Goal: Task Accomplishment & Management: Use online tool/utility

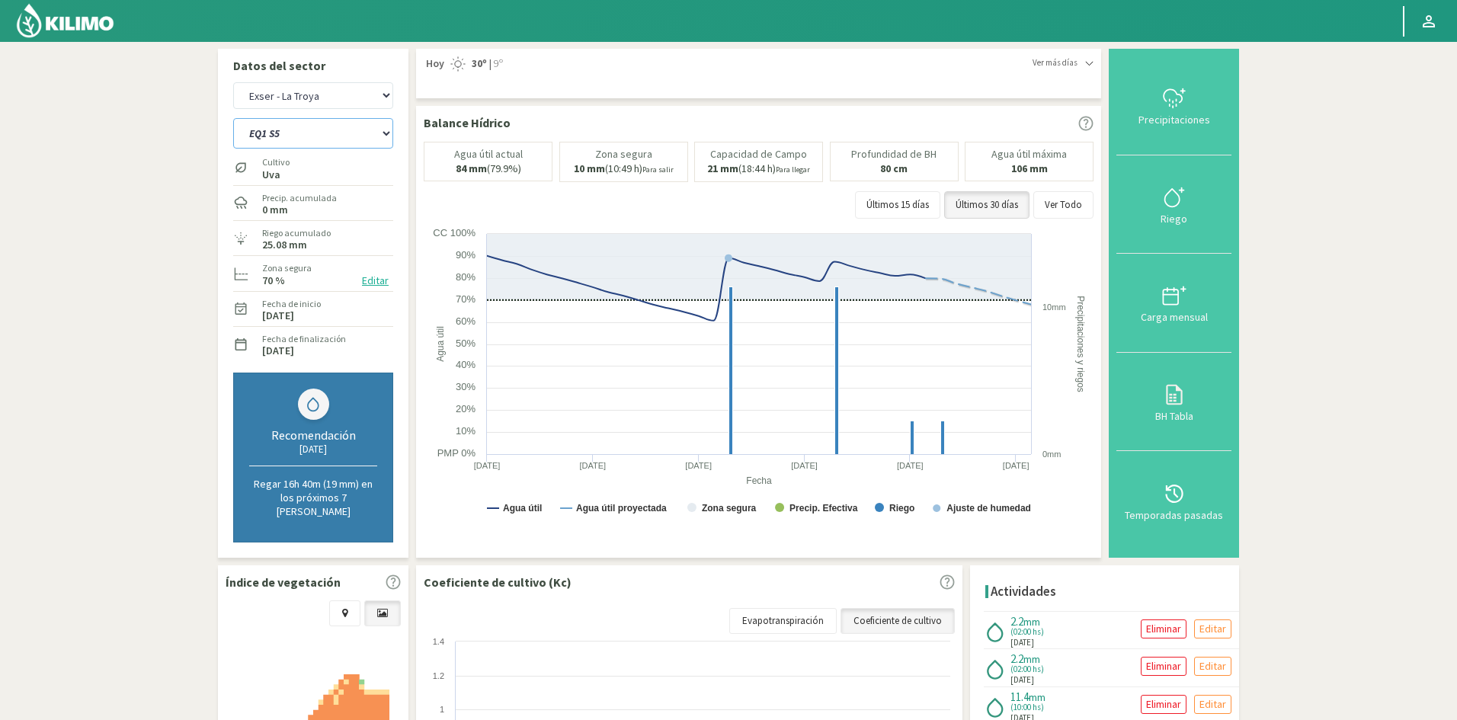
click at [301, 137] on select "EQ1 S1 EQ1 S2 EQ1 S3 EQ1 S4 EQ1 S5 EQ2 S1 EQ2 S2 EQ2 S3 EQ2 S4 EQ2 S5" at bounding box center [313, 133] width 160 height 30
select select "75: Object"
click at [233, 118] on select "EQ1 S1 EQ1 S2 EQ1 S3 EQ1 S4 EQ1 S5 EQ2 S1 EQ2 S2 EQ2 S3 EQ2 S4 EQ2 S5" at bounding box center [313, 133] width 160 height 30
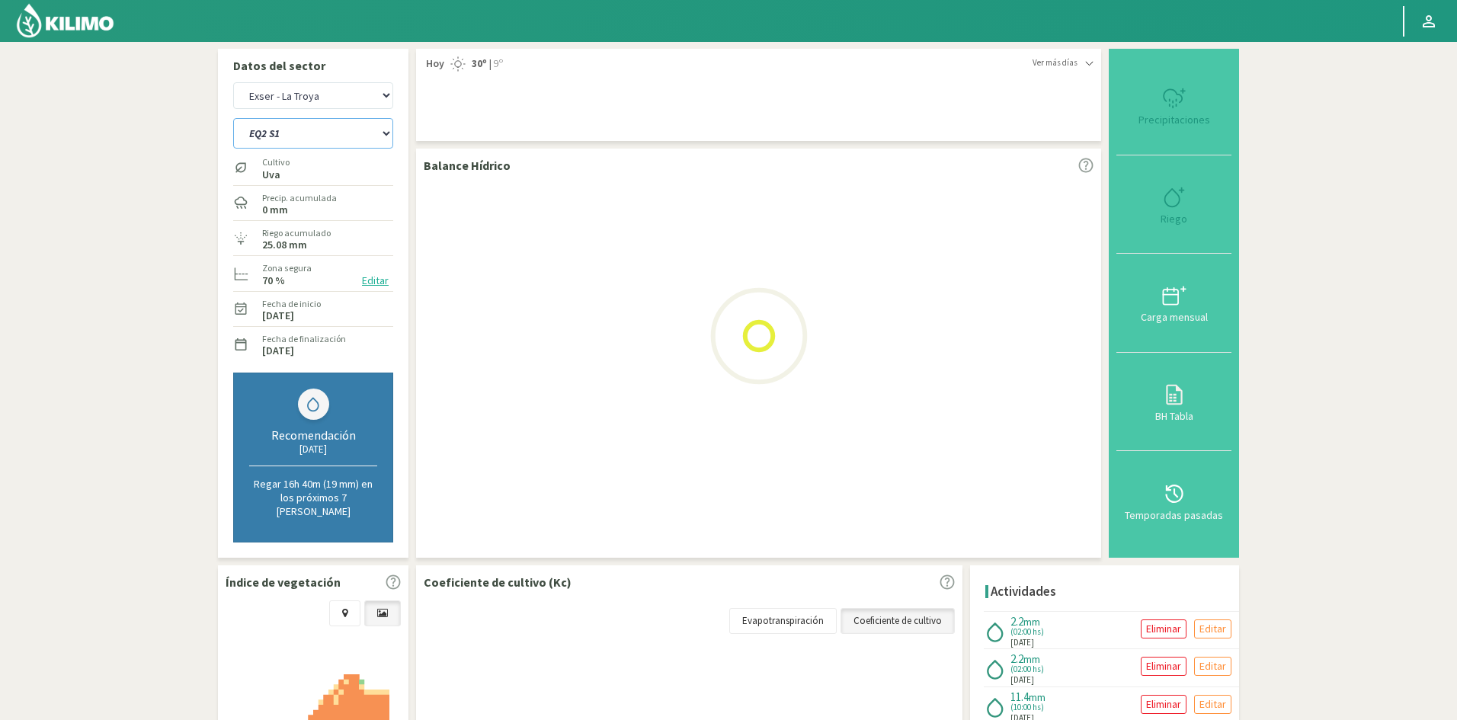
select select "16: Object"
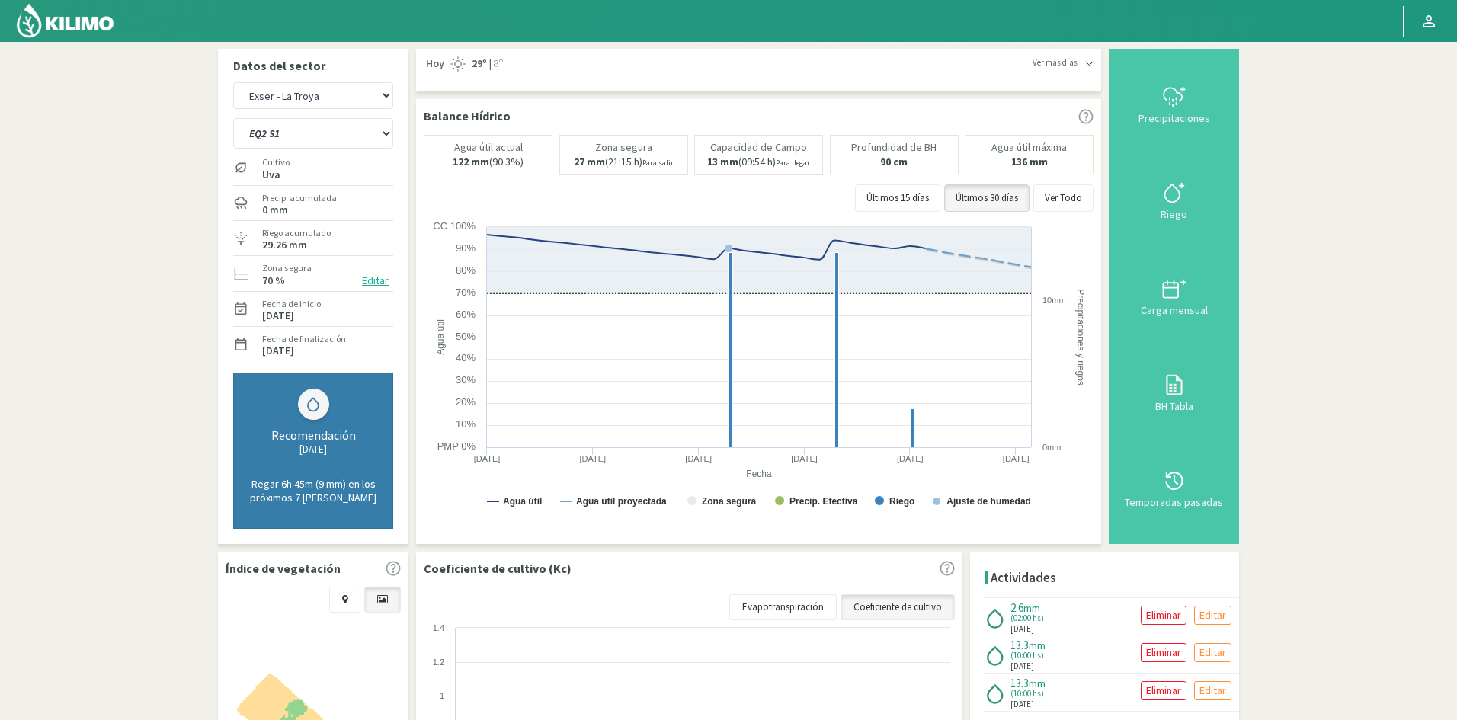
click at [1177, 211] on div "Riego" at bounding box center [1174, 214] width 106 height 11
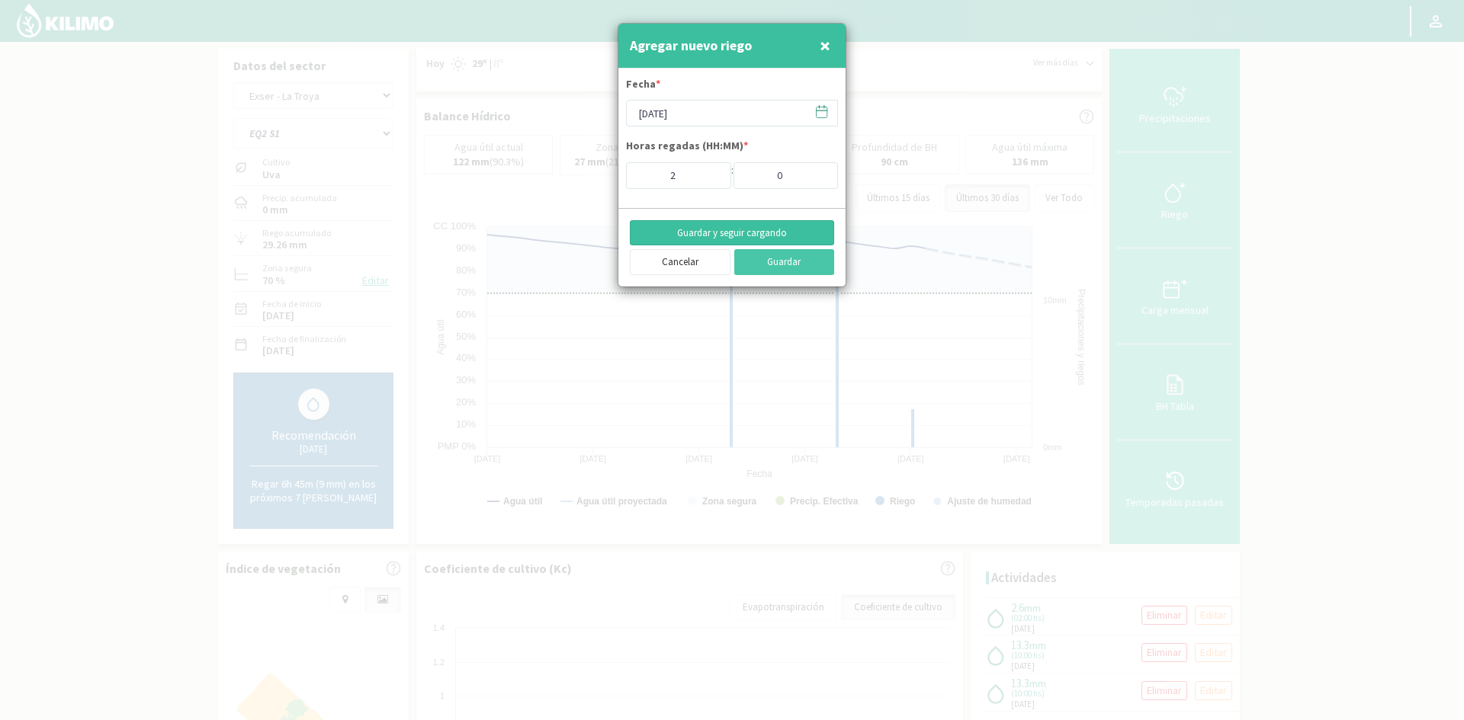
click at [694, 239] on button "Guardar y seguir cargando" at bounding box center [732, 233] width 204 height 26
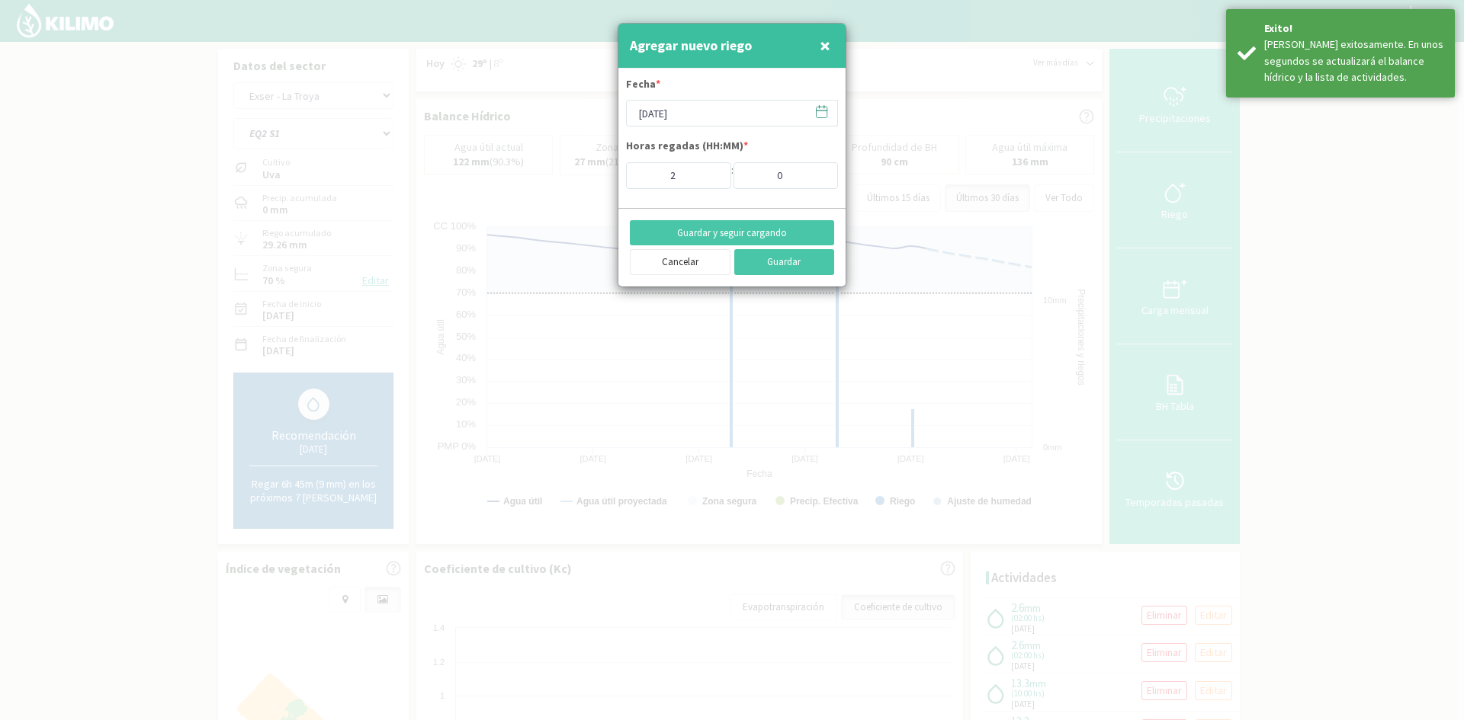
click at [822, 40] on span "×" at bounding box center [824, 45] width 11 height 25
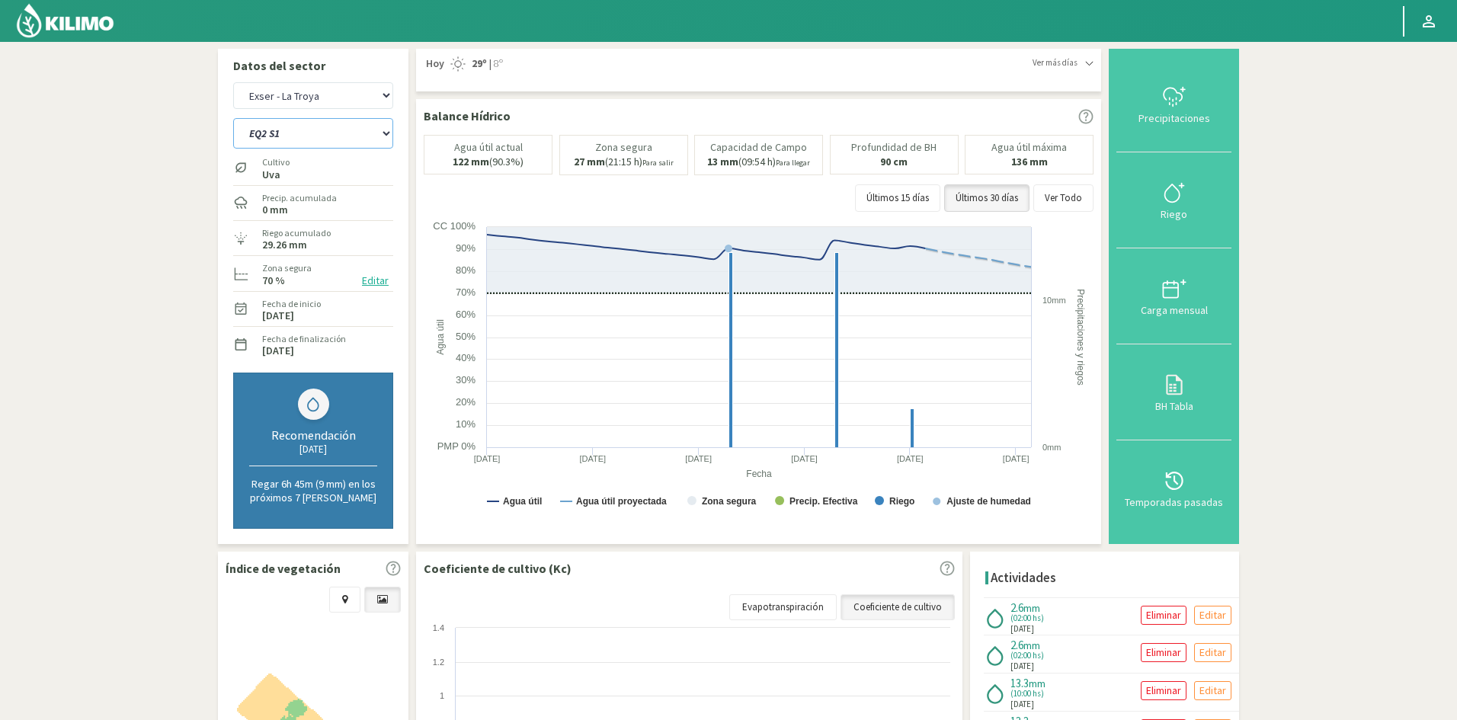
click at [275, 127] on select "EQ1 S1 EQ1 S2 EQ1 S3 EQ1 S4 EQ1 S5 EQ2 S1 EQ2 S2 EQ2 S3 EQ2 S4 EQ2 S5" at bounding box center [313, 133] width 160 height 30
select select "86: Object"
click at [233, 118] on select "EQ1 S1 EQ1 S2 EQ1 S3 EQ1 S4 EQ1 S5 EQ2 S1 EQ2 S2 EQ2 S3 EQ2 S4 EQ2 S5" at bounding box center [313, 133] width 160 height 30
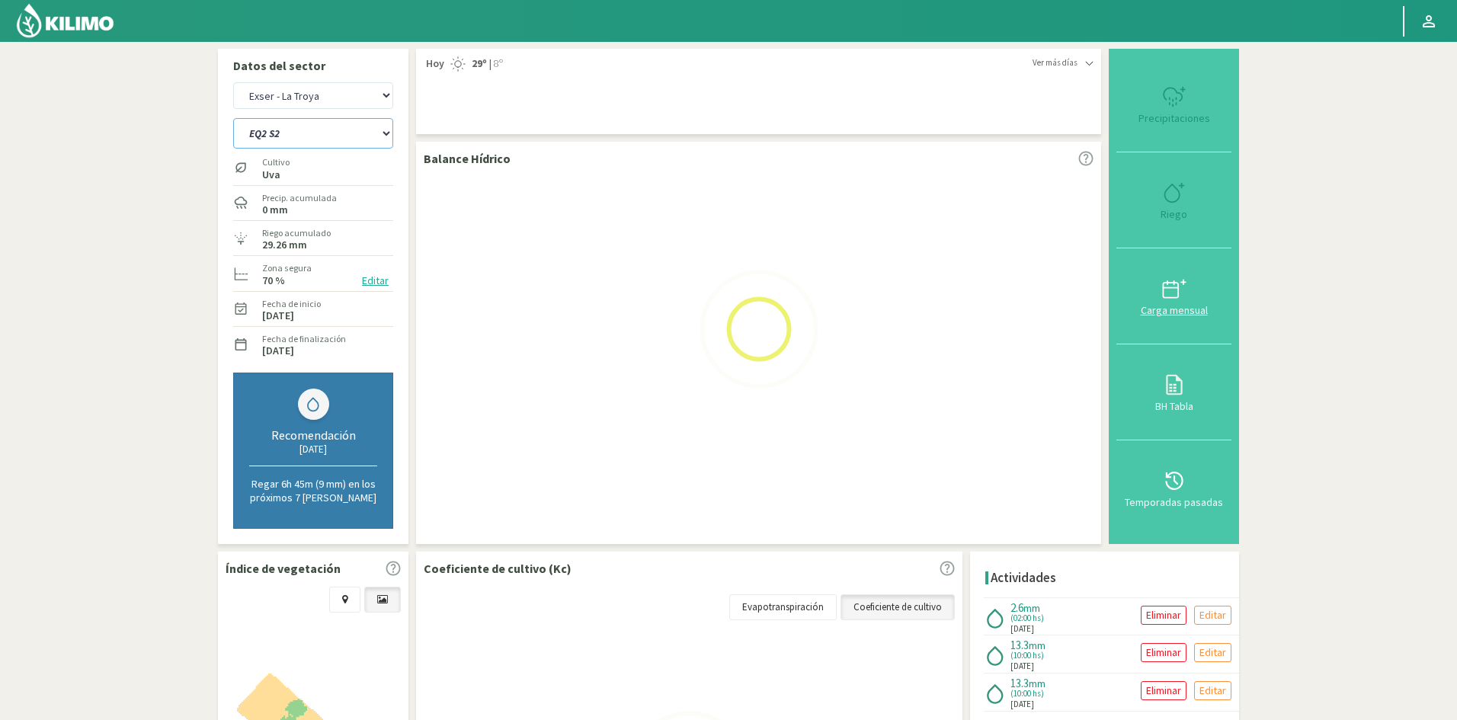
select select "18: Object"
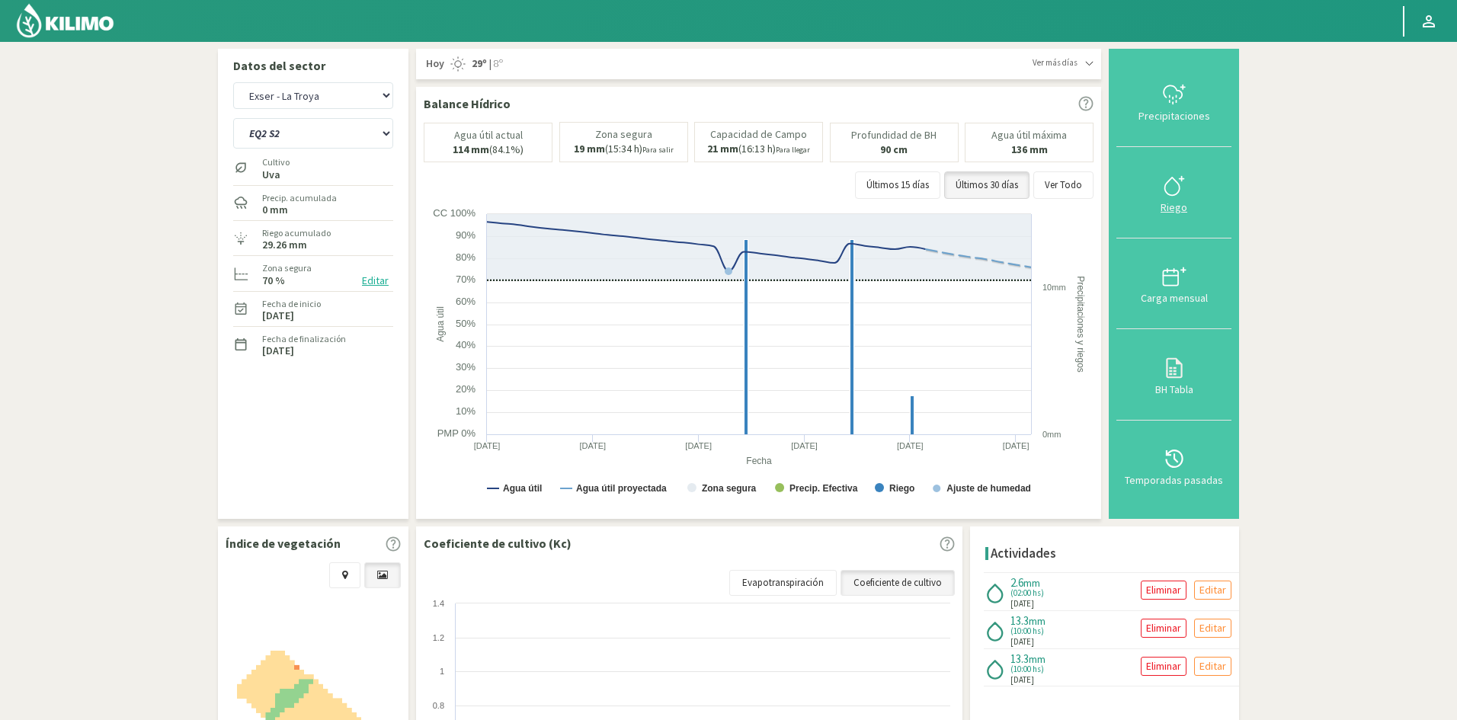
click at [1169, 209] on div "Riego" at bounding box center [1174, 207] width 106 height 11
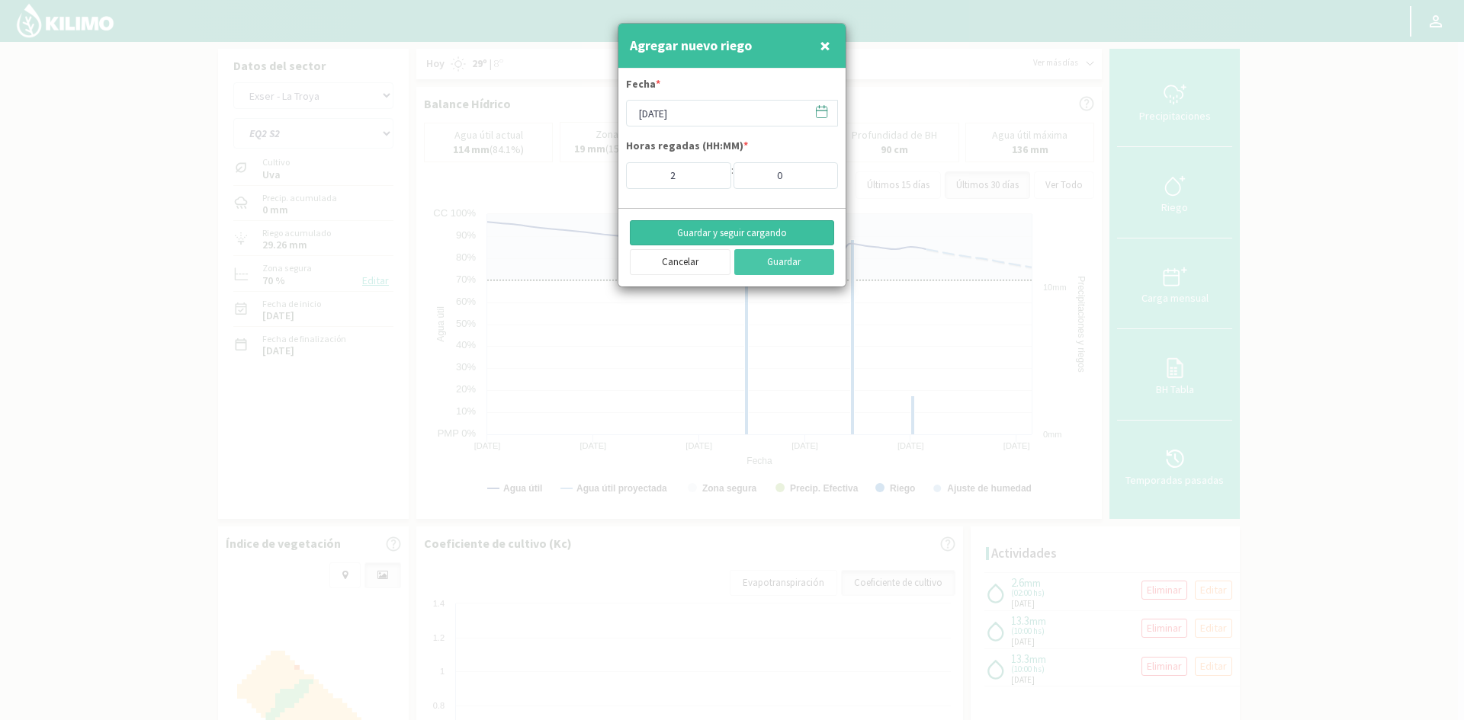
click at [697, 230] on button "Guardar y seguir cargando" at bounding box center [732, 233] width 204 height 26
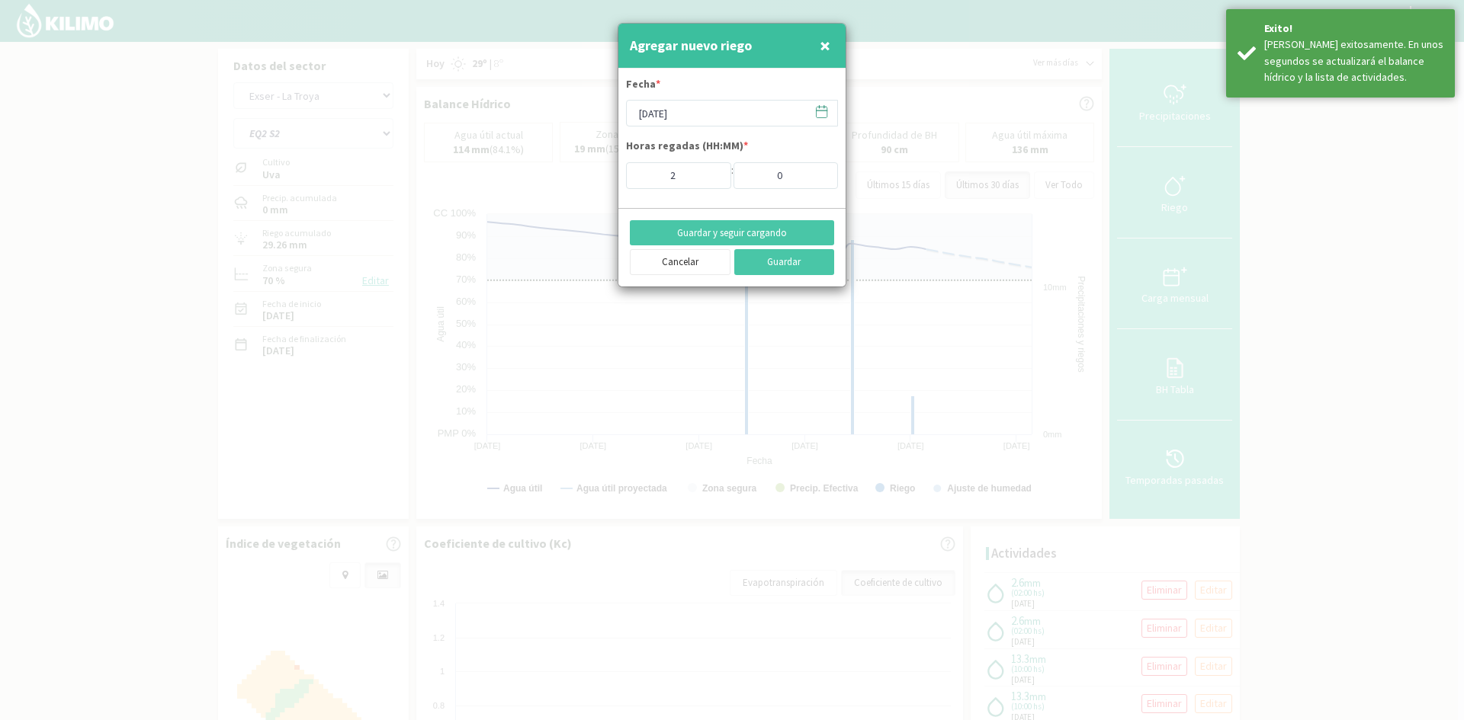
click at [824, 39] on span "×" at bounding box center [824, 45] width 11 height 25
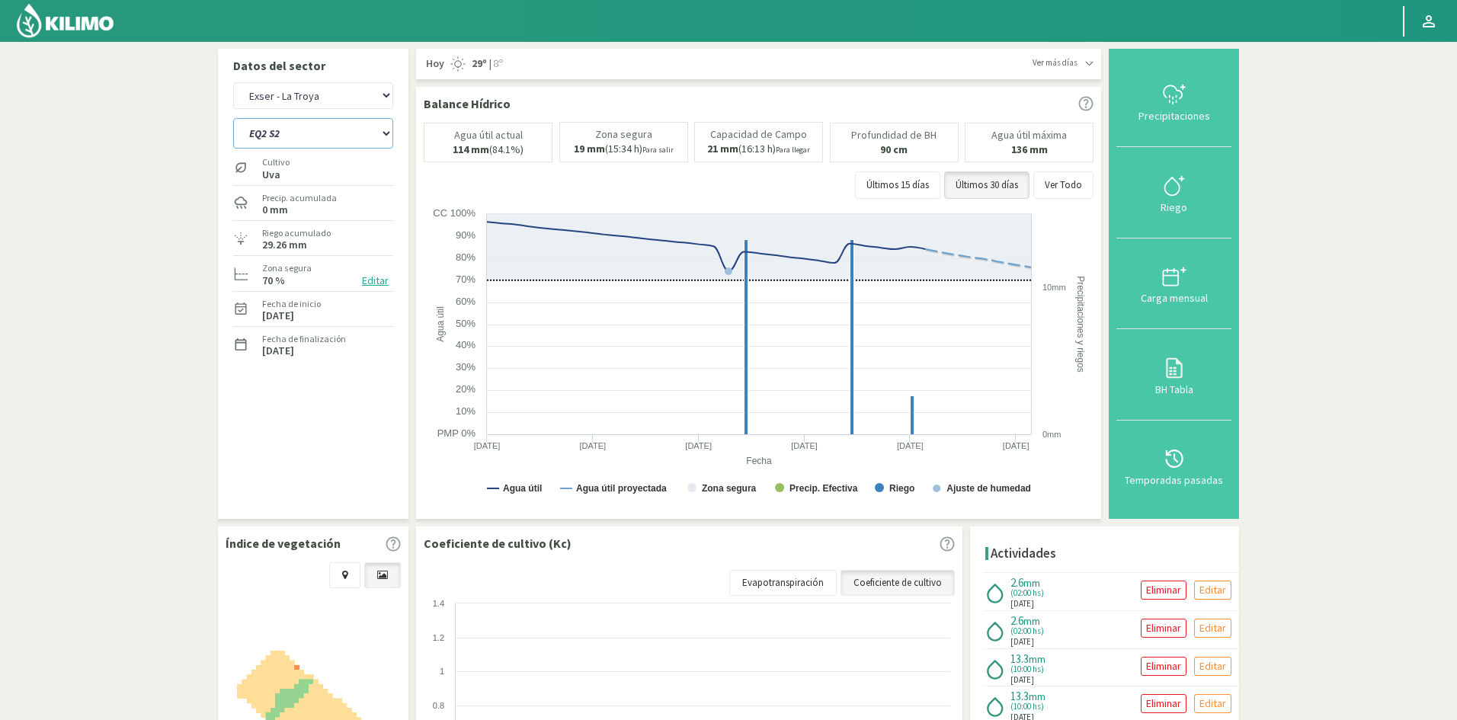
click at [294, 134] on select "EQ1 S1 EQ1 S2 EQ1 S3 EQ1 S4 EQ1 S5 EQ2 S1 EQ2 S2 EQ2 S3 EQ2 S4 EQ2 S5" at bounding box center [313, 133] width 160 height 30
click at [233, 118] on select "EQ1 S1 EQ1 S2 EQ1 S3 EQ1 S4 EQ1 S5 EQ2 S1 EQ2 S2 EQ2 S3 EQ2 S4 EQ2 S5" at bounding box center [313, 133] width 160 height 30
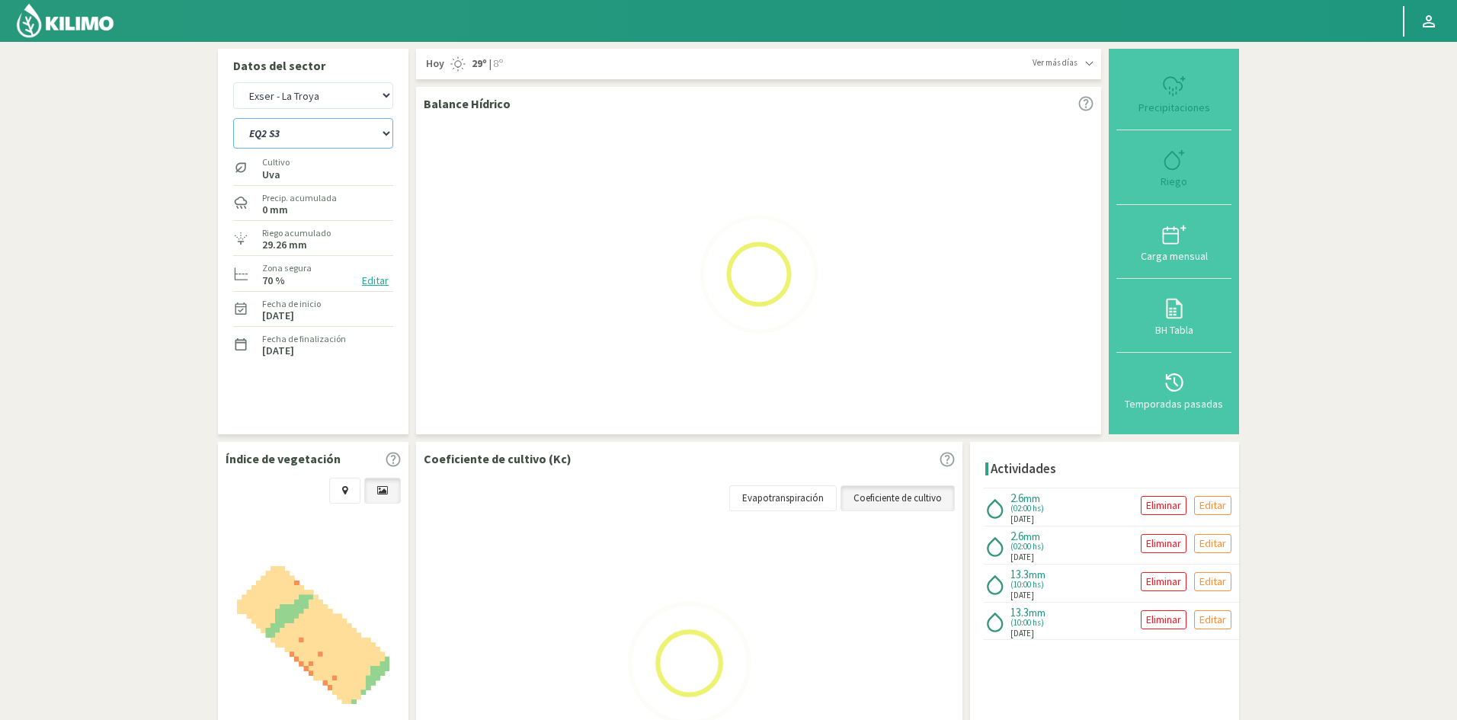
select select "96: Object"
select select "20: Object"
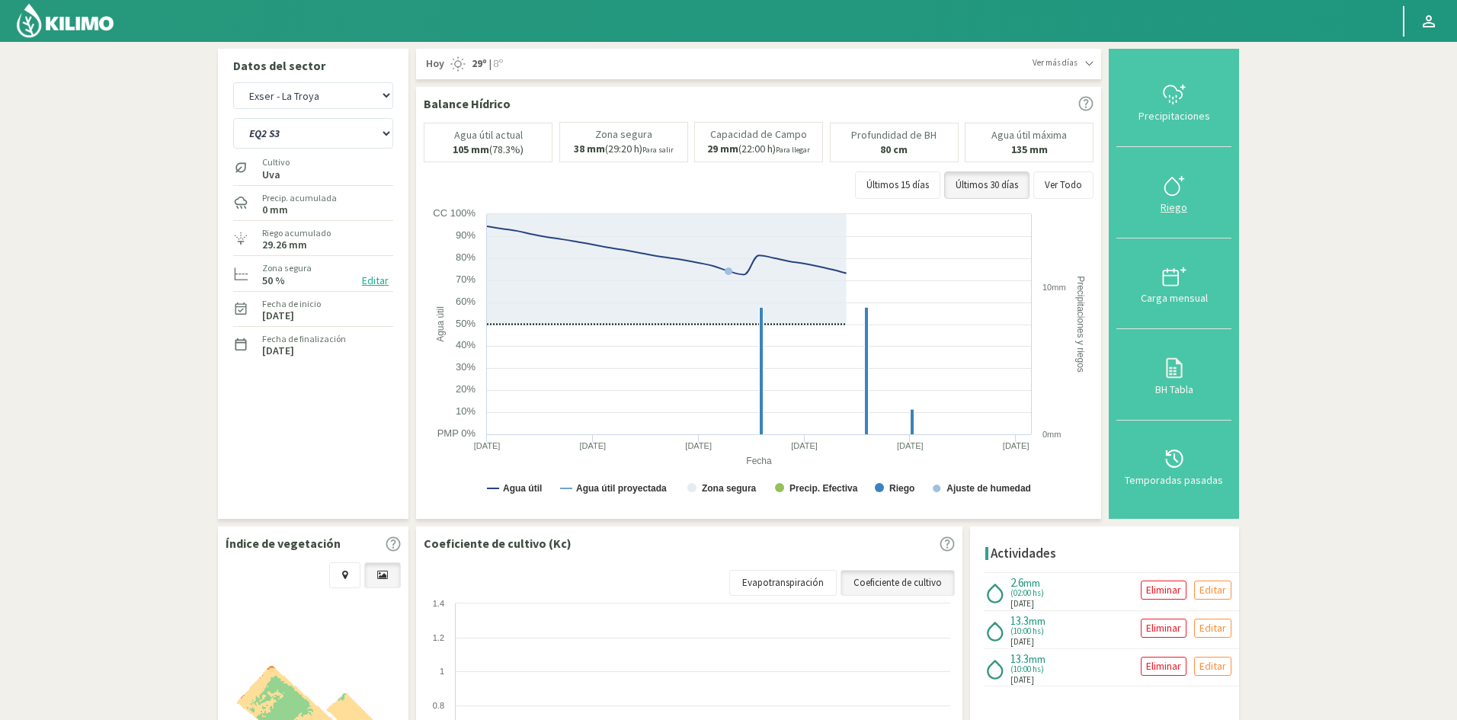
click at [1175, 211] on div "Riego" at bounding box center [1174, 207] width 106 height 11
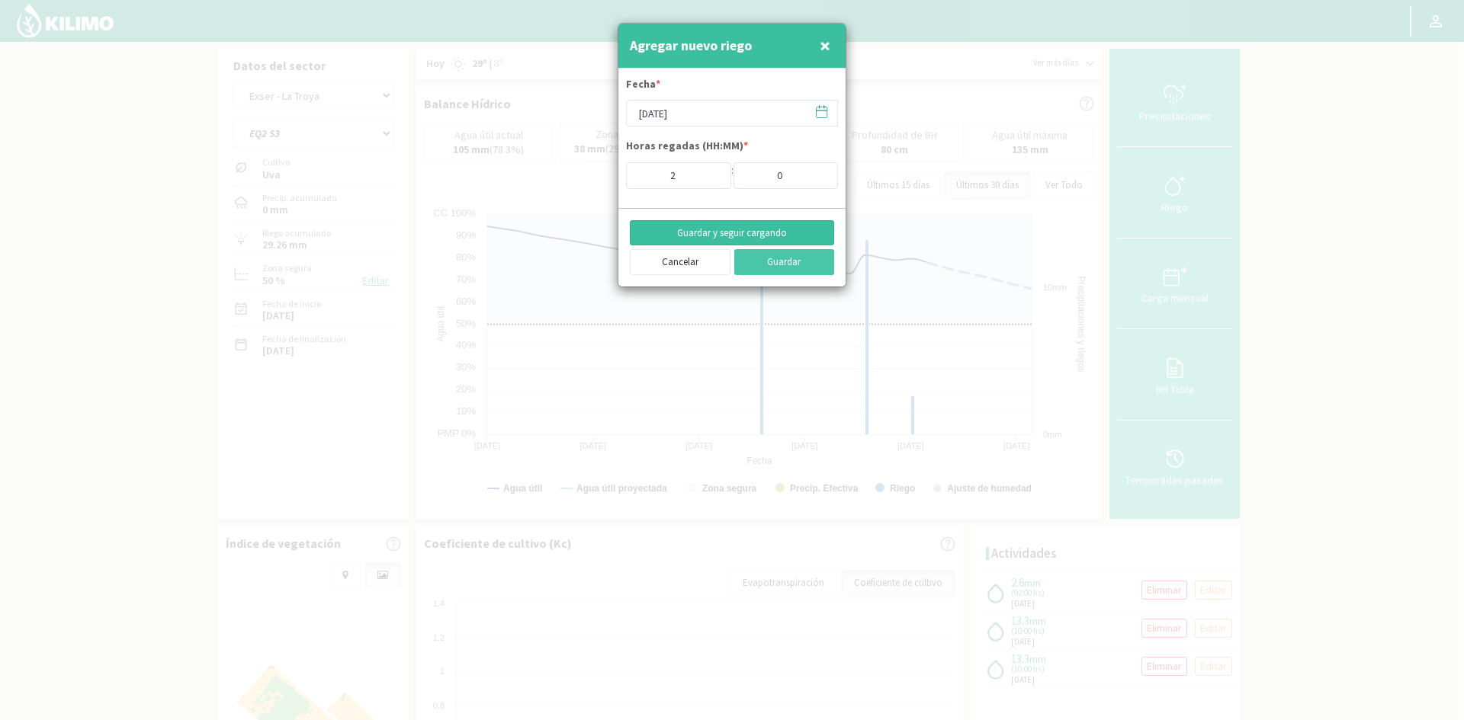
click at [675, 232] on button "Guardar y seguir cargando" at bounding box center [732, 233] width 204 height 26
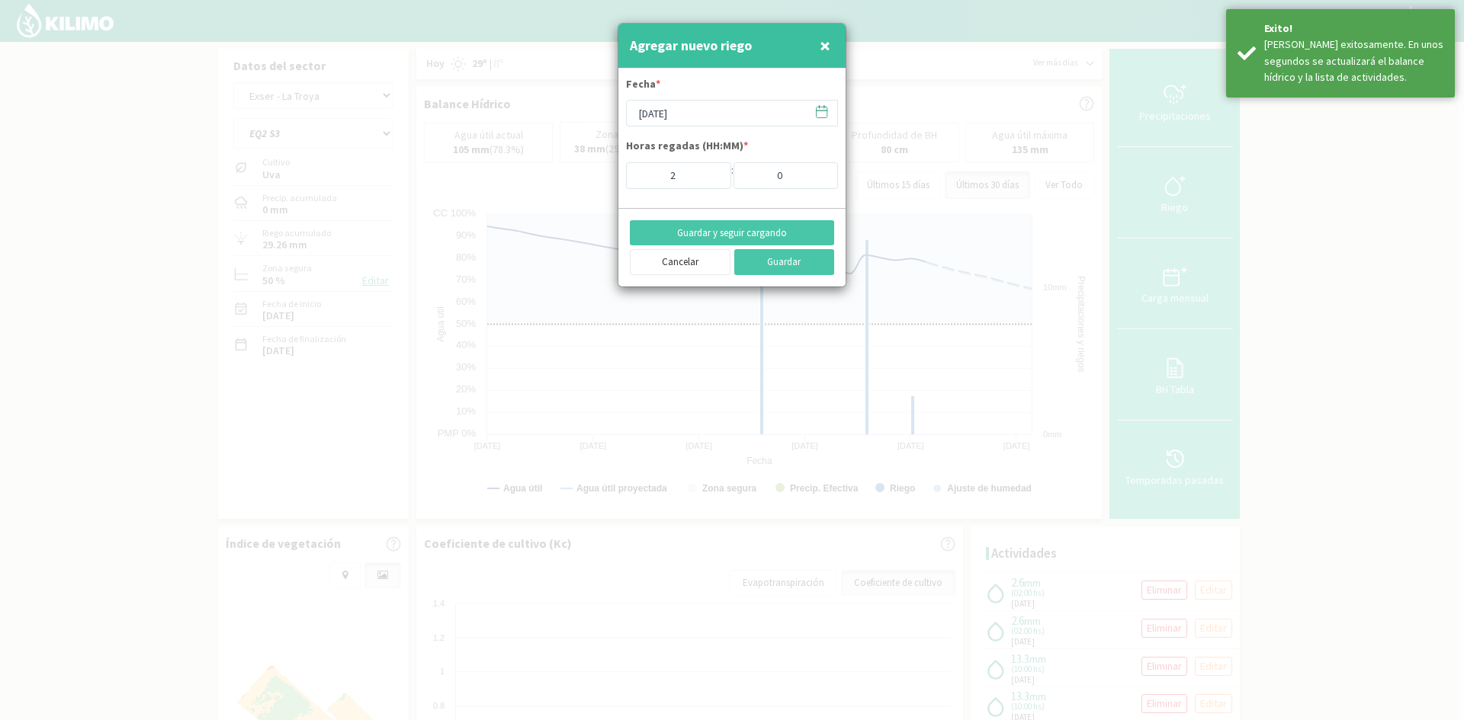
drag, startPoint x: 826, startPoint y: 46, endPoint x: 797, endPoint y: 52, distance: 28.9
click at [826, 45] on span "×" at bounding box center [824, 45] width 11 height 25
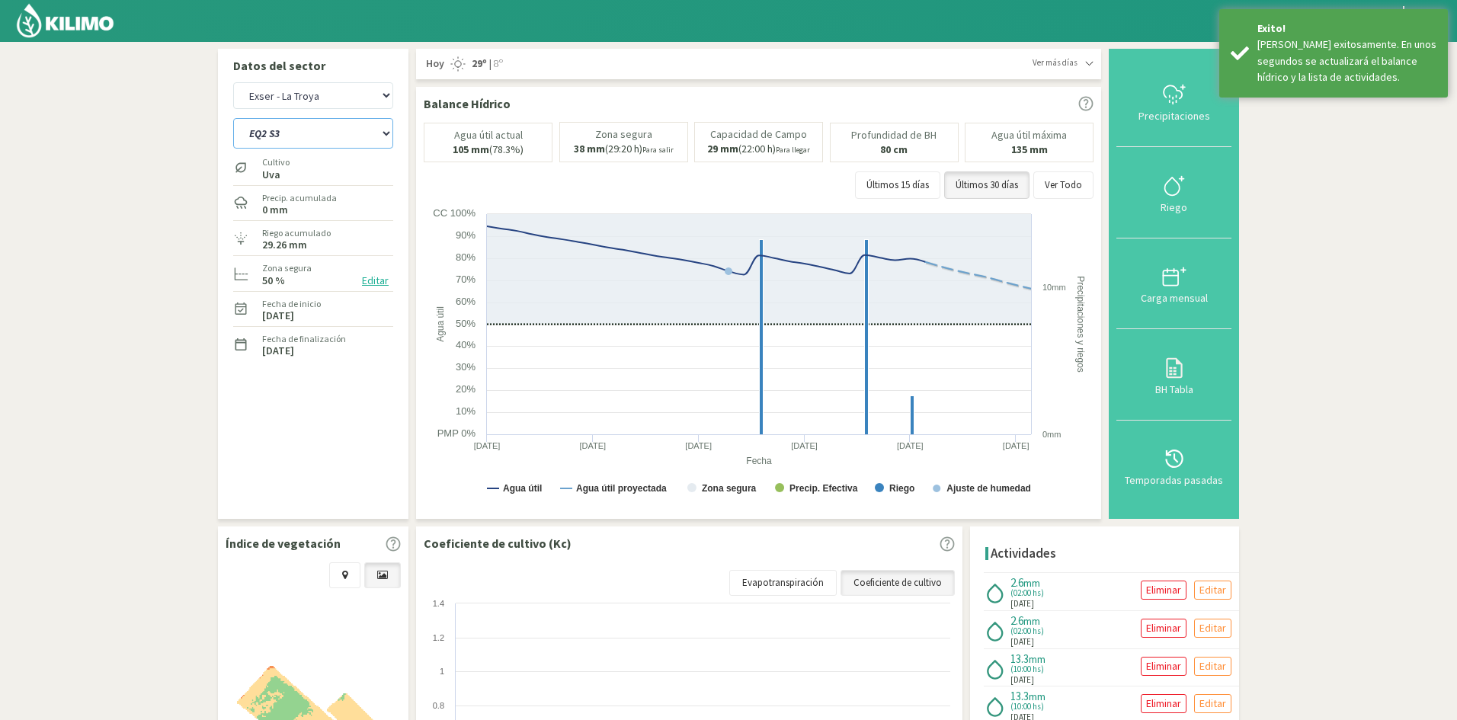
click at [294, 133] on select "EQ1 S1 EQ1 S2 EQ1 S3 EQ1 S4 EQ1 S5 EQ2 S1 EQ2 S2 EQ2 S3 EQ2 S4 EQ2 S5" at bounding box center [313, 133] width 160 height 30
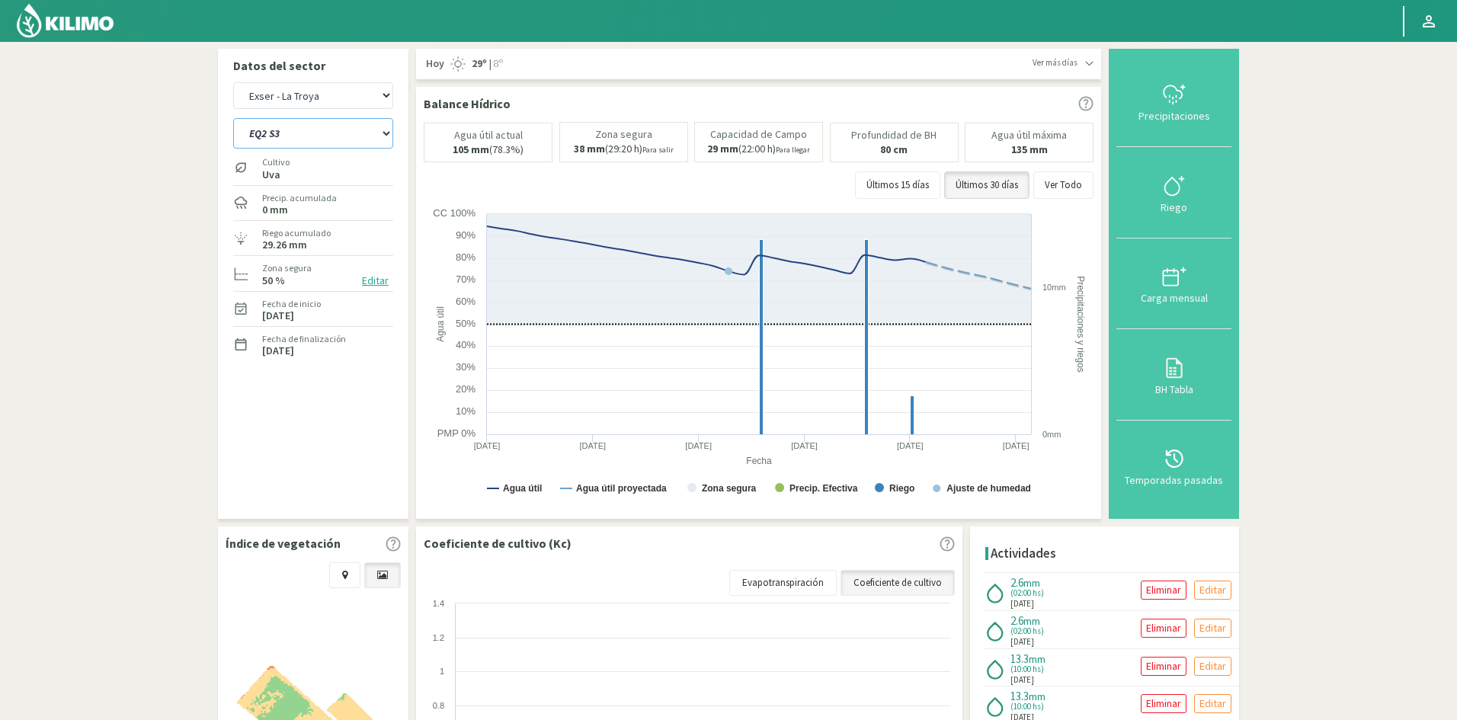
select select "108: Object"
click at [233, 118] on select "EQ1 S1 EQ1 S2 EQ1 S3 EQ1 S4 EQ1 S5 EQ2 S1 EQ2 S2 EQ2 S3 EQ2 S4 EQ2 S5" at bounding box center [313, 133] width 160 height 30
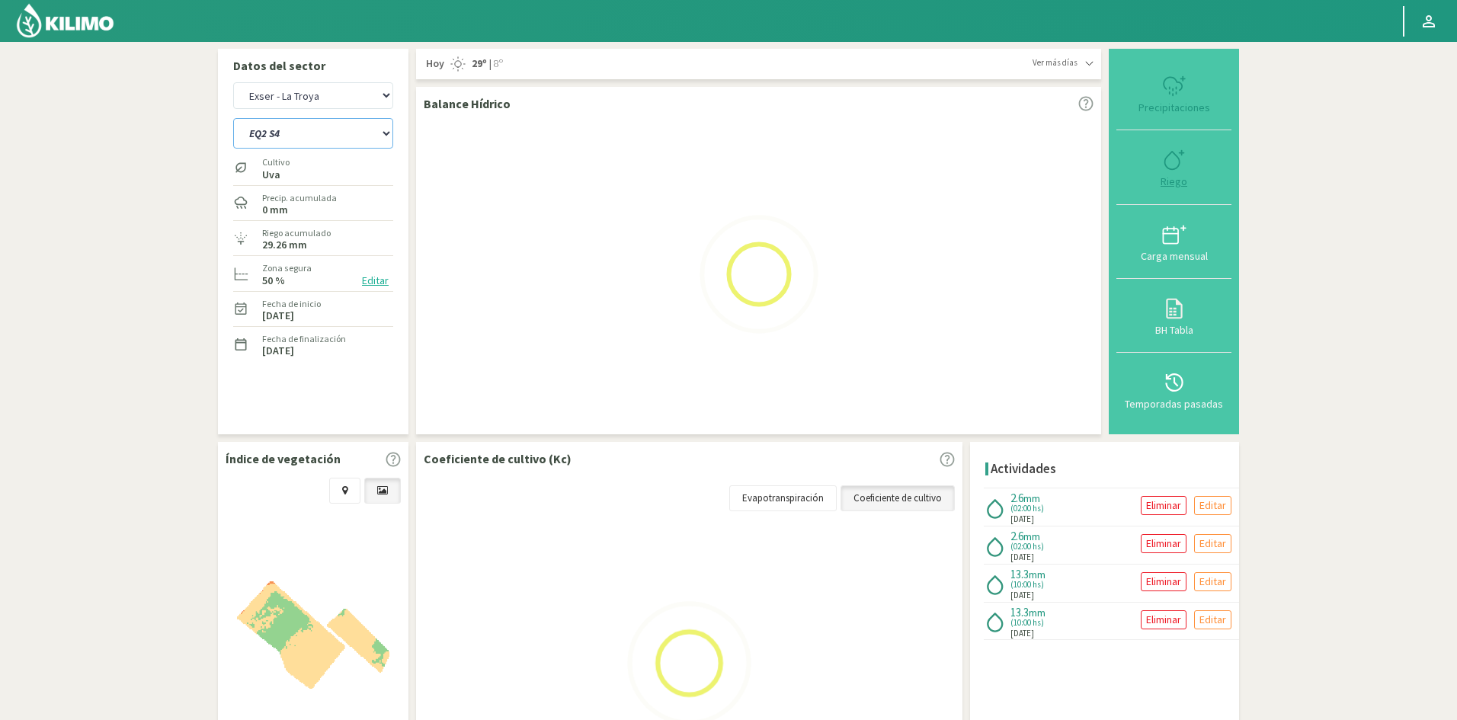
select select "22: Object"
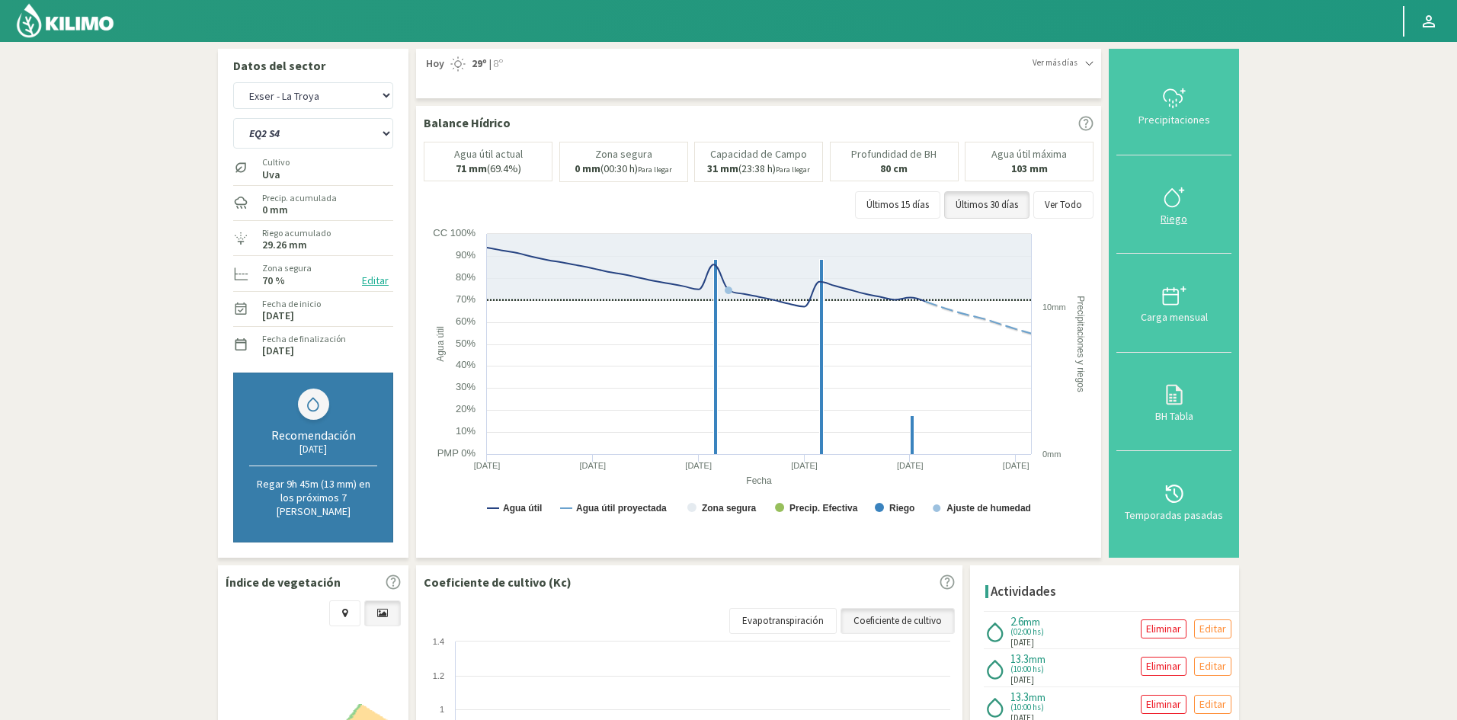
click at [1172, 216] on div "Riego" at bounding box center [1174, 218] width 106 height 11
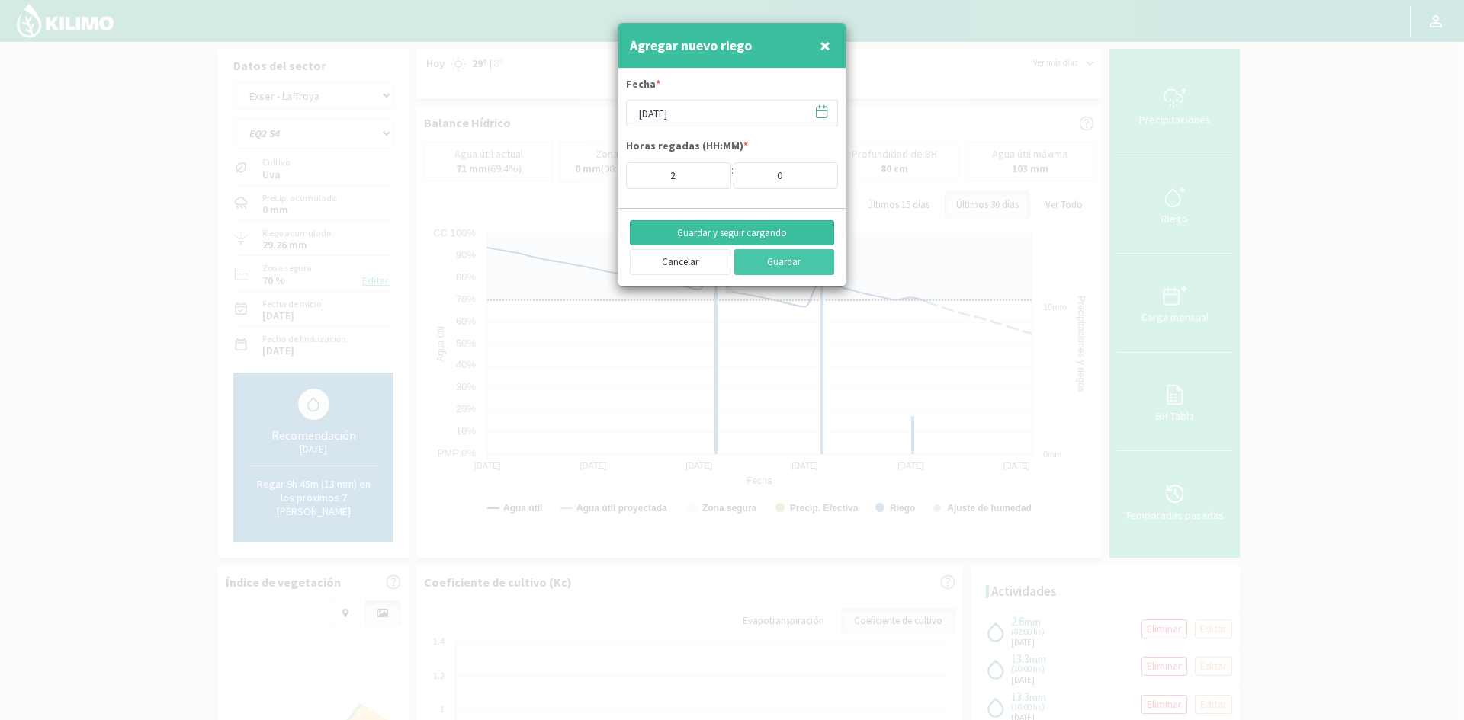
click at [705, 230] on button "Guardar y seguir cargando" at bounding box center [732, 233] width 204 height 26
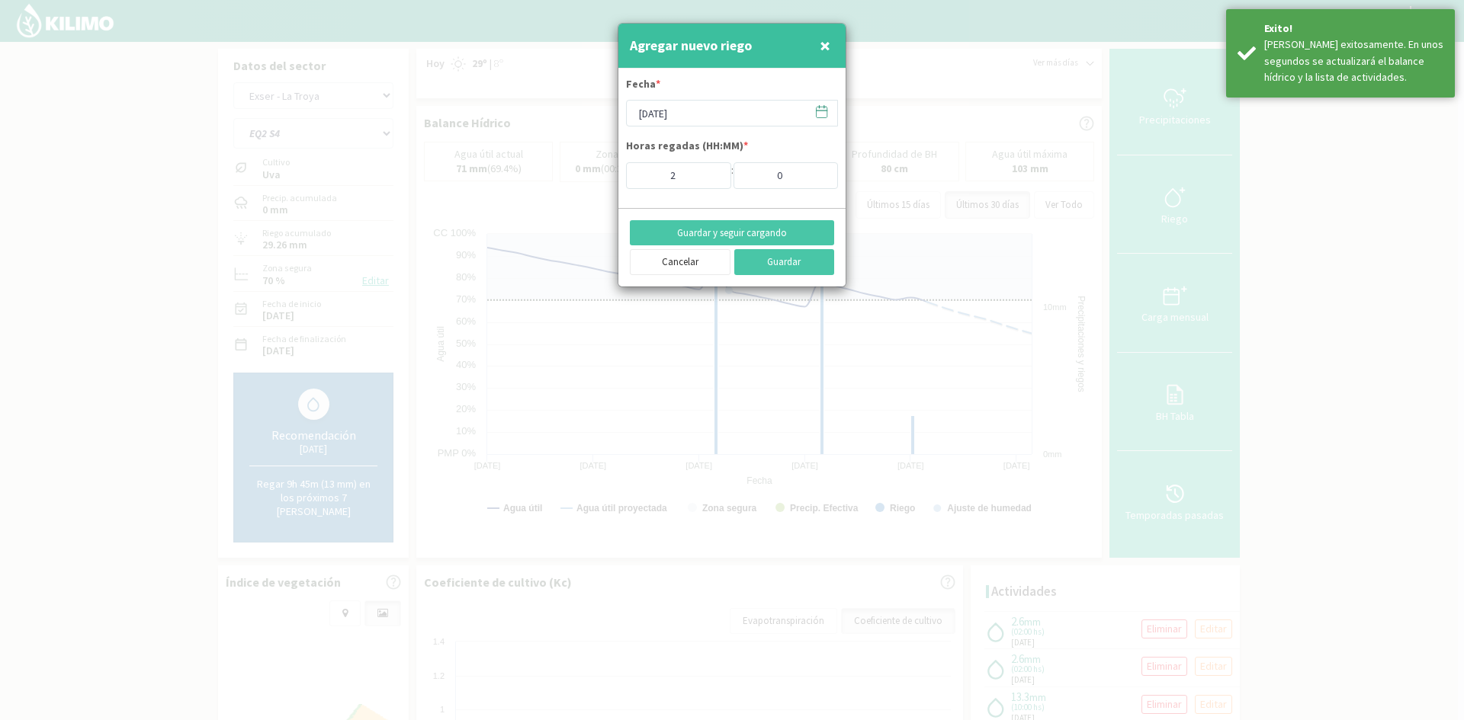
click at [825, 43] on span "×" at bounding box center [824, 45] width 11 height 25
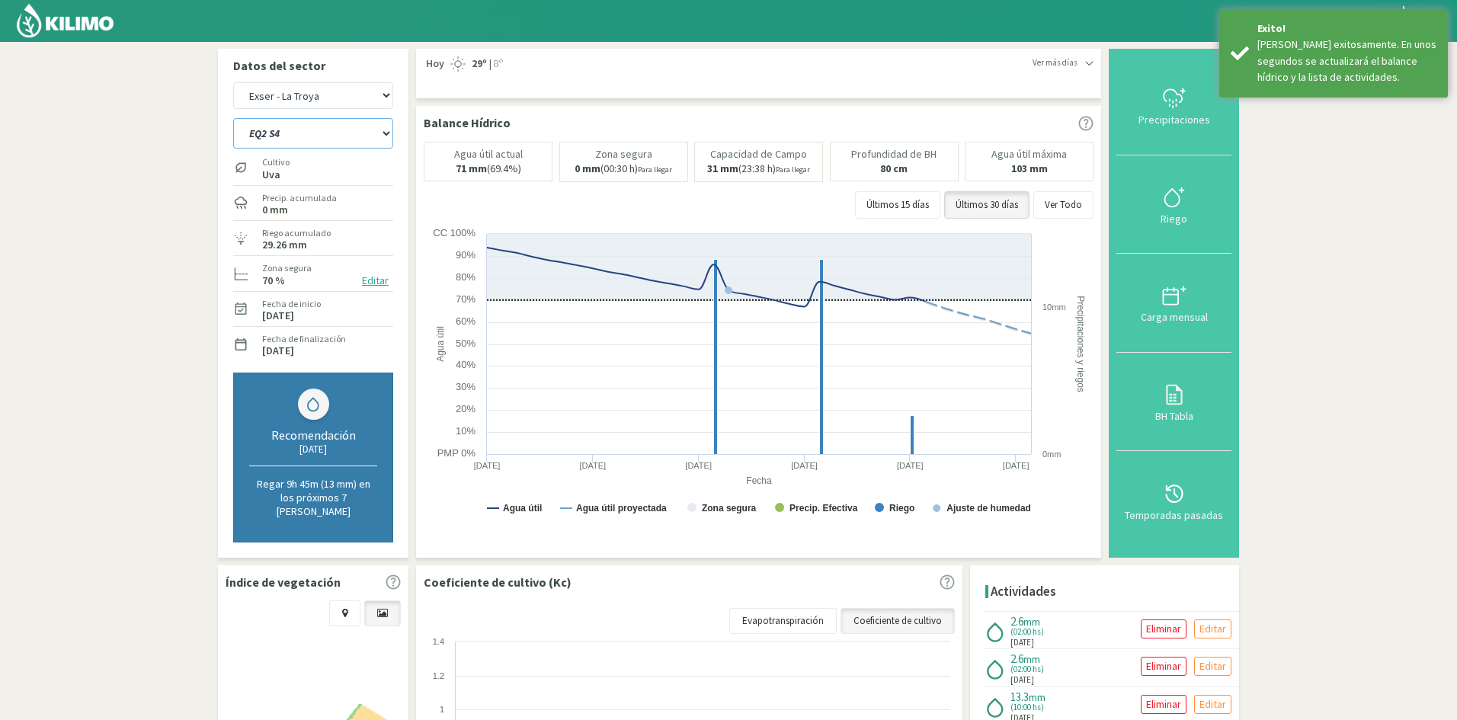
click at [265, 133] on select "EQ1 S1 EQ1 S2 EQ1 S3 EQ1 S4 EQ1 S5 EQ2 S1 EQ2 S2 EQ2 S3 EQ2 S4 EQ2 S5" at bounding box center [313, 133] width 160 height 30
select select "119: Object"
click at [233, 118] on select "EQ1 S1 EQ1 S2 EQ1 S3 EQ1 S4 EQ1 S5 EQ2 S1 EQ2 S2 EQ2 S3 EQ2 S4 EQ2 S5" at bounding box center [313, 133] width 160 height 30
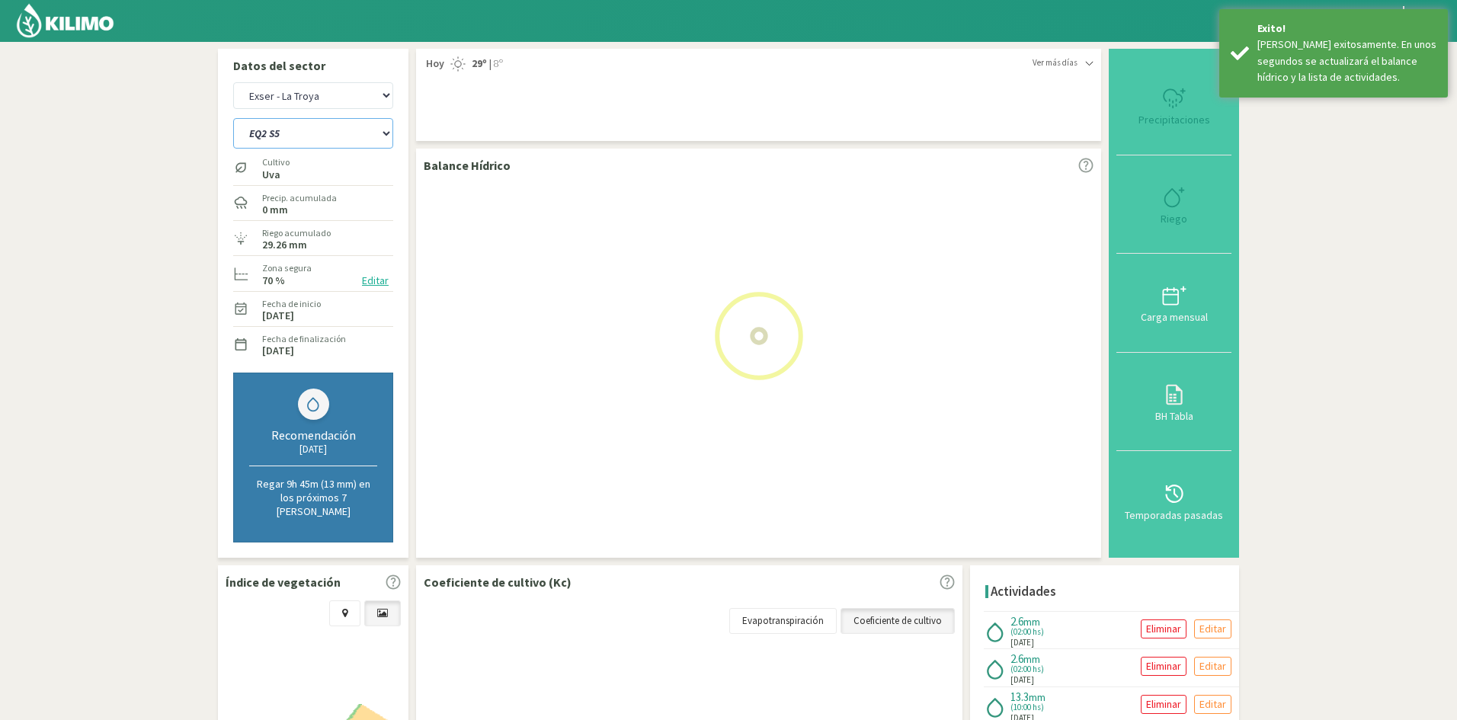
select select "24: Object"
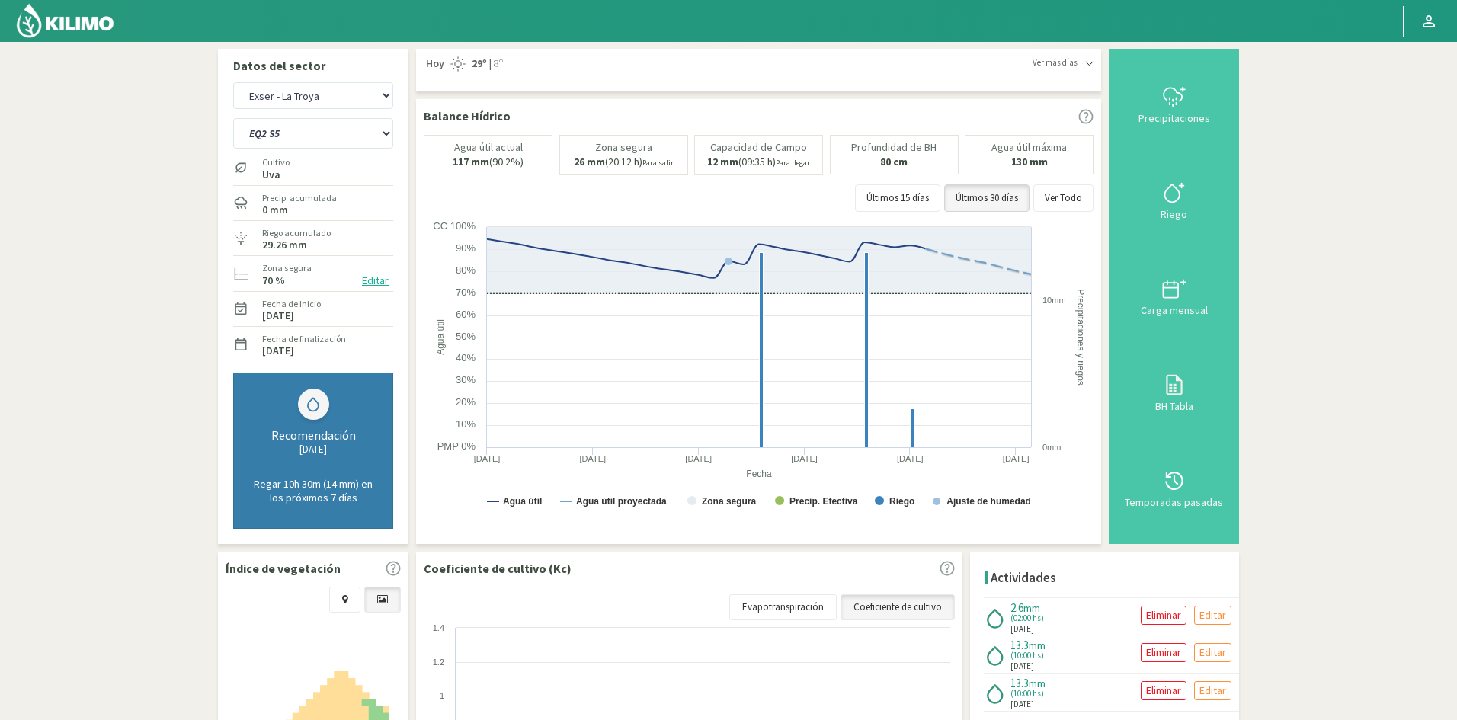
click at [1179, 216] on div "Riego" at bounding box center [1174, 214] width 106 height 11
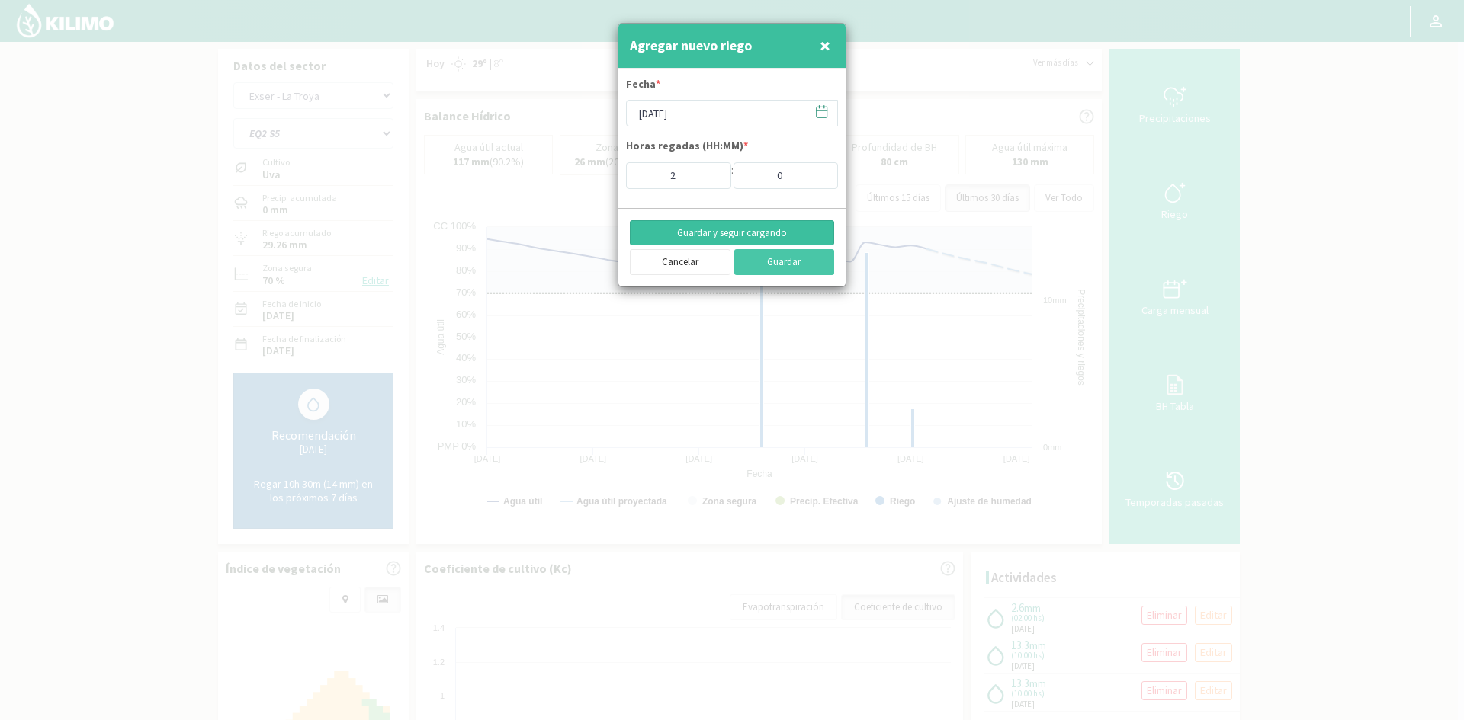
click at [698, 233] on button "Guardar y seguir cargando" at bounding box center [732, 233] width 204 height 26
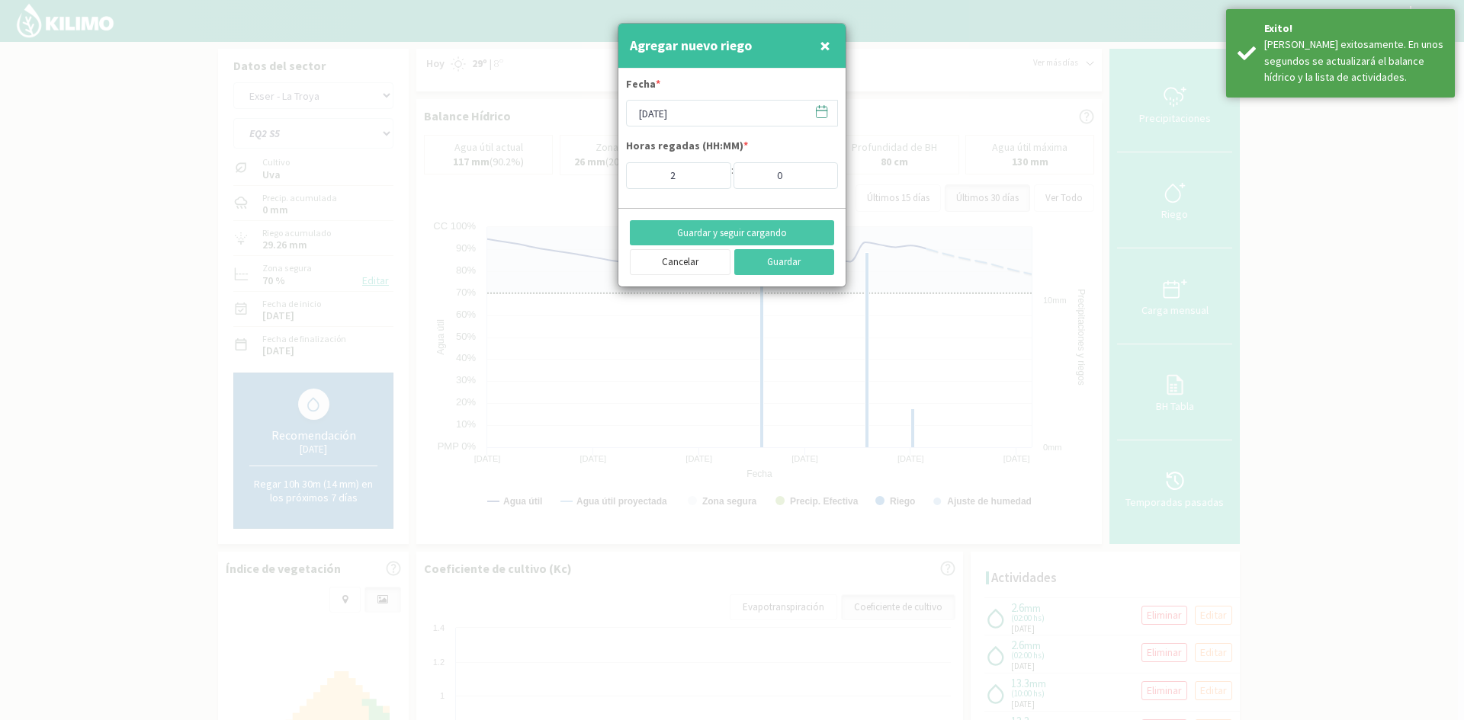
click at [826, 51] on span "×" at bounding box center [824, 45] width 11 height 25
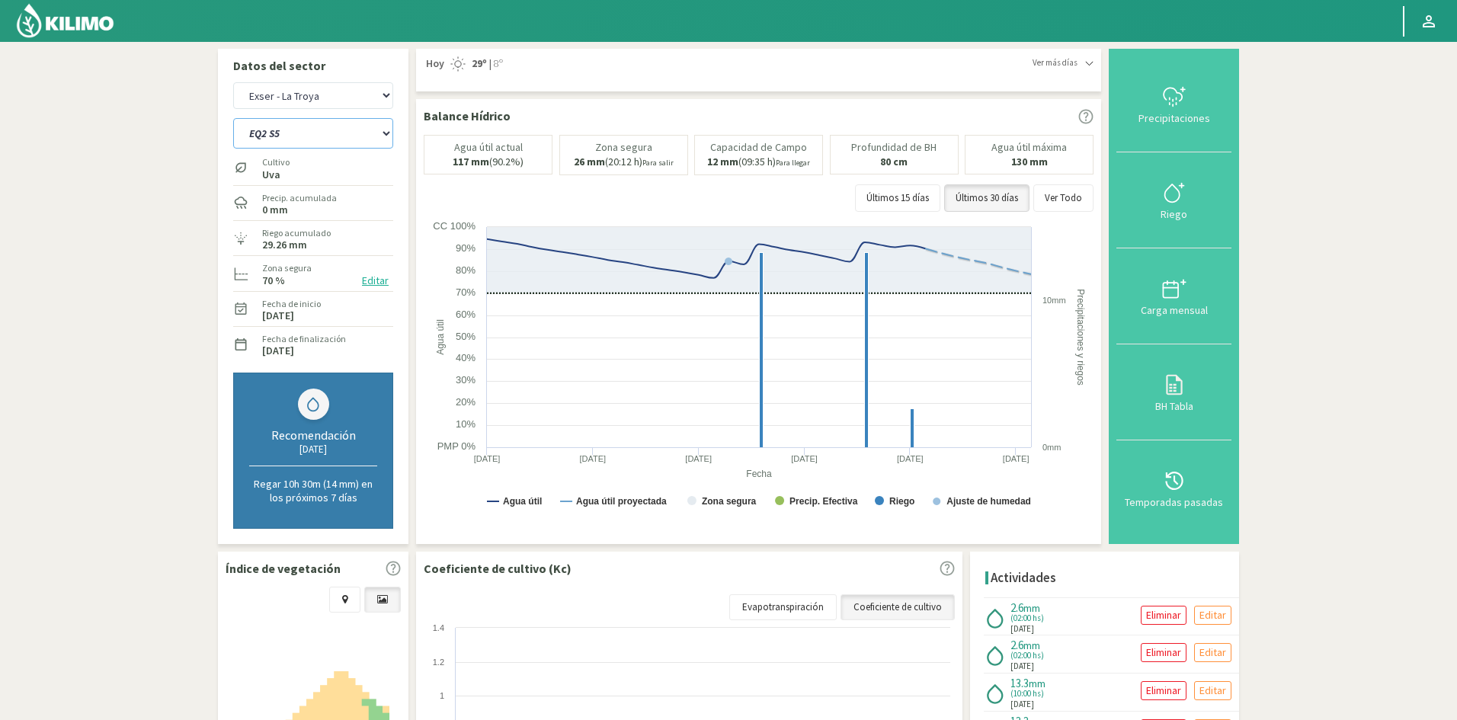
drag, startPoint x: 315, startPoint y: 137, endPoint x: 315, endPoint y: 147, distance: 9.9
click at [315, 137] on select "EQ1 S1 EQ1 S2 EQ1 S3 EQ1 S4 EQ1 S5 EQ2 S1 EQ2 S2 EQ2 S3 EQ2 S4 EQ2 S5" at bounding box center [313, 133] width 160 height 30
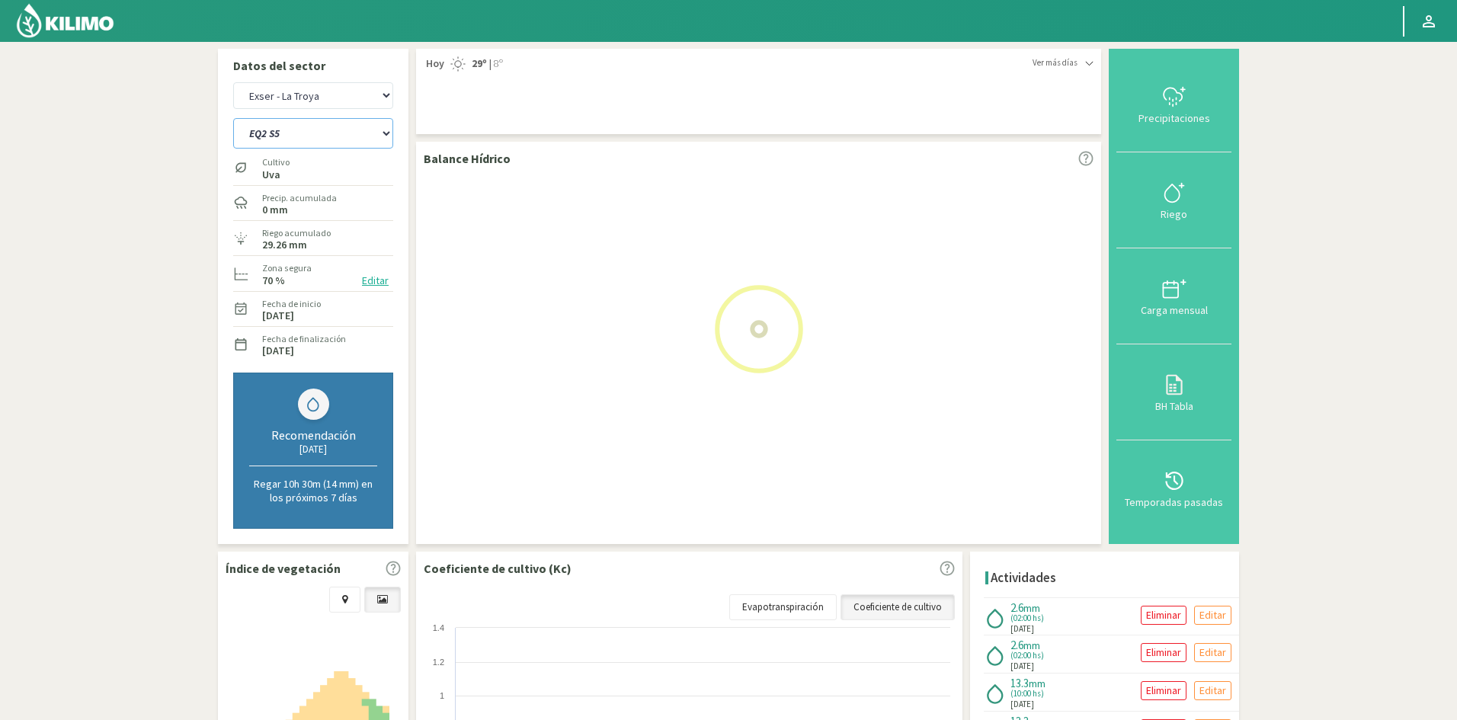
select select "120: Object"
click at [233, 118] on select "EQ1 S1 EQ1 S2 EQ1 S3 EQ1 S4 EQ1 S5 EQ2 S1 EQ2 S2 EQ2 S3 EQ2 S4 EQ2 S5" at bounding box center [313, 133] width 160 height 30
select select "26: Object"
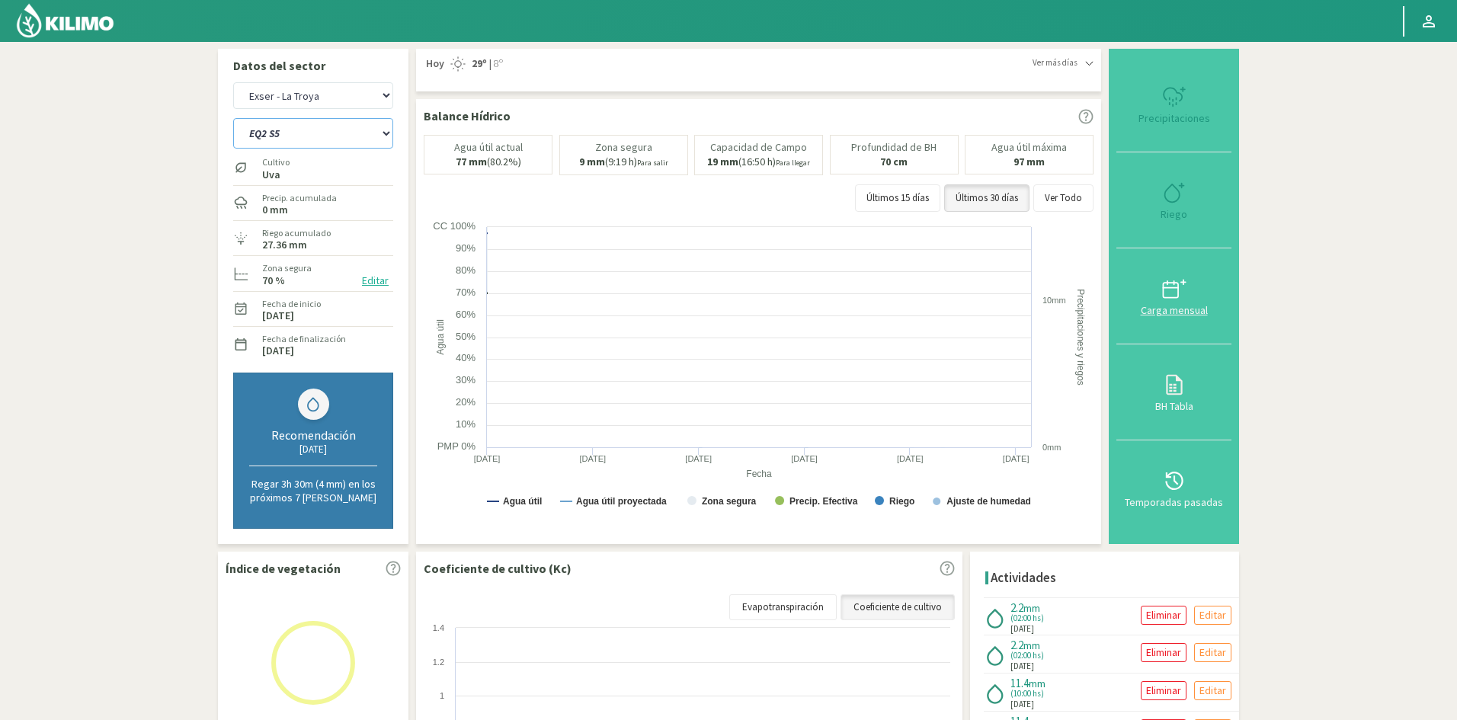
select select "130: Object"
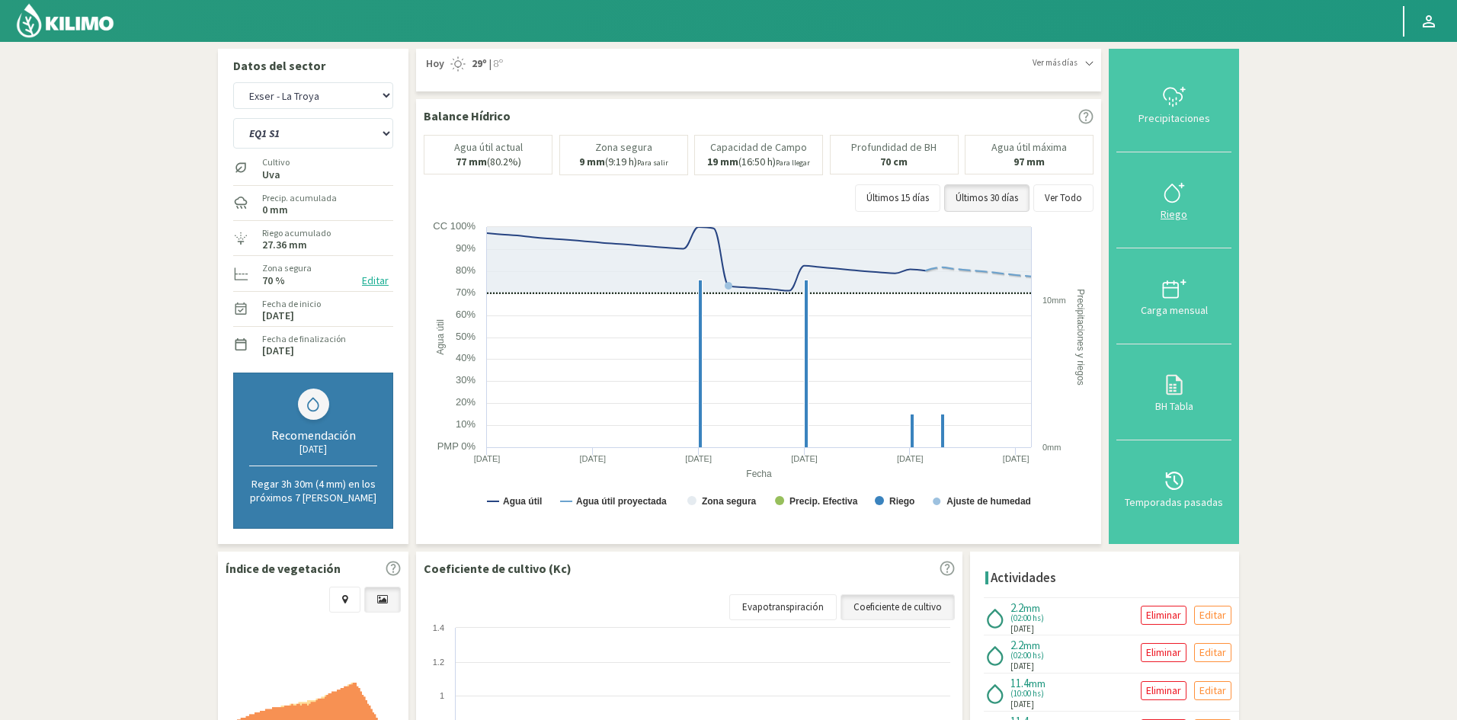
click at [1172, 215] on div "Riego" at bounding box center [1174, 214] width 106 height 11
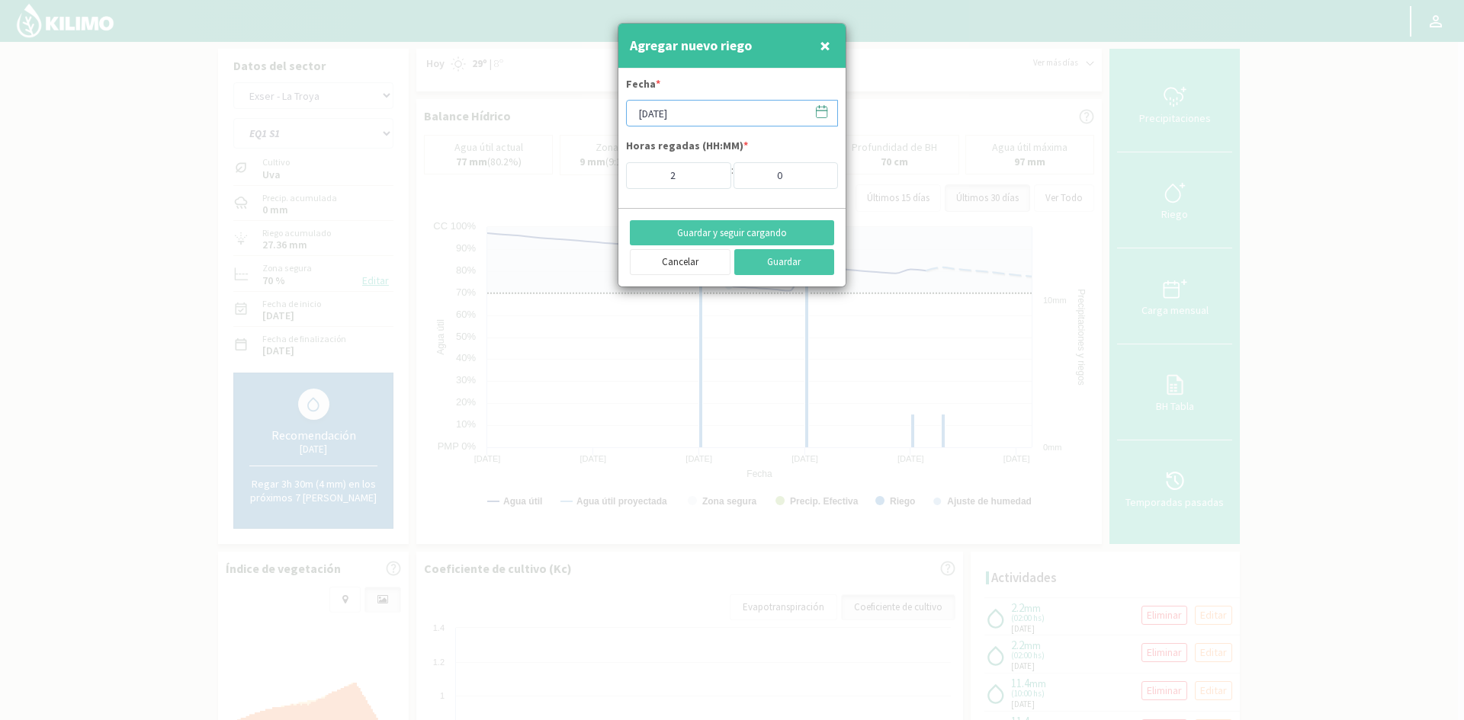
click at [669, 111] on input "[DATE]" at bounding box center [732, 113] width 212 height 27
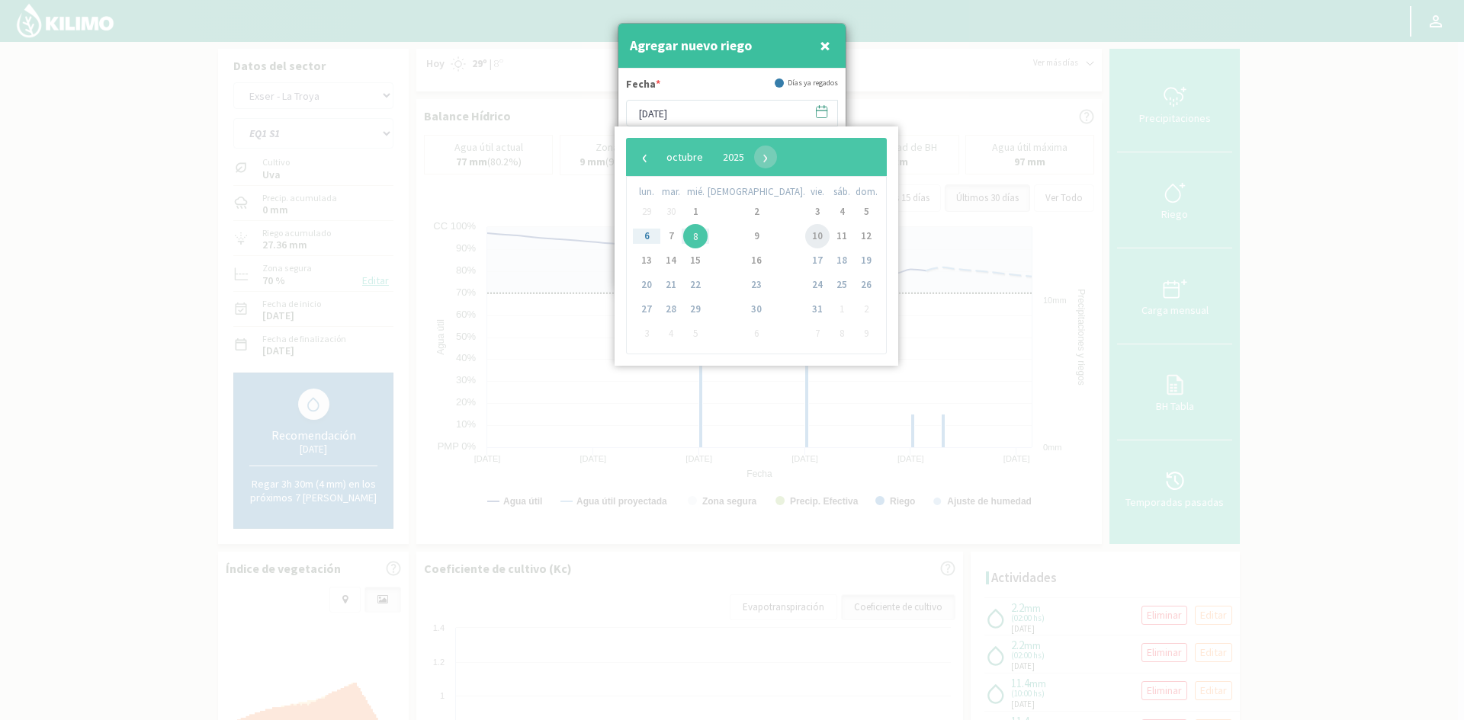
click at [805, 236] on span "10" at bounding box center [817, 236] width 24 height 24
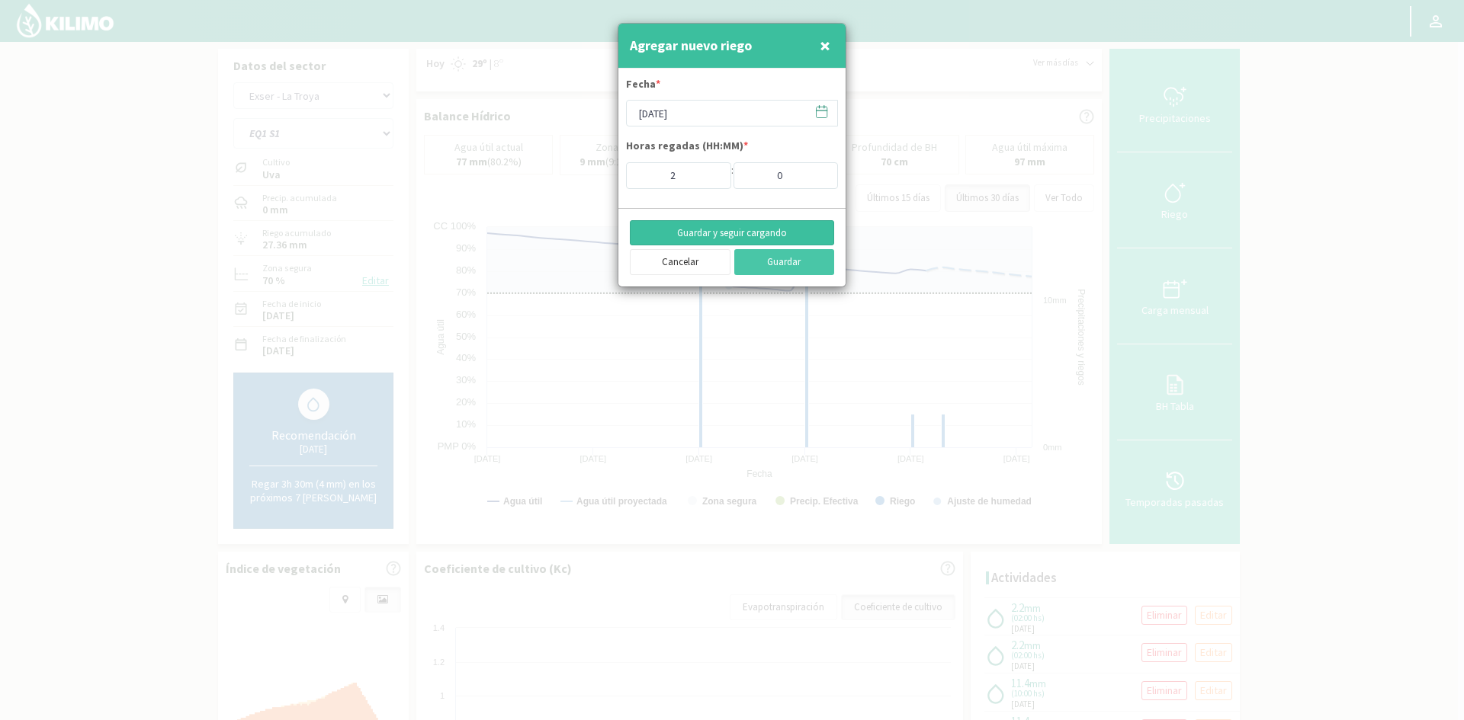
click at [716, 226] on button "Guardar y seguir cargando" at bounding box center [732, 233] width 204 height 26
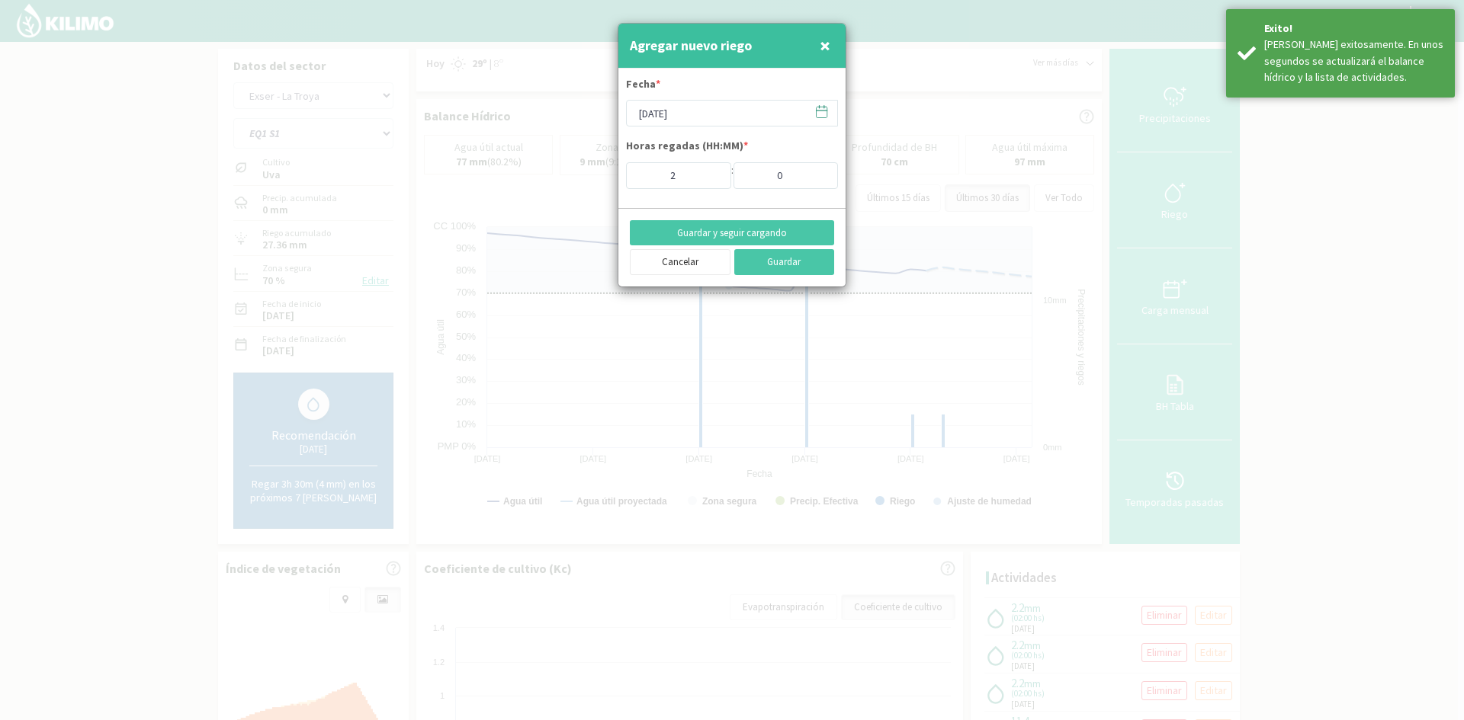
click at [822, 46] on span "×" at bounding box center [824, 45] width 11 height 25
type input "[DATE]"
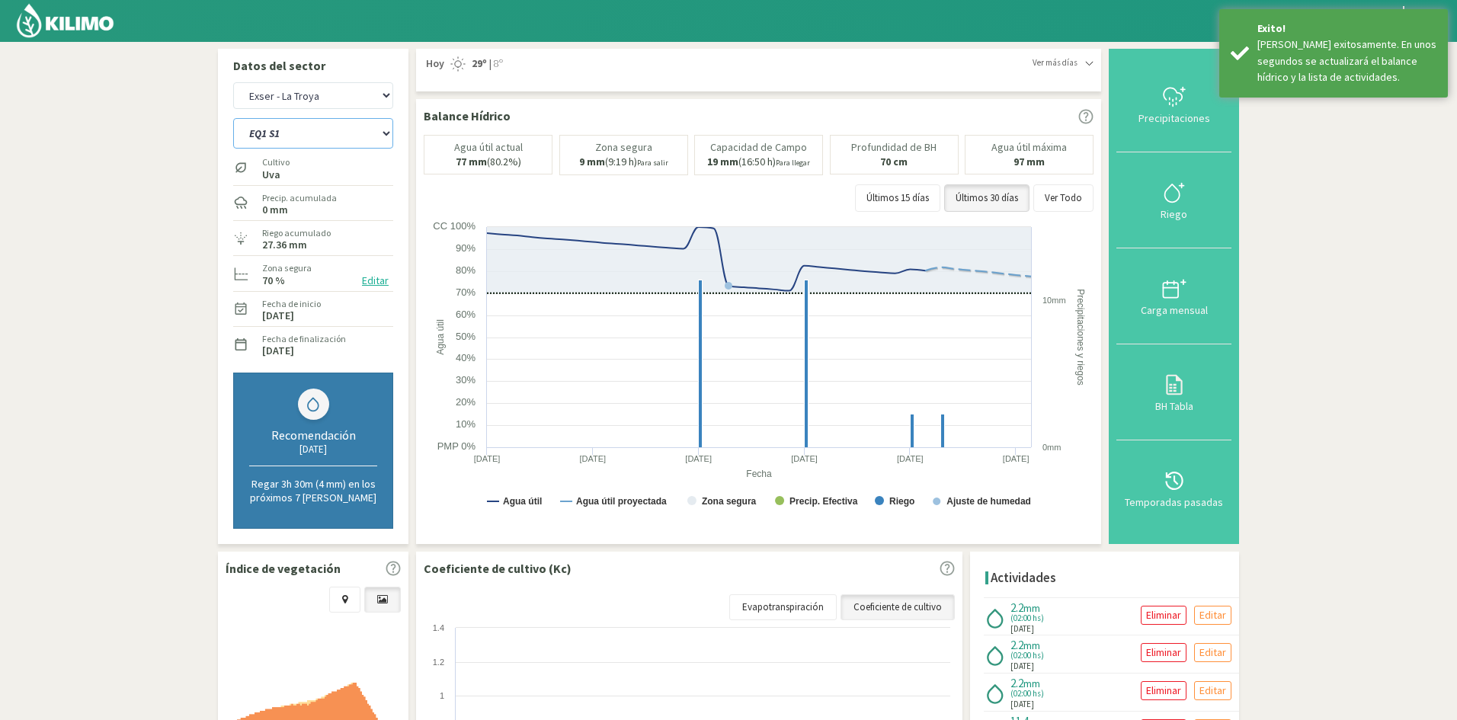
click at [308, 140] on select "EQ1 S1 EQ1 S2 EQ1 S3 EQ1 S4 EQ1 S5 EQ2 S1 EQ2 S2 EQ2 S3 EQ2 S4 EQ2 S5" at bounding box center [313, 133] width 160 height 30
click at [233, 118] on select "EQ1 S1 EQ1 S2 EQ1 S3 EQ1 S4 EQ1 S5 EQ2 S1 EQ2 S2 EQ2 S3 EQ2 S4 EQ2 S5" at bounding box center [313, 133] width 160 height 30
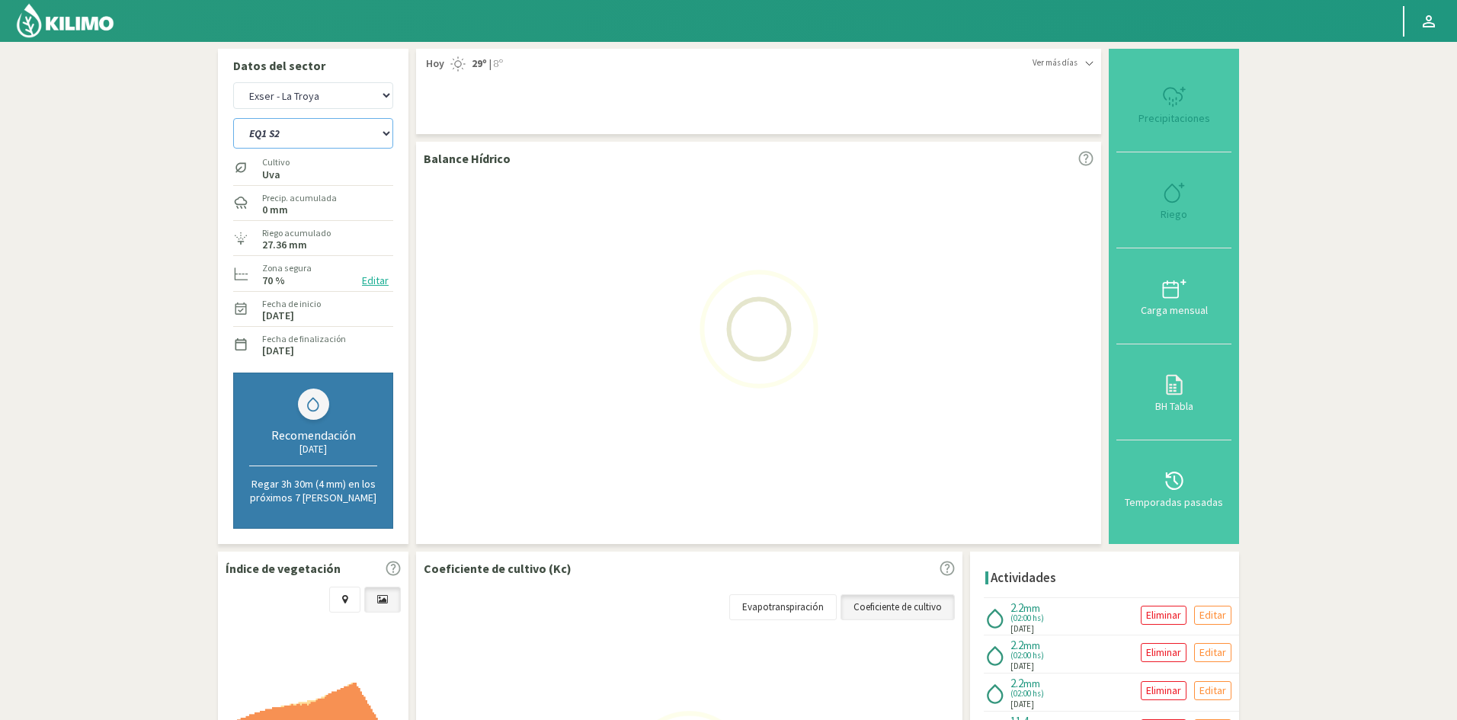
select select "130: Object"
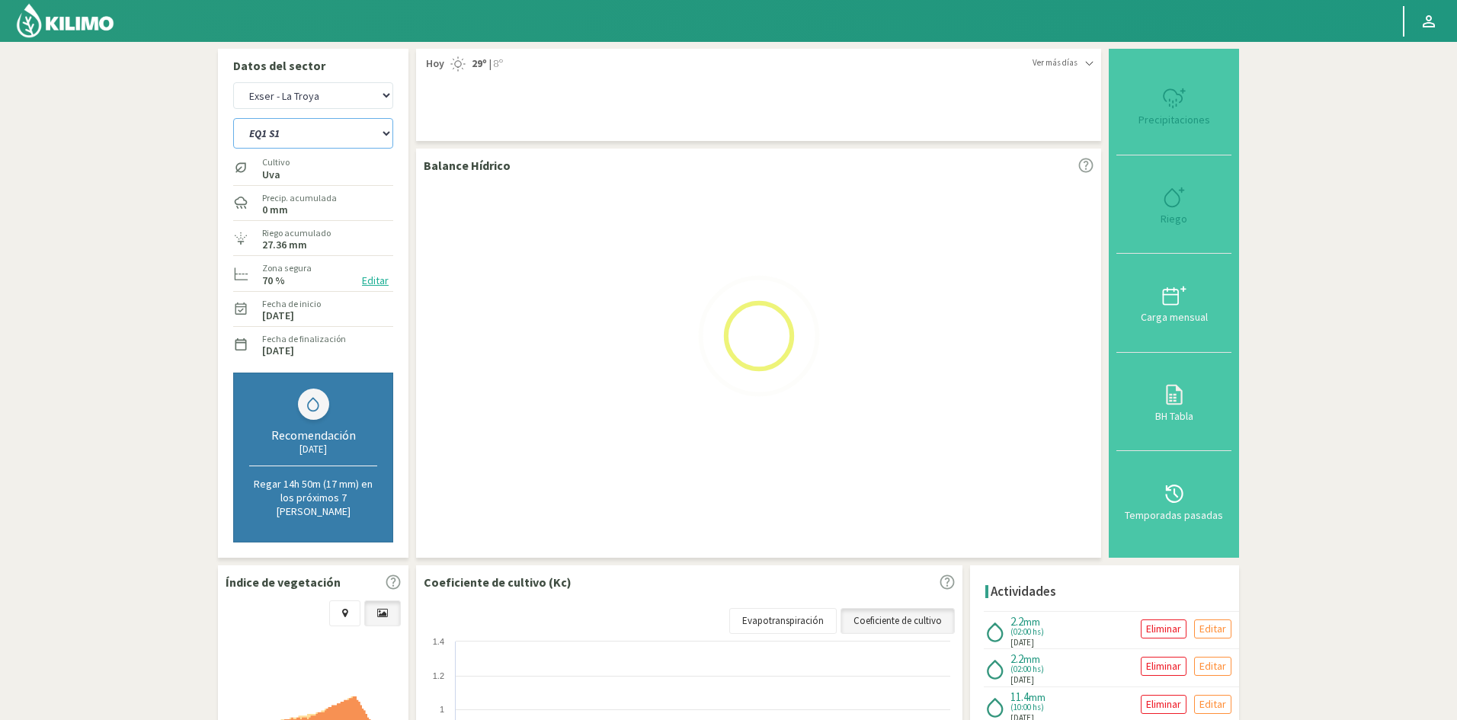
select select "28: Object"
select select "141: Object"
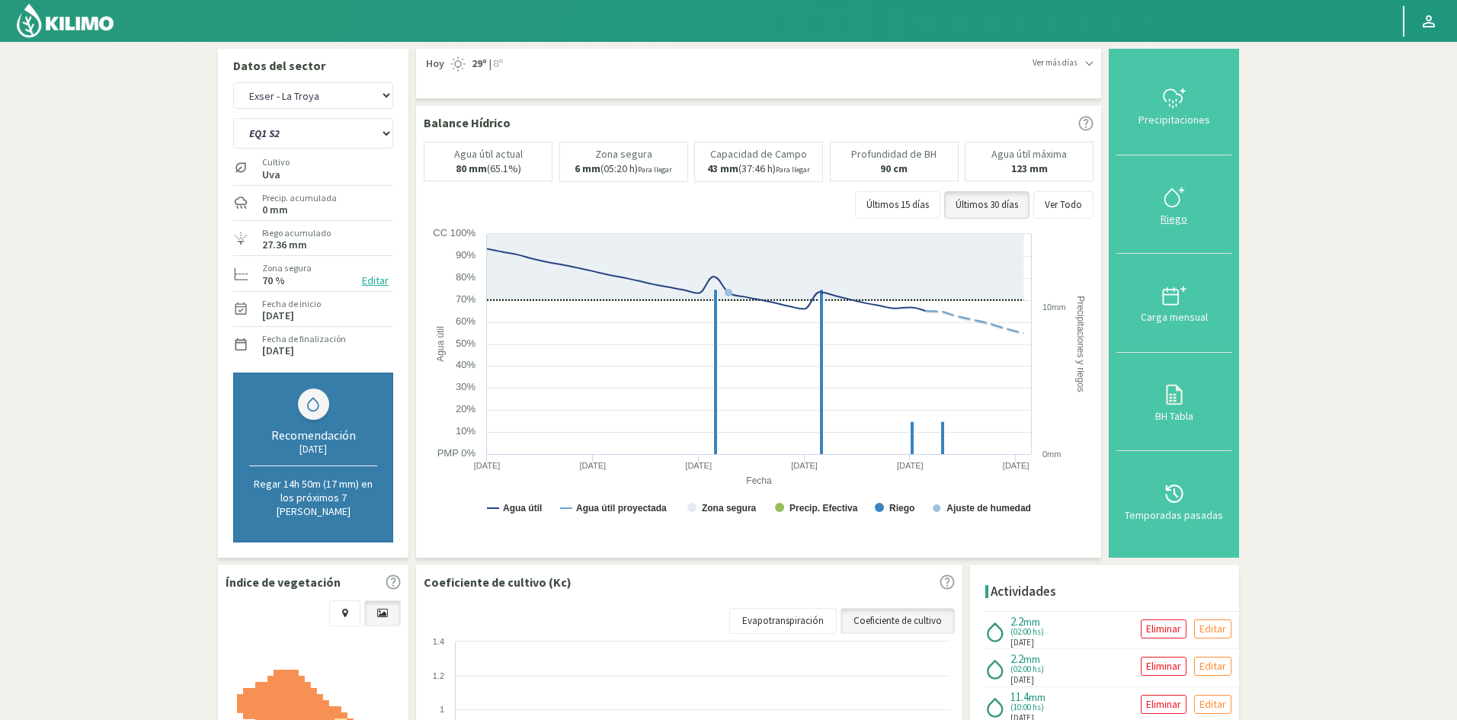
click at [1179, 215] on div "Riego" at bounding box center [1174, 218] width 106 height 11
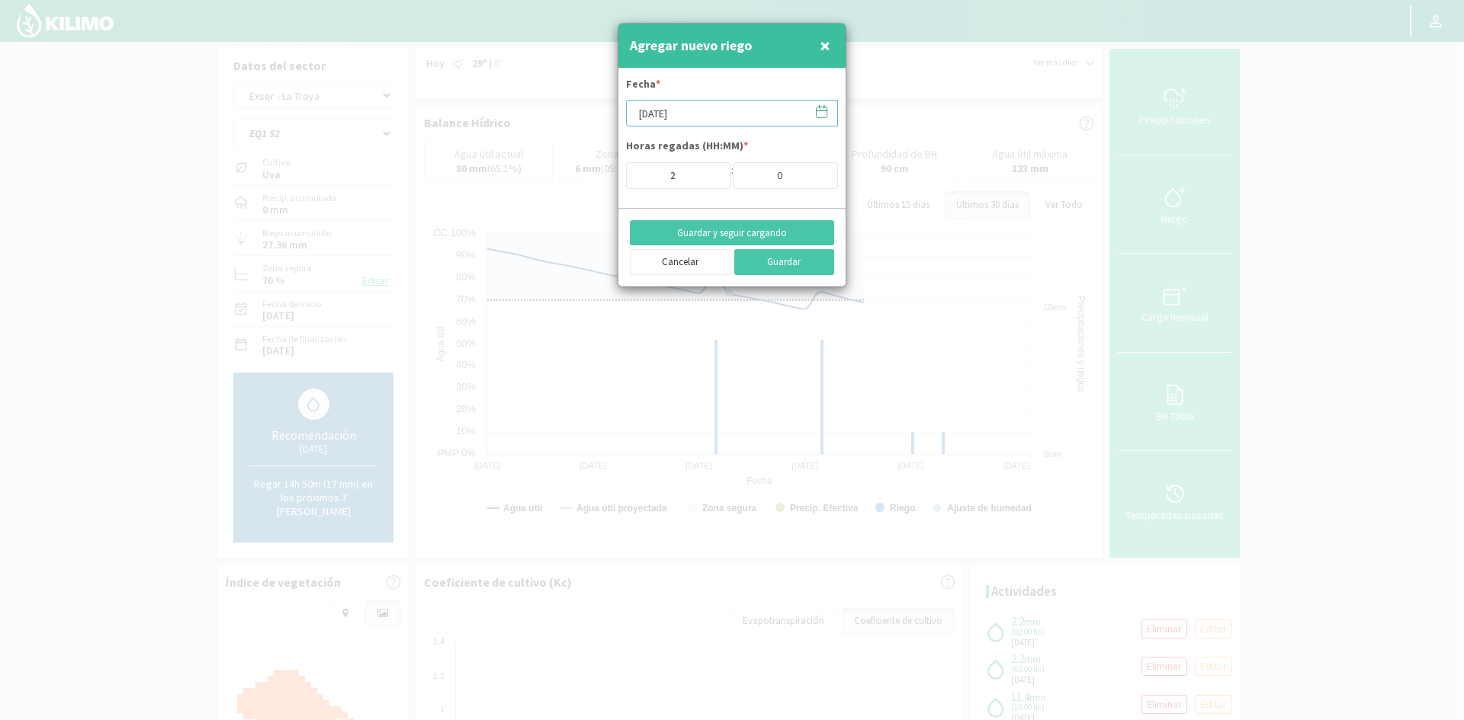
click at [712, 107] on input "[DATE]" at bounding box center [732, 113] width 212 height 27
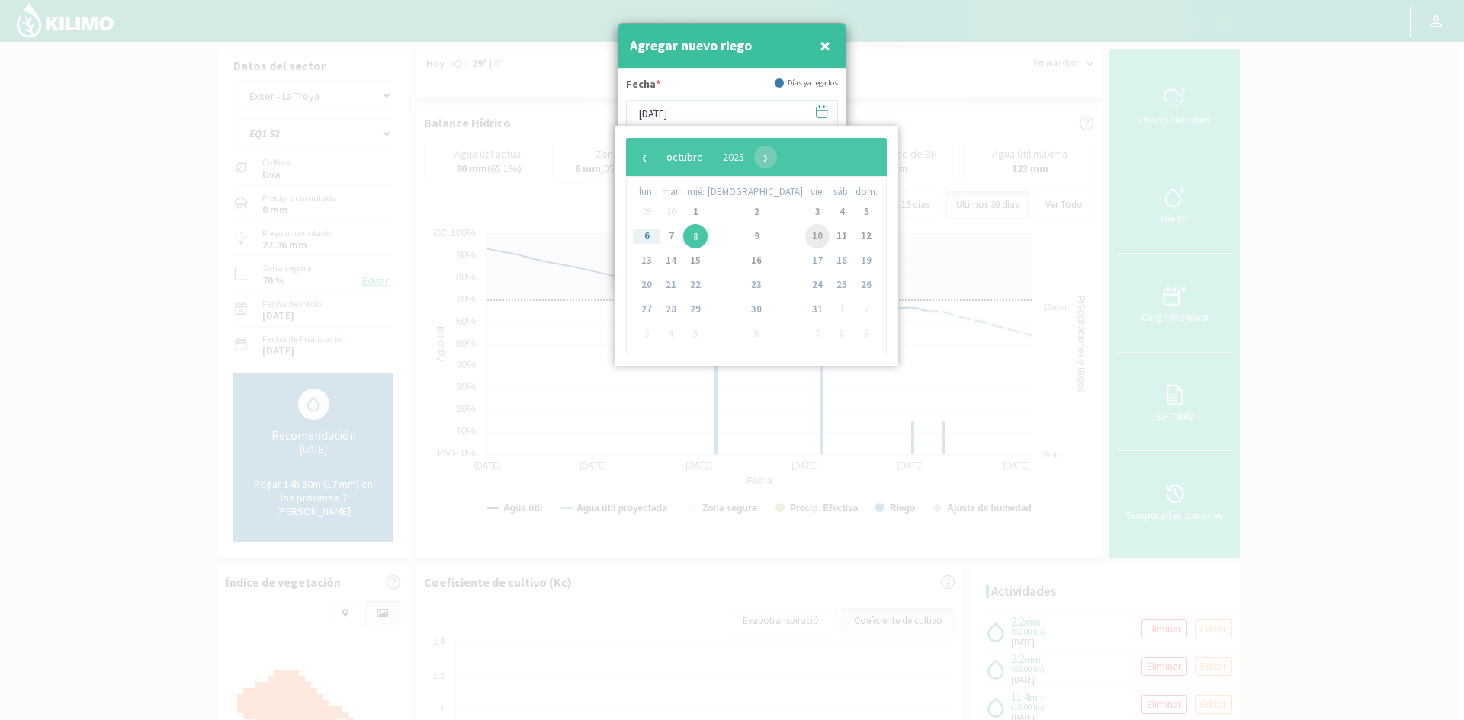
click at [805, 236] on span "10" at bounding box center [817, 236] width 24 height 24
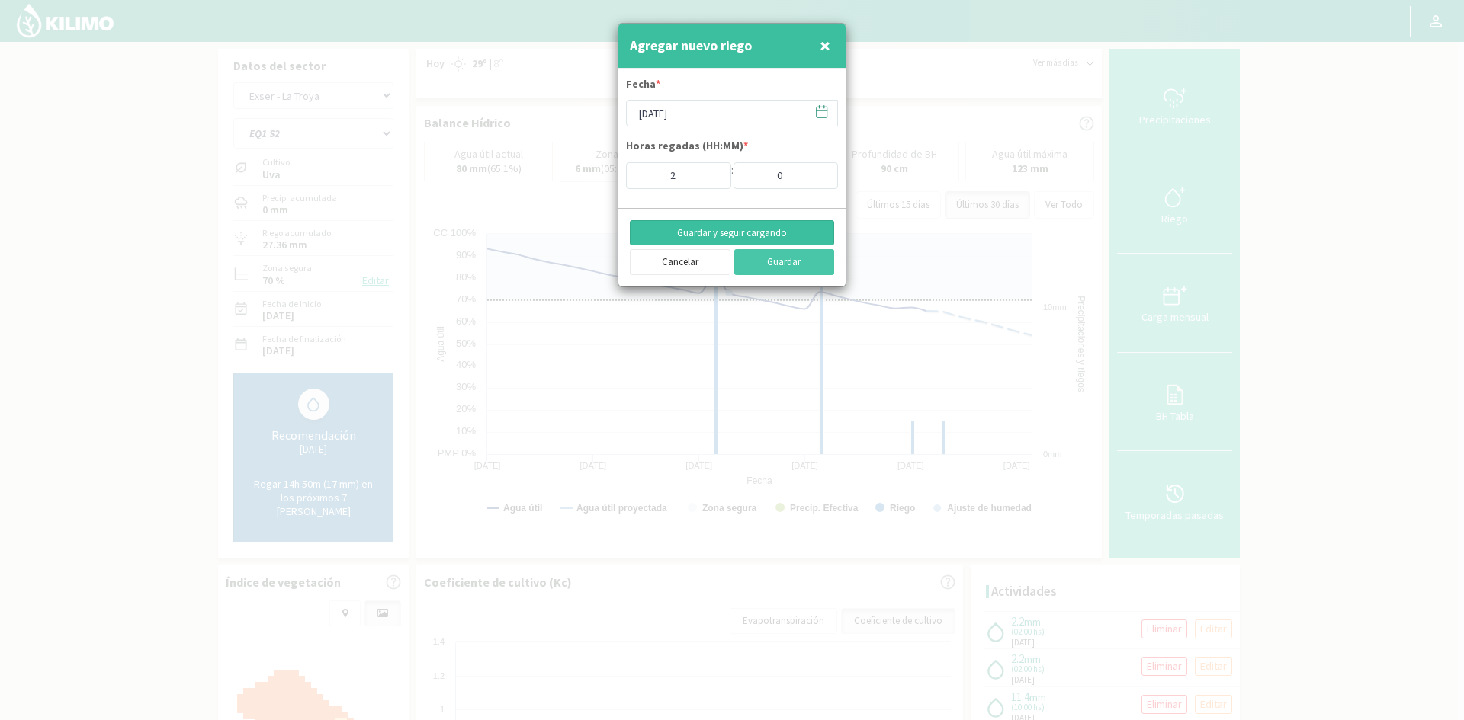
click at [684, 228] on button "Guardar y seguir cargando" at bounding box center [732, 233] width 204 height 26
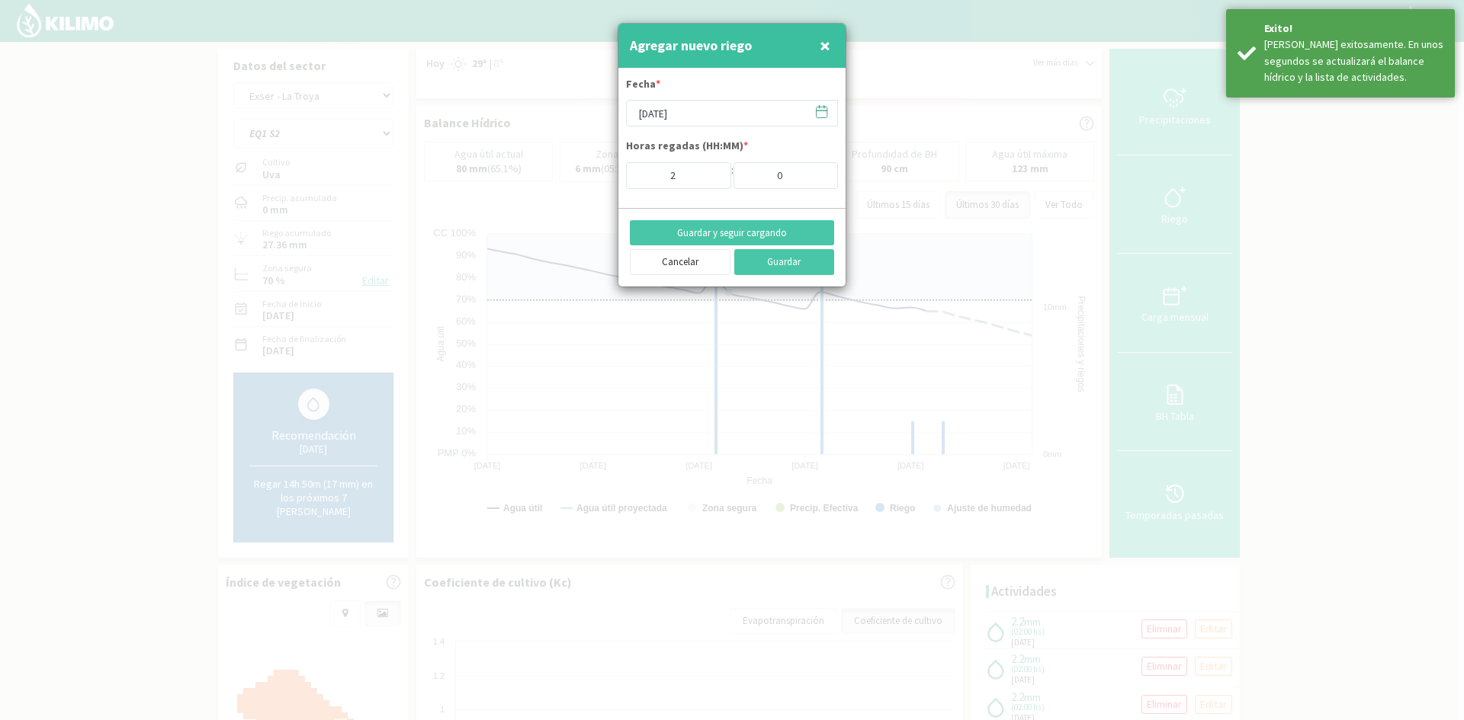
click at [824, 46] on span "×" at bounding box center [824, 45] width 11 height 25
type input "[DATE]"
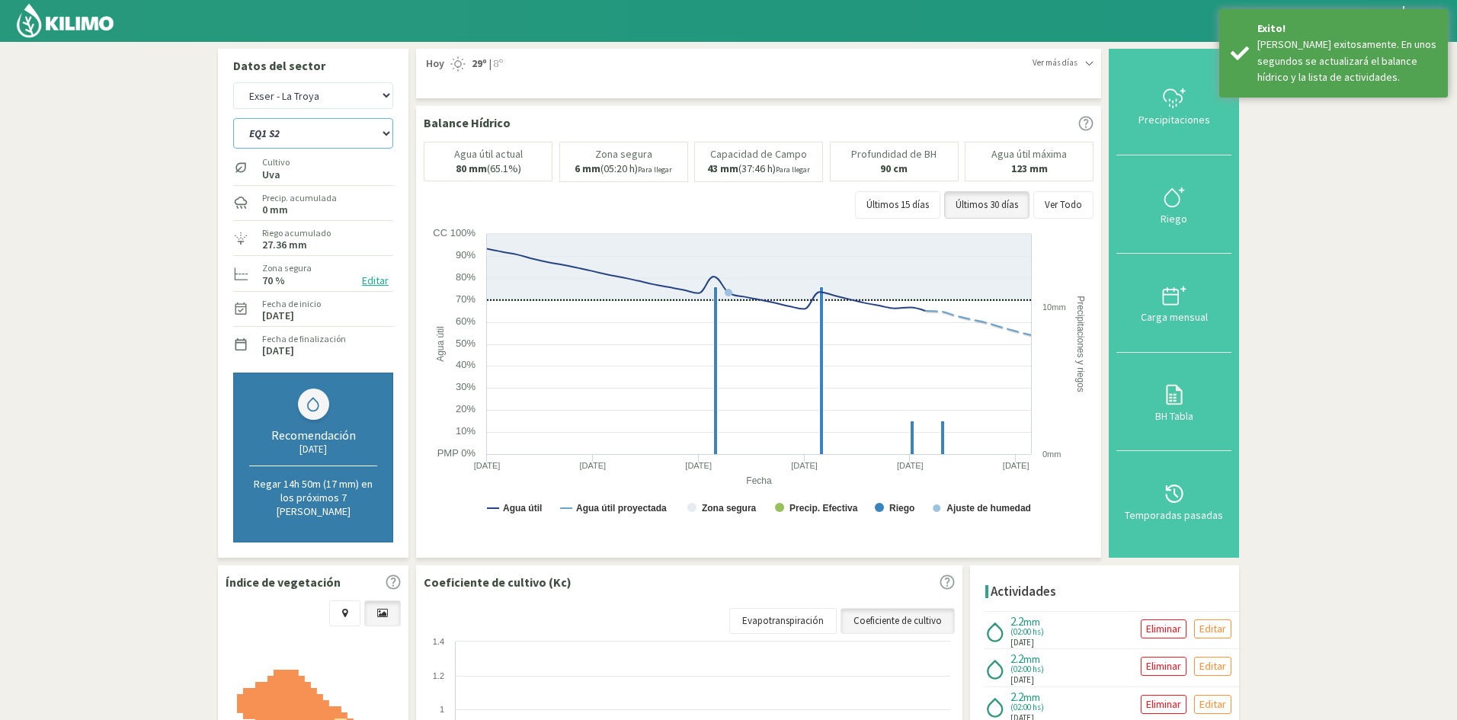
click at [320, 128] on select "EQ1 S1 EQ1 S2 EQ1 S3 EQ1 S4 EQ1 S5 EQ2 S1 EQ2 S2 EQ2 S3 EQ2 S4 EQ2 S5" at bounding box center [313, 133] width 160 height 30
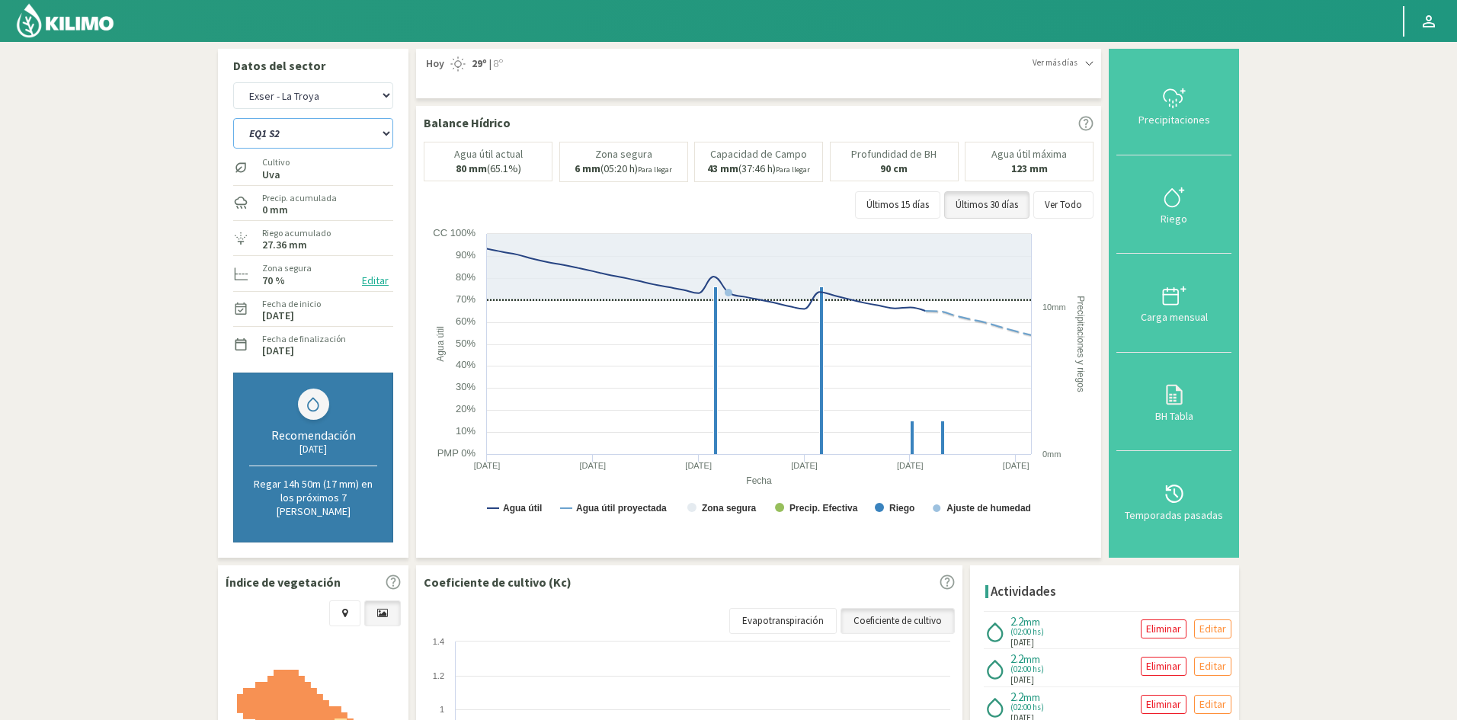
select select "142: Object"
click at [233, 118] on select "EQ1 S1 EQ1 S2 EQ1 S3 EQ1 S4 EQ1 S5 EQ2 S1 EQ2 S2 EQ2 S3 EQ2 S4 EQ2 S5" at bounding box center [313, 133] width 160 height 30
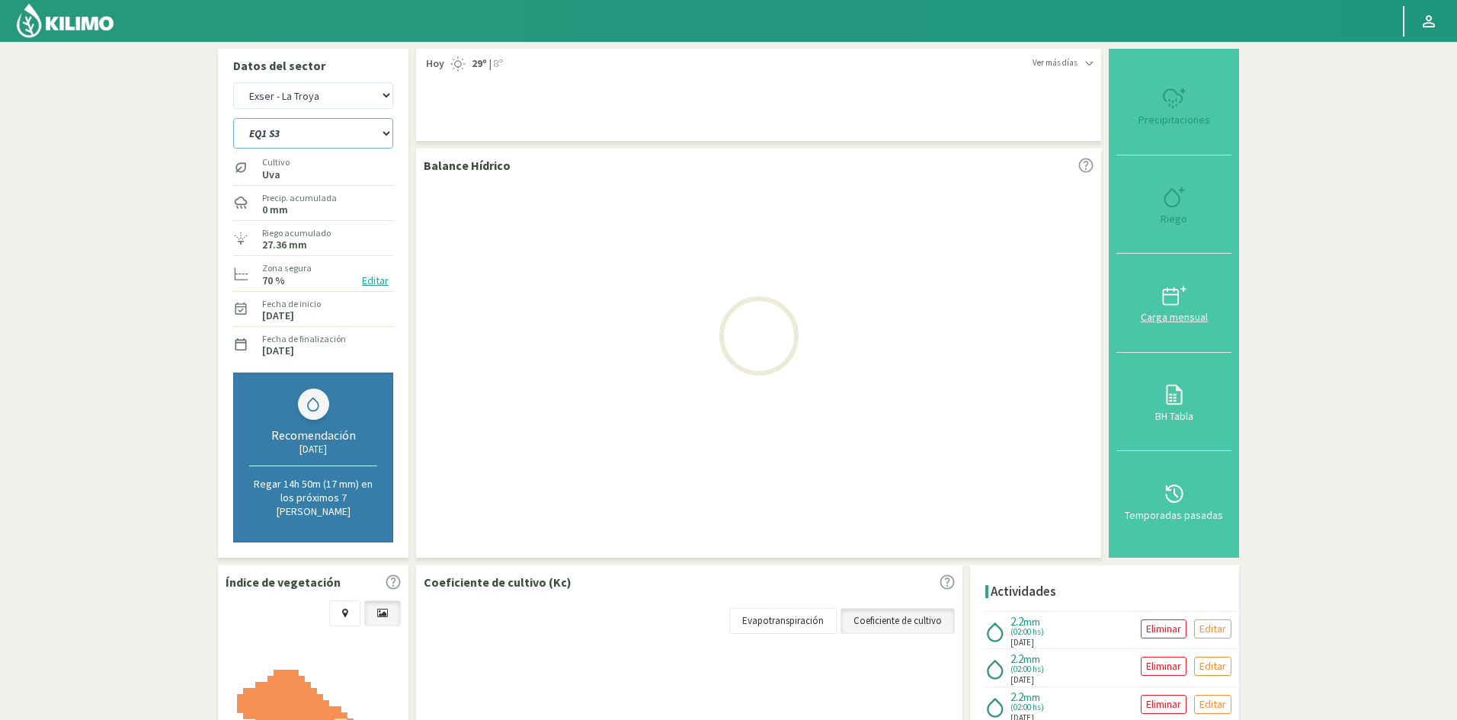
select select "30: Object"
select select "152: Object"
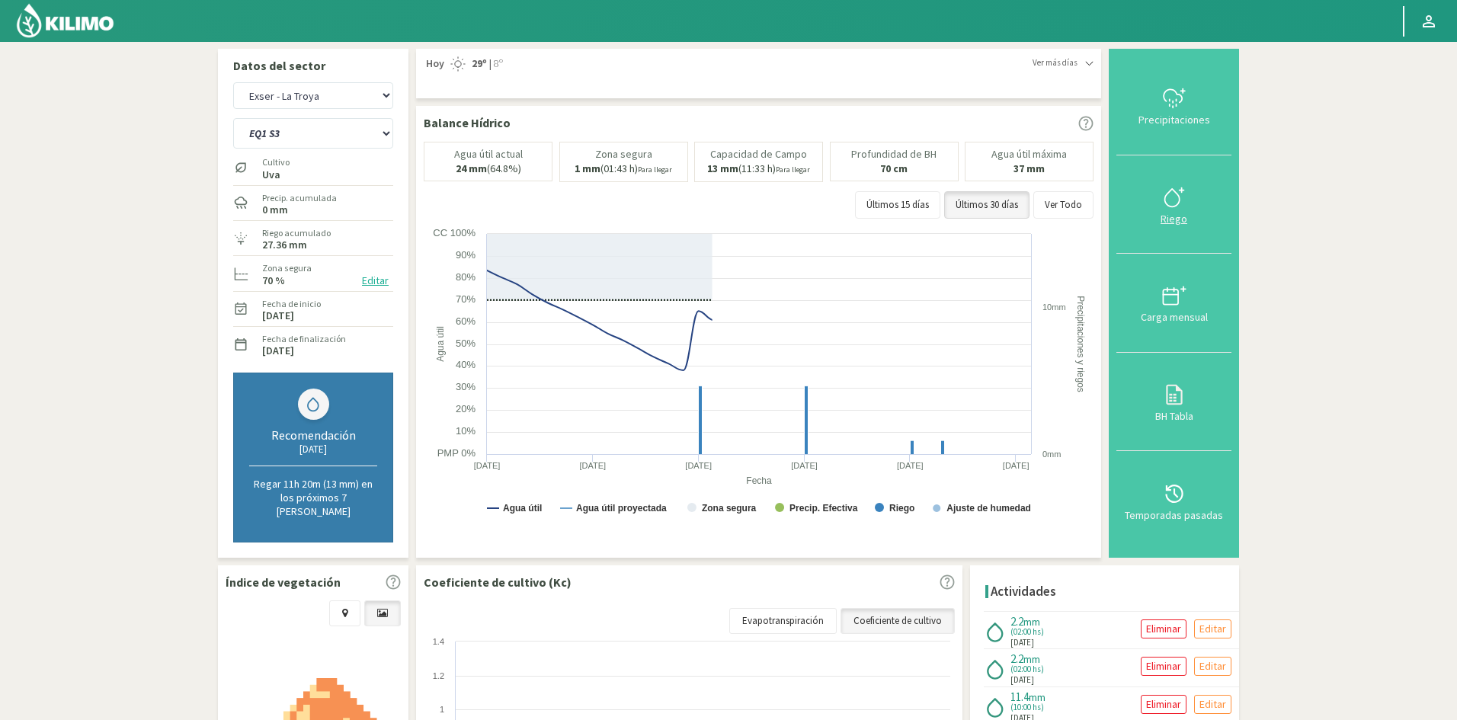
click at [1180, 214] on div "Riego" at bounding box center [1174, 218] width 106 height 11
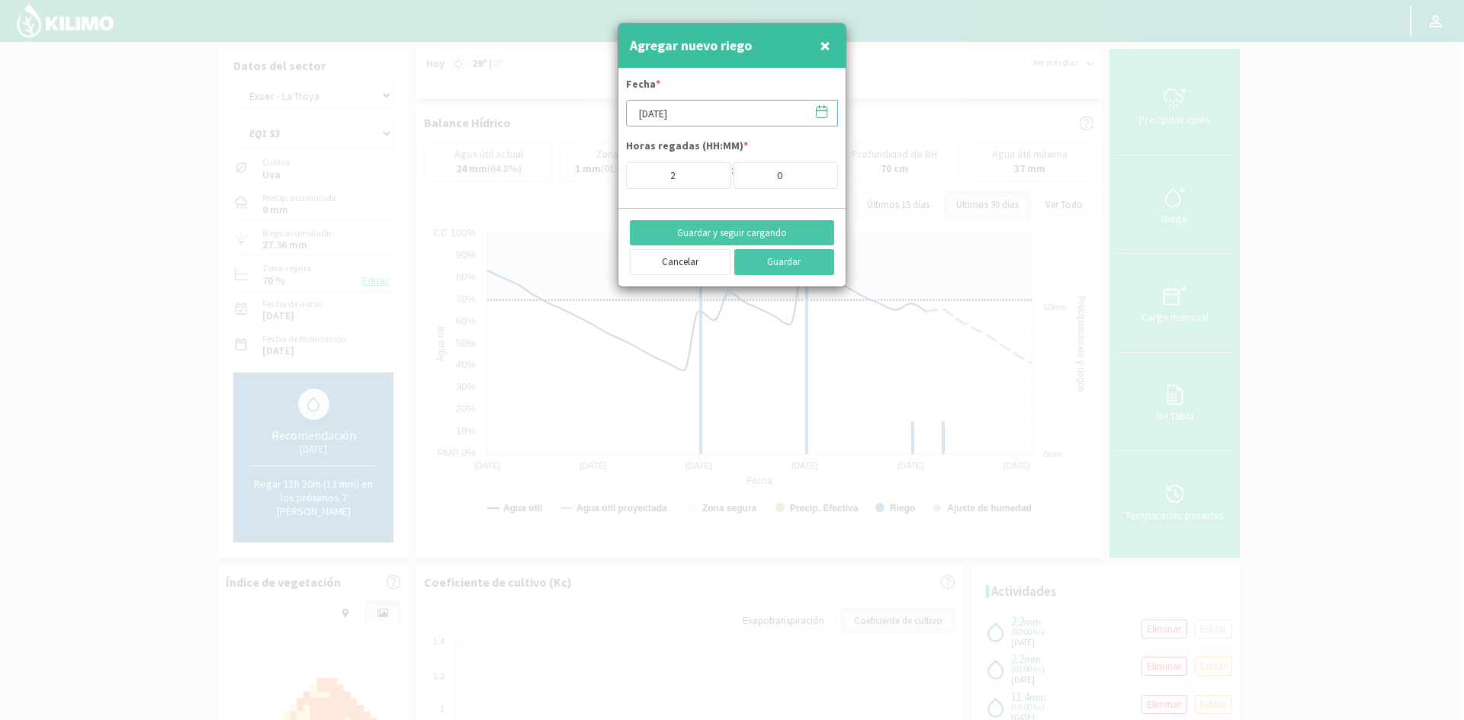
click at [672, 115] on input "[DATE]" at bounding box center [732, 113] width 212 height 27
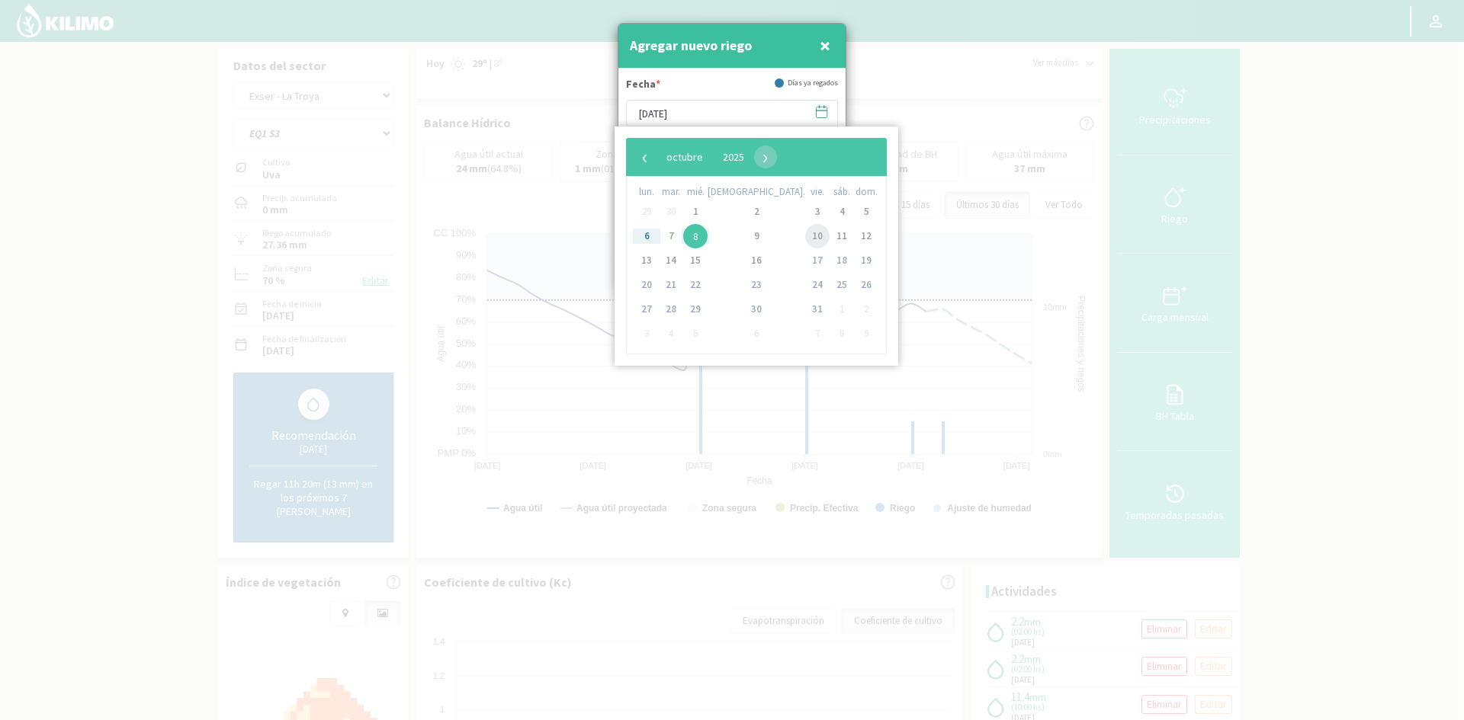
click at [805, 237] on span "10" at bounding box center [817, 236] width 24 height 24
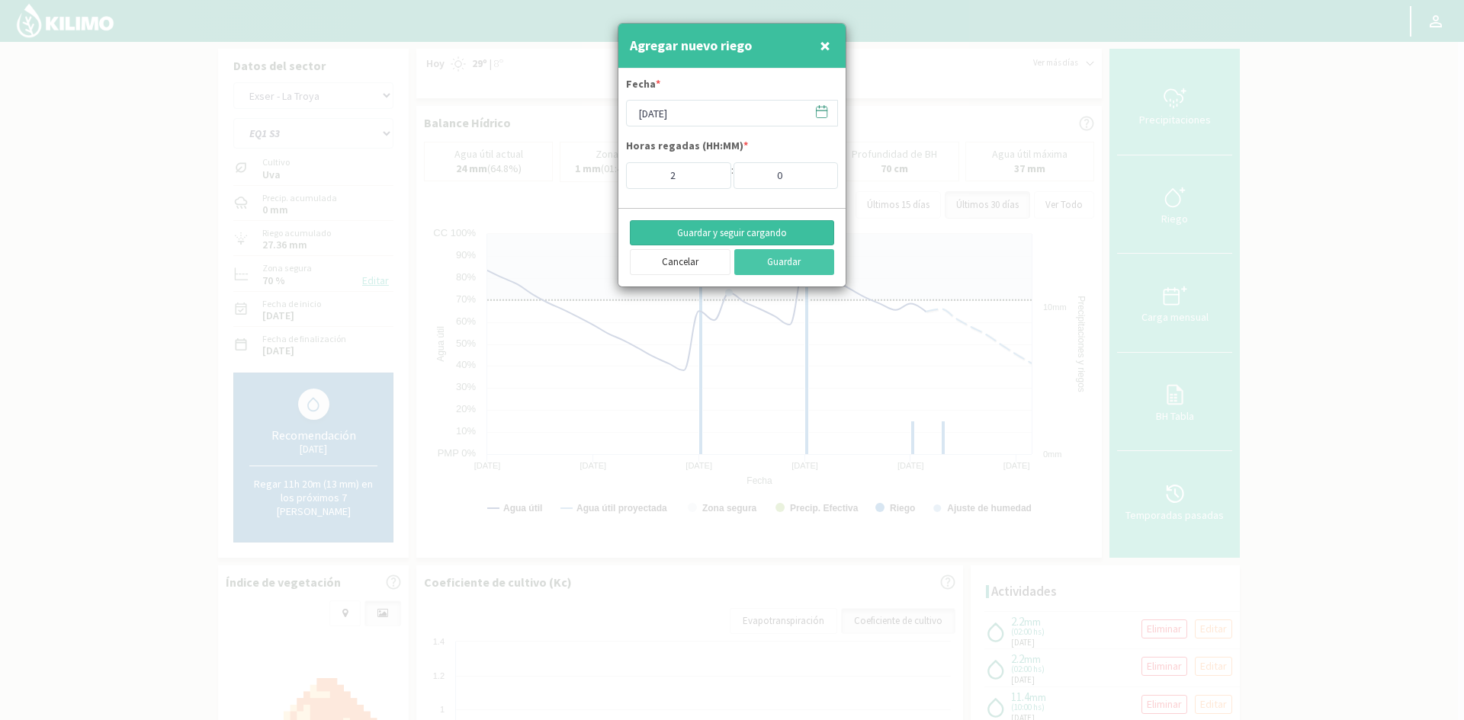
click at [736, 226] on button "Guardar y seguir cargando" at bounding box center [732, 233] width 204 height 26
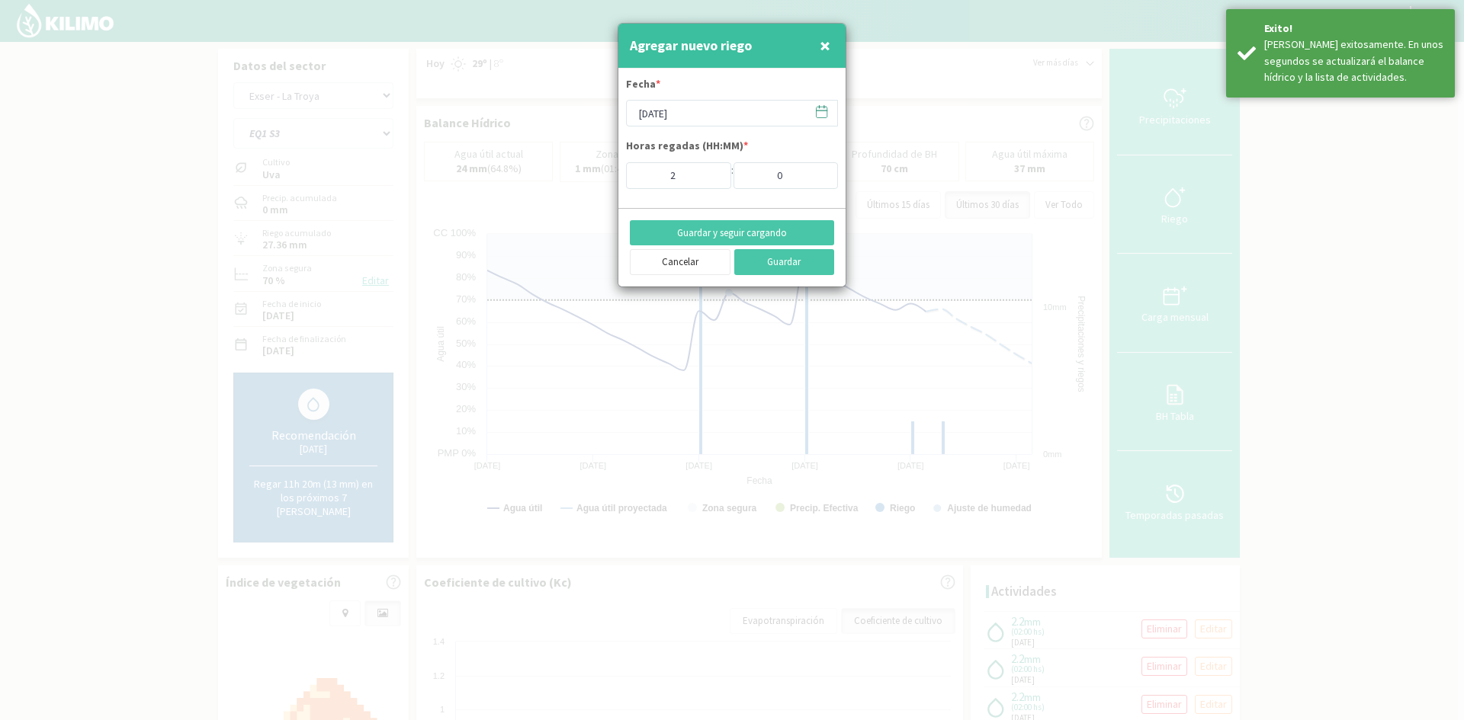
click at [829, 48] on span "×" at bounding box center [824, 45] width 11 height 25
type input "[DATE]"
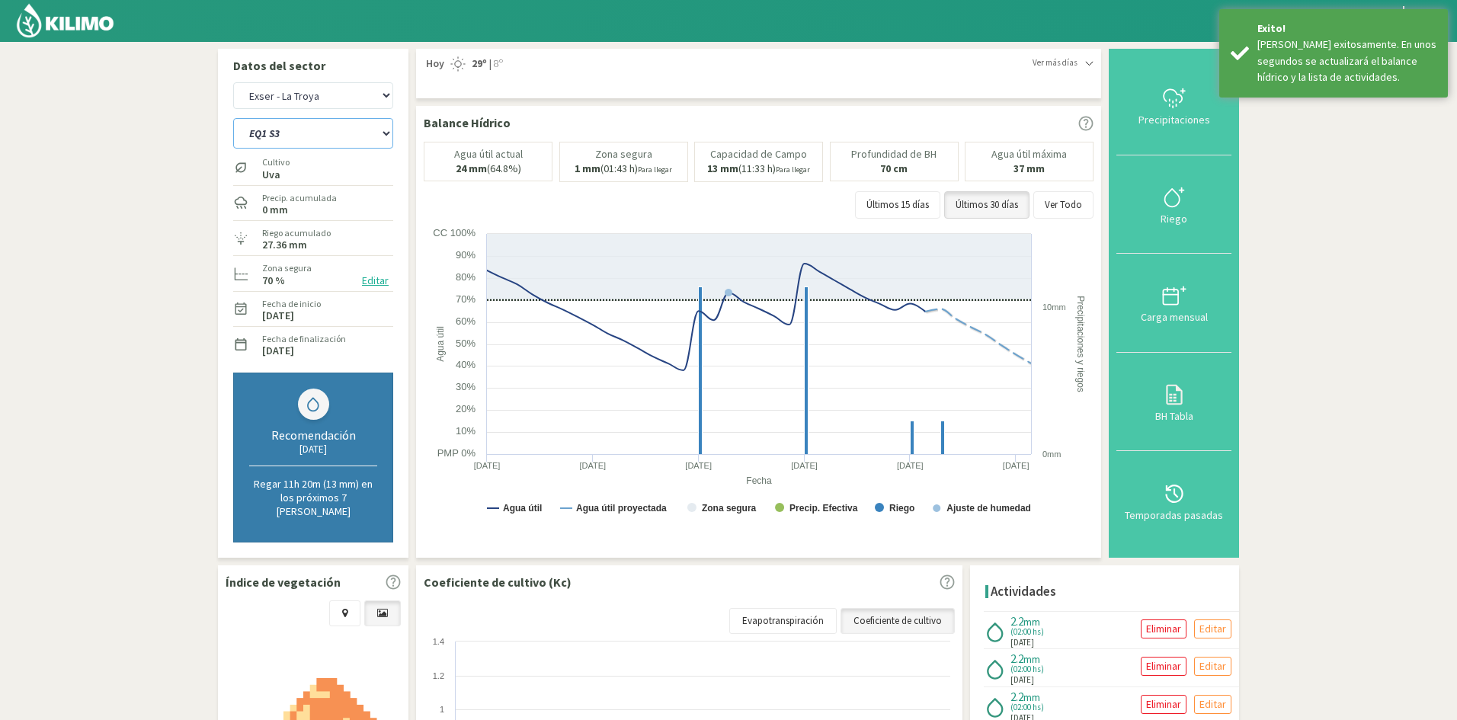
click at [319, 131] on select "EQ1 S1 EQ1 S2 EQ1 S3 EQ1 S4 EQ1 S5 EQ2 S1 EQ2 S2 EQ2 S3 EQ2 S4 EQ2 S5" at bounding box center [313, 133] width 160 height 30
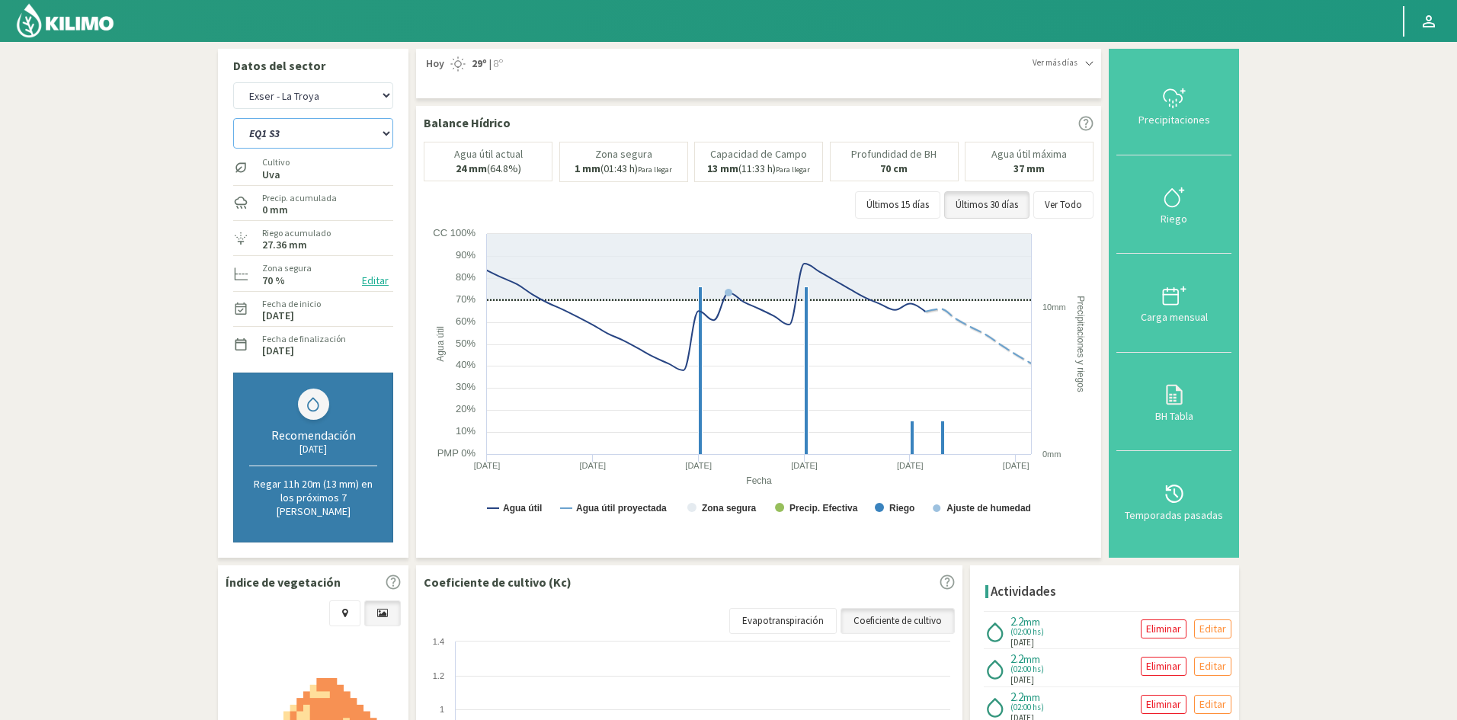
select select "153: Object"
click at [233, 118] on select "EQ1 S1 EQ1 S2 EQ1 S3 EQ1 S4 EQ1 S5 EQ2 S1 EQ2 S2 EQ2 S3 EQ2 S4 EQ2 S5" at bounding box center [313, 133] width 160 height 30
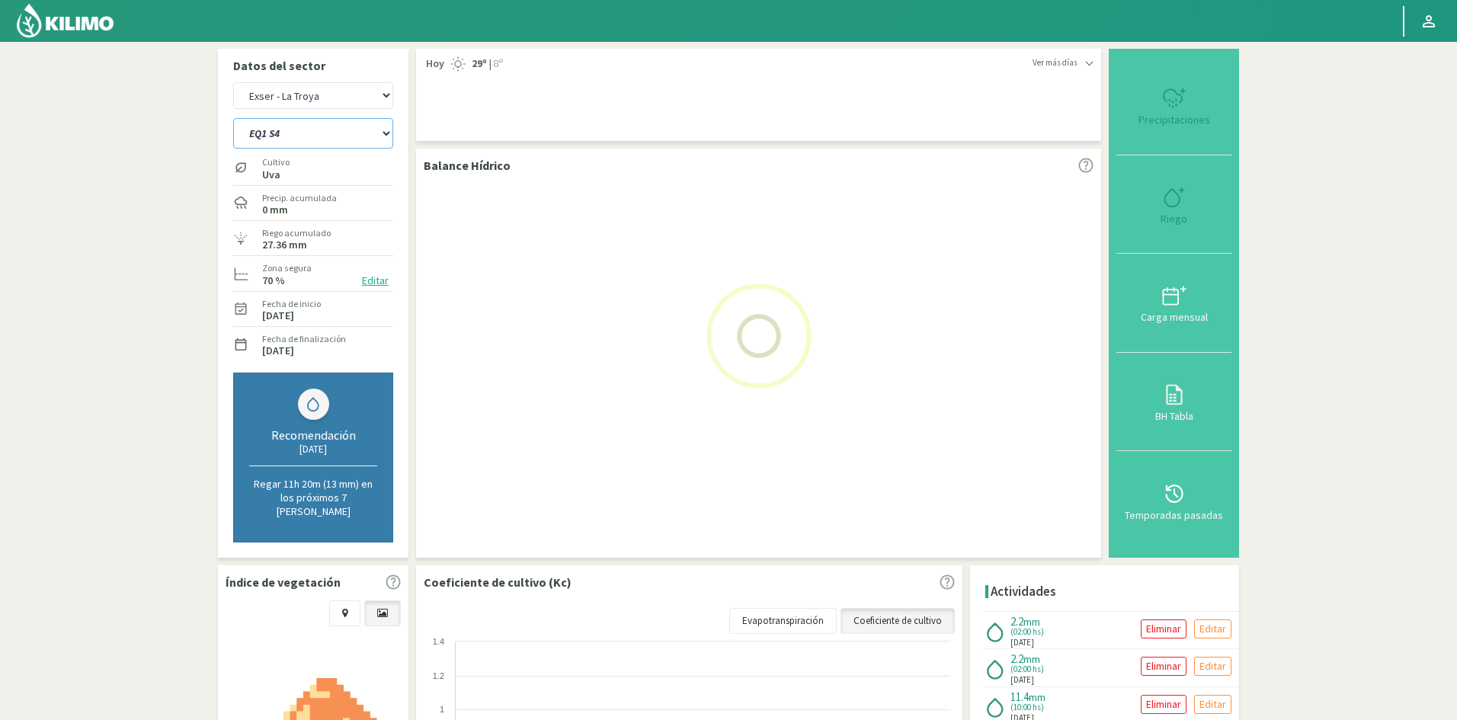
select select "32: Object"
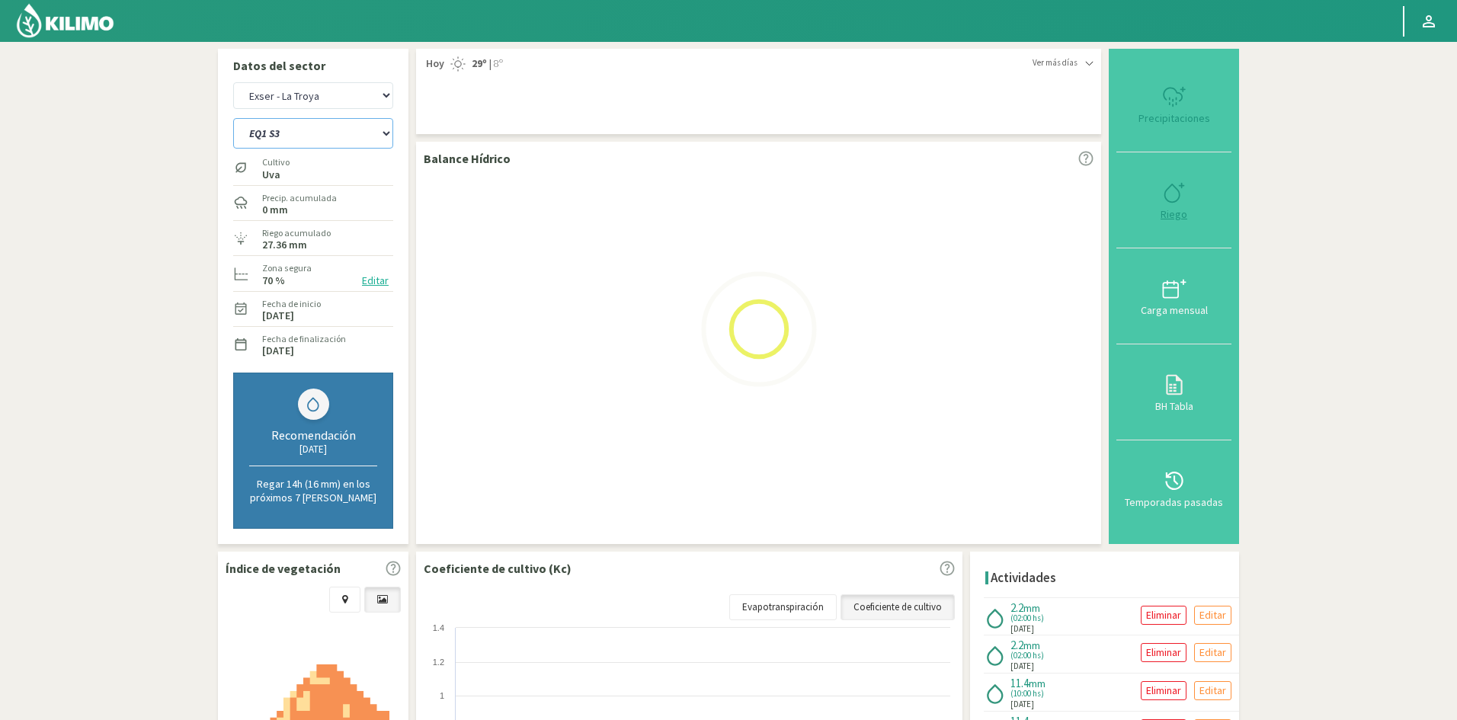
select select "163: Object"
click at [1174, 219] on div "Riego" at bounding box center [1174, 214] width 106 height 11
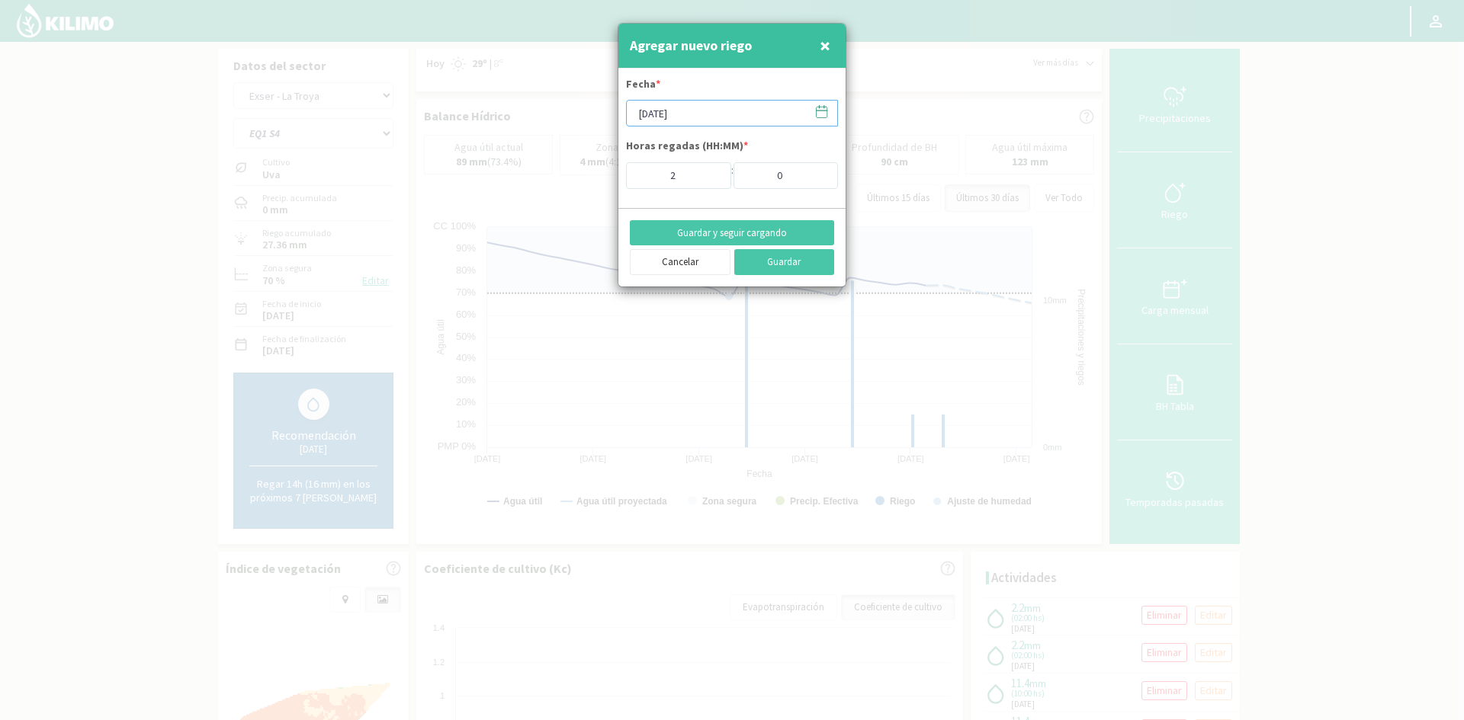
click at [712, 118] on input "[DATE]" at bounding box center [732, 113] width 212 height 27
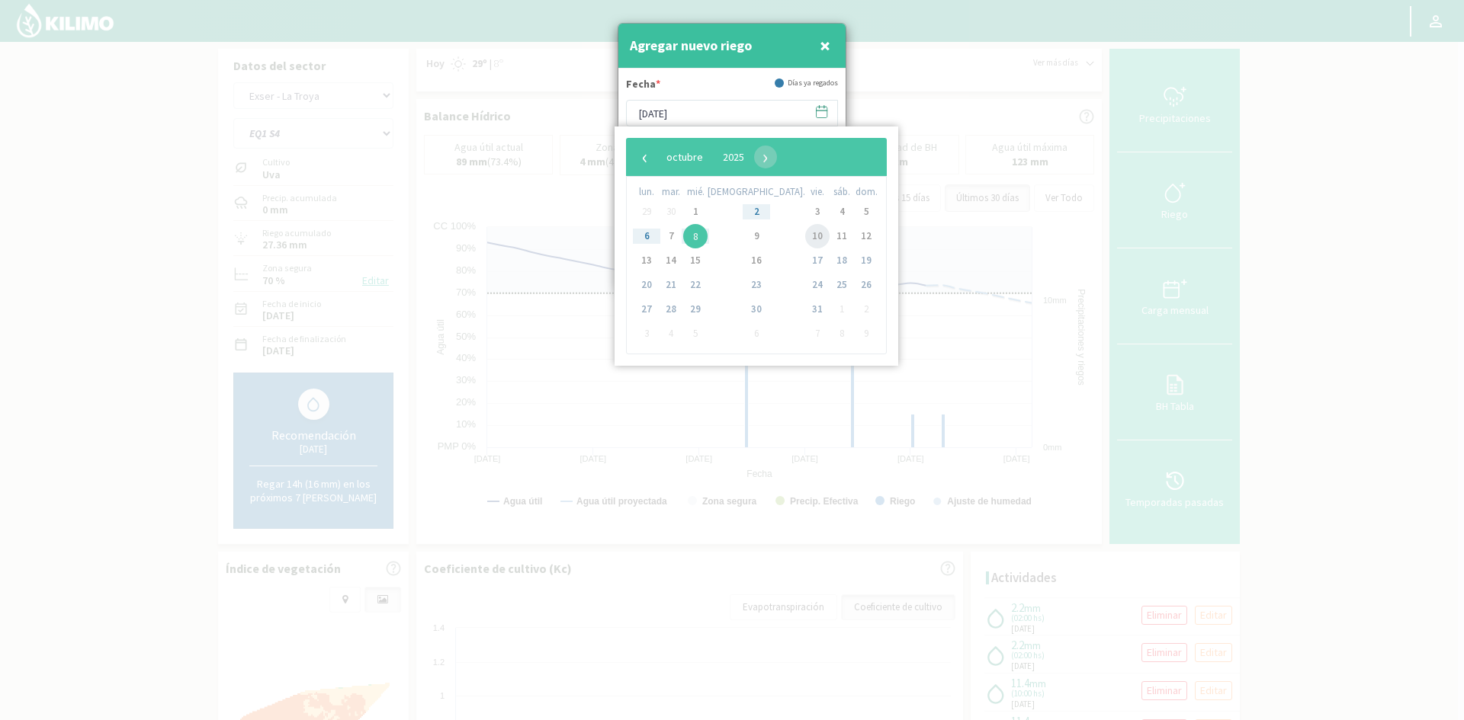
click at [805, 237] on span "10" at bounding box center [817, 236] width 24 height 24
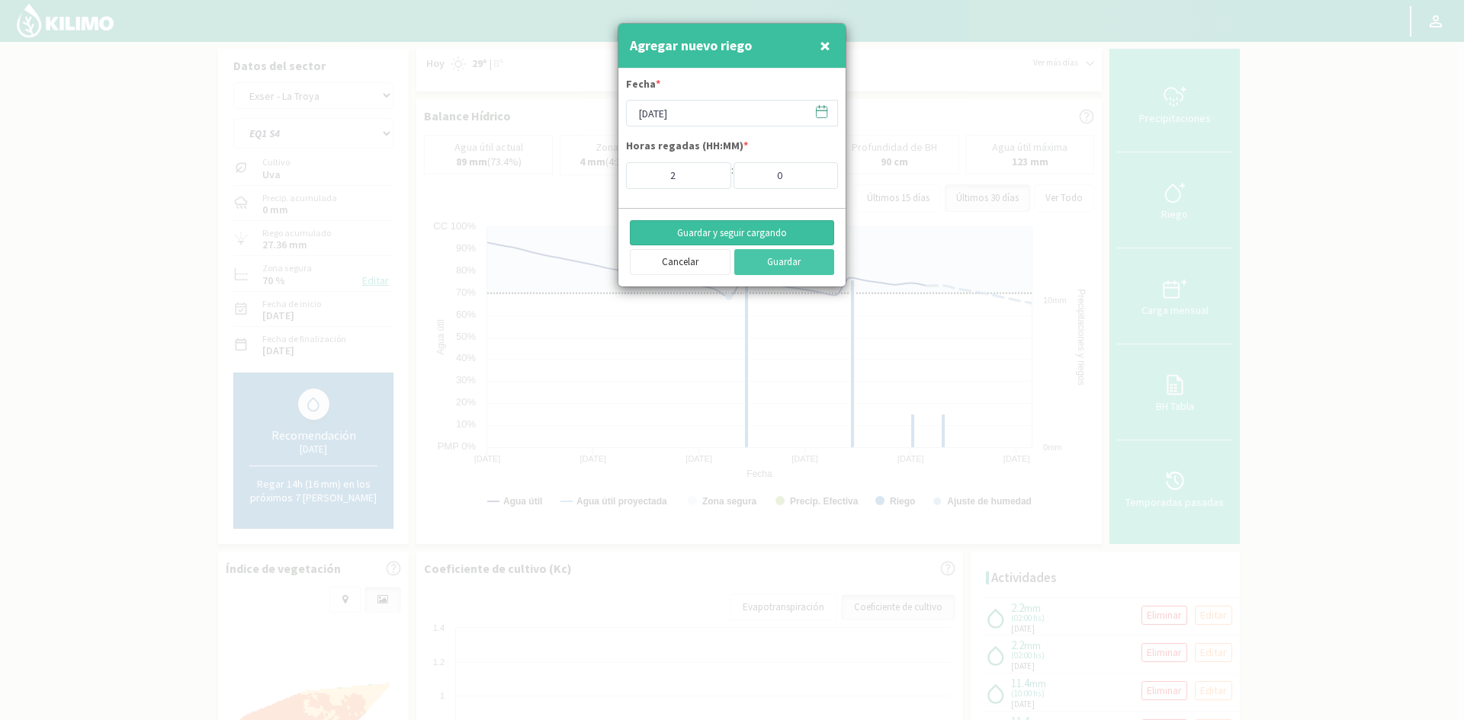
click at [739, 228] on button "Guardar y seguir cargando" at bounding box center [732, 233] width 204 height 26
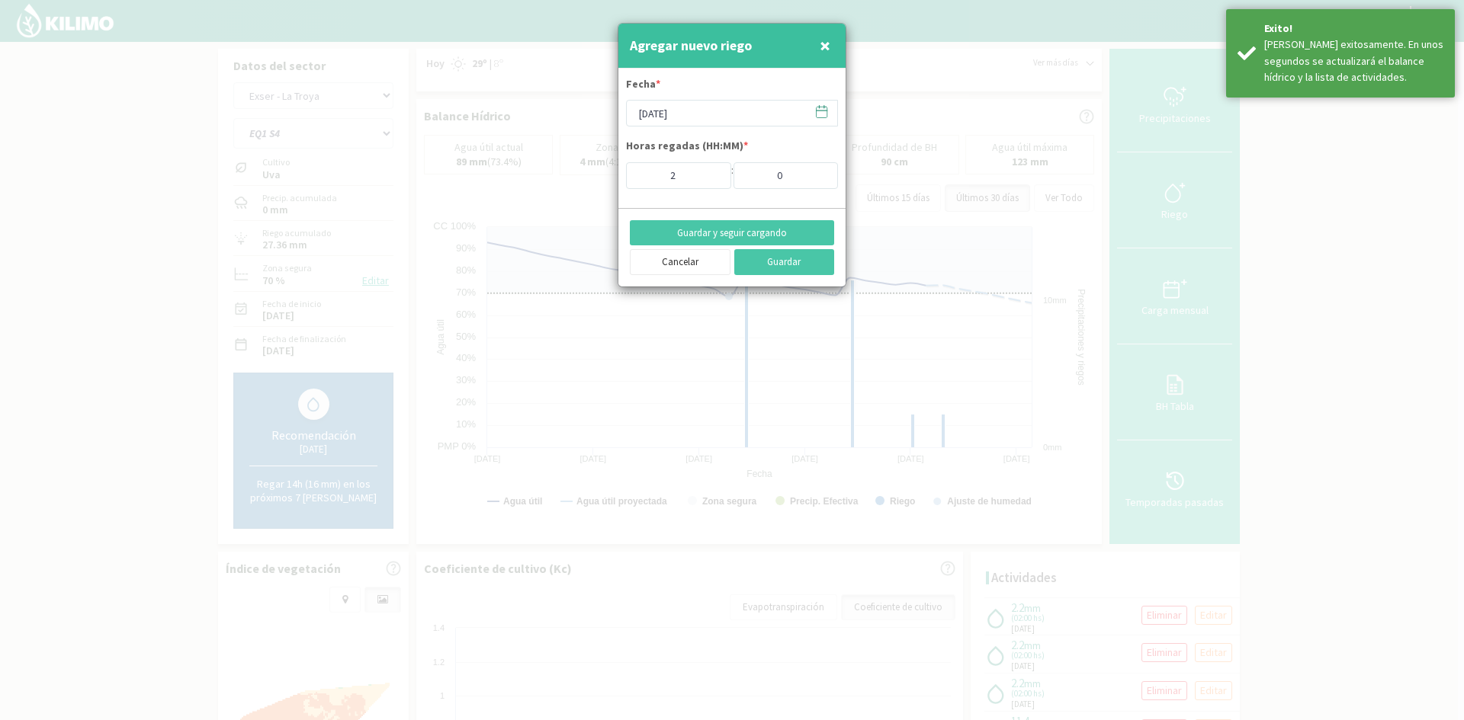
click at [832, 43] on button "×" at bounding box center [825, 45] width 18 height 30
type input "[DATE]"
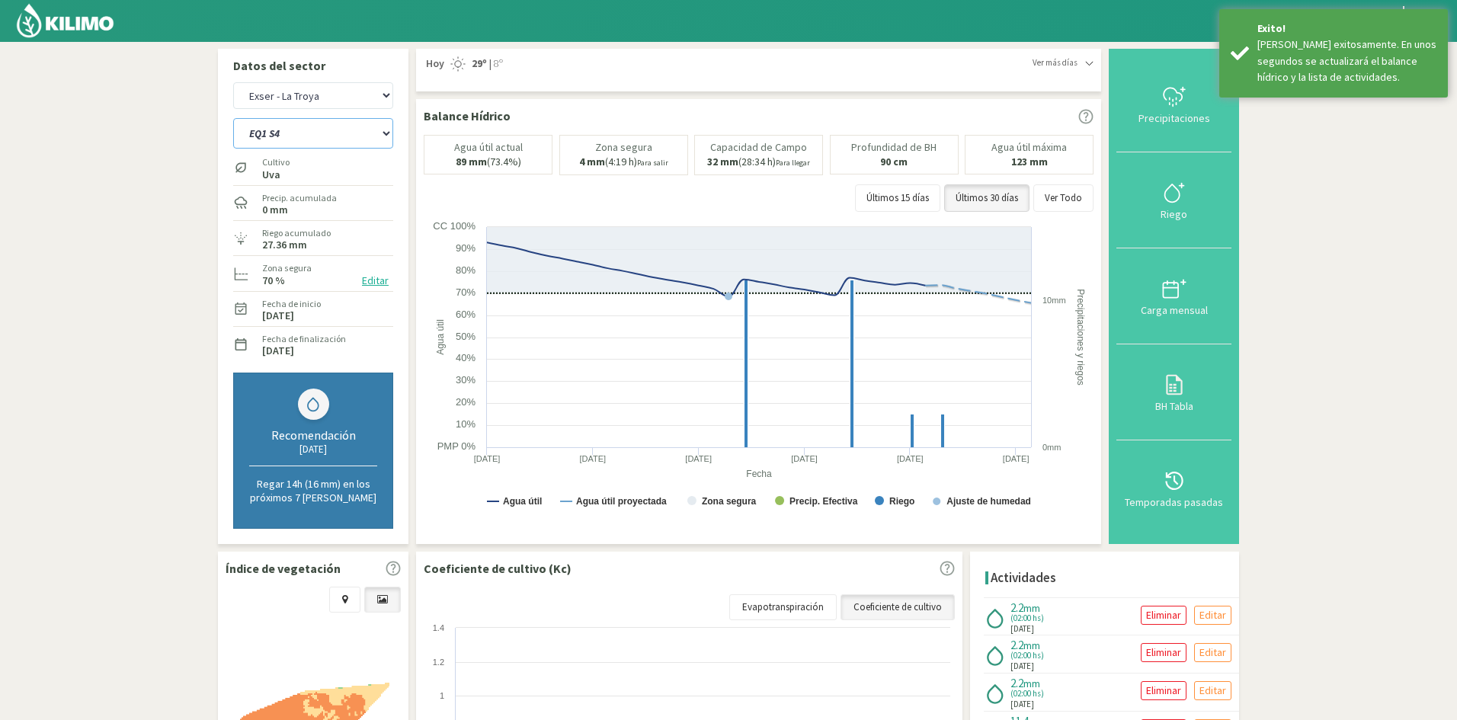
click at [287, 133] on select "EQ1 S1 EQ1 S2 EQ1 S3 EQ1 S4 EQ1 S5 EQ2 S1 EQ2 S2 EQ2 S3 EQ2 S4 EQ2 S5" at bounding box center [313, 133] width 160 height 30
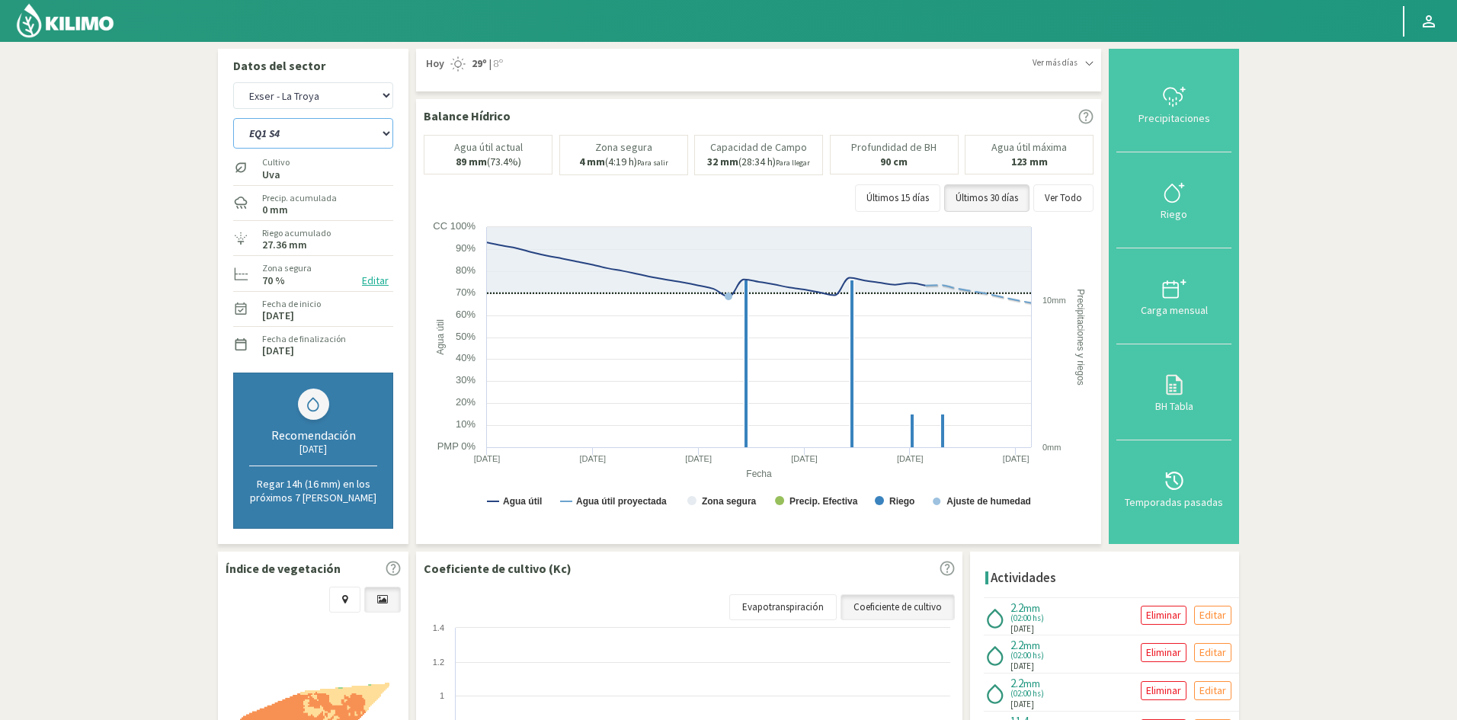
select select "164: Object"
click at [233, 118] on select "EQ1 S1 EQ1 S2 EQ1 S3 EQ1 S4 EQ1 S5 EQ2 S1 EQ2 S2 EQ2 S3 EQ2 S4 EQ2 S5" at bounding box center [313, 133] width 160 height 30
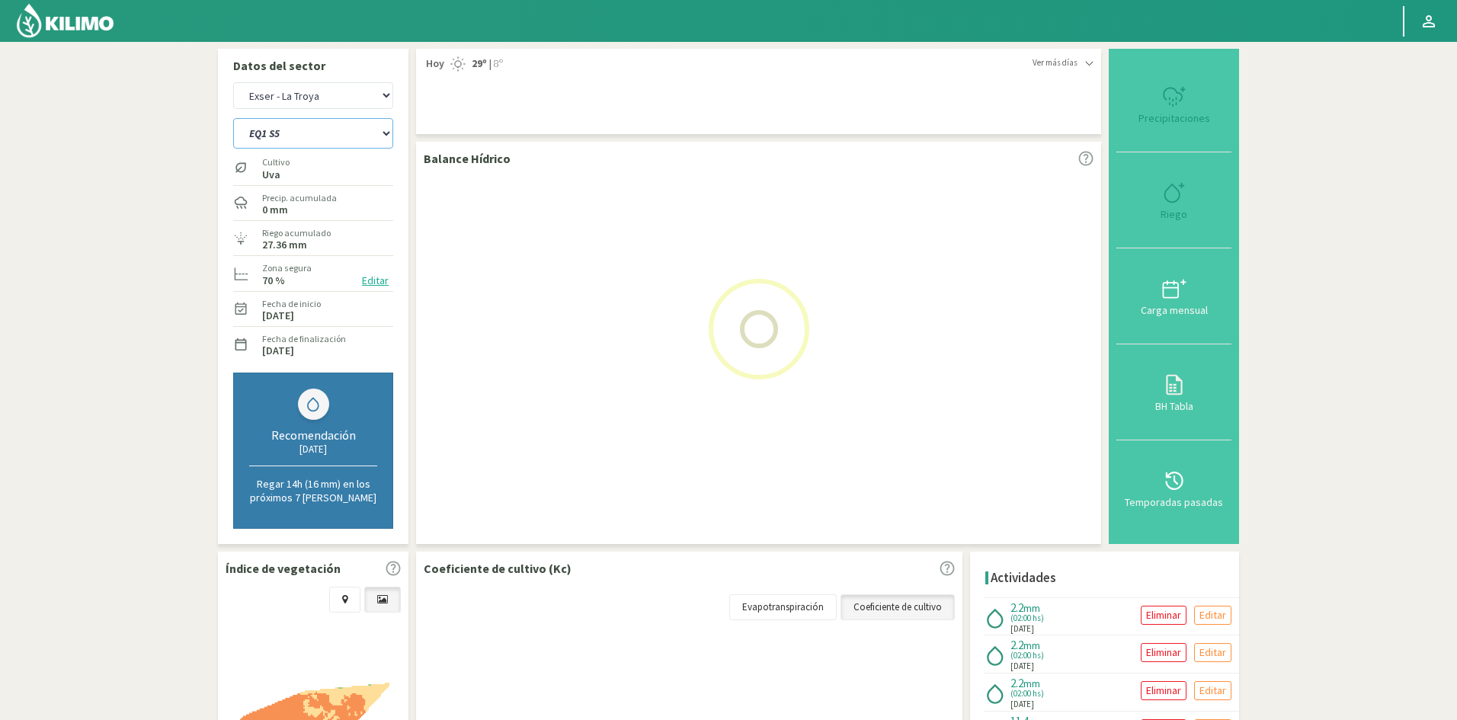
select select "34: Object"
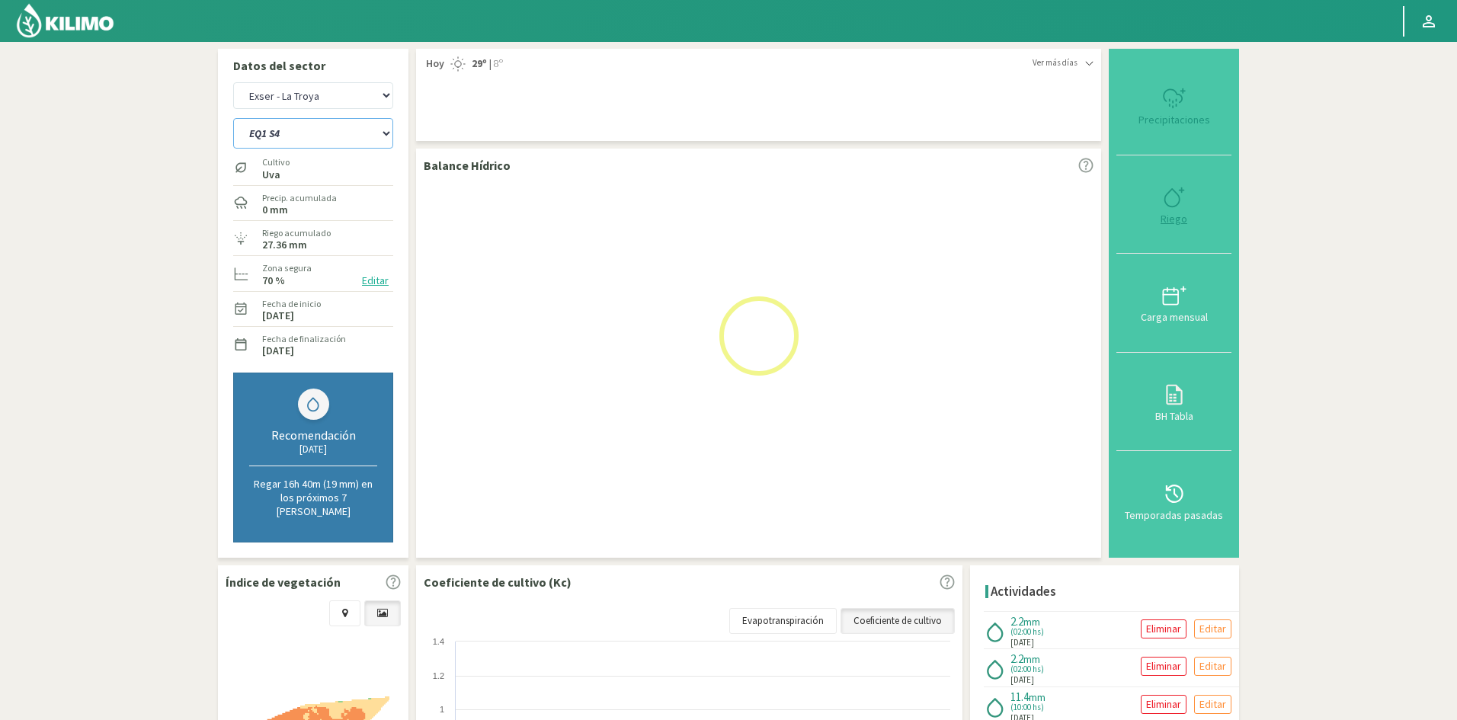
select select "174: Object"
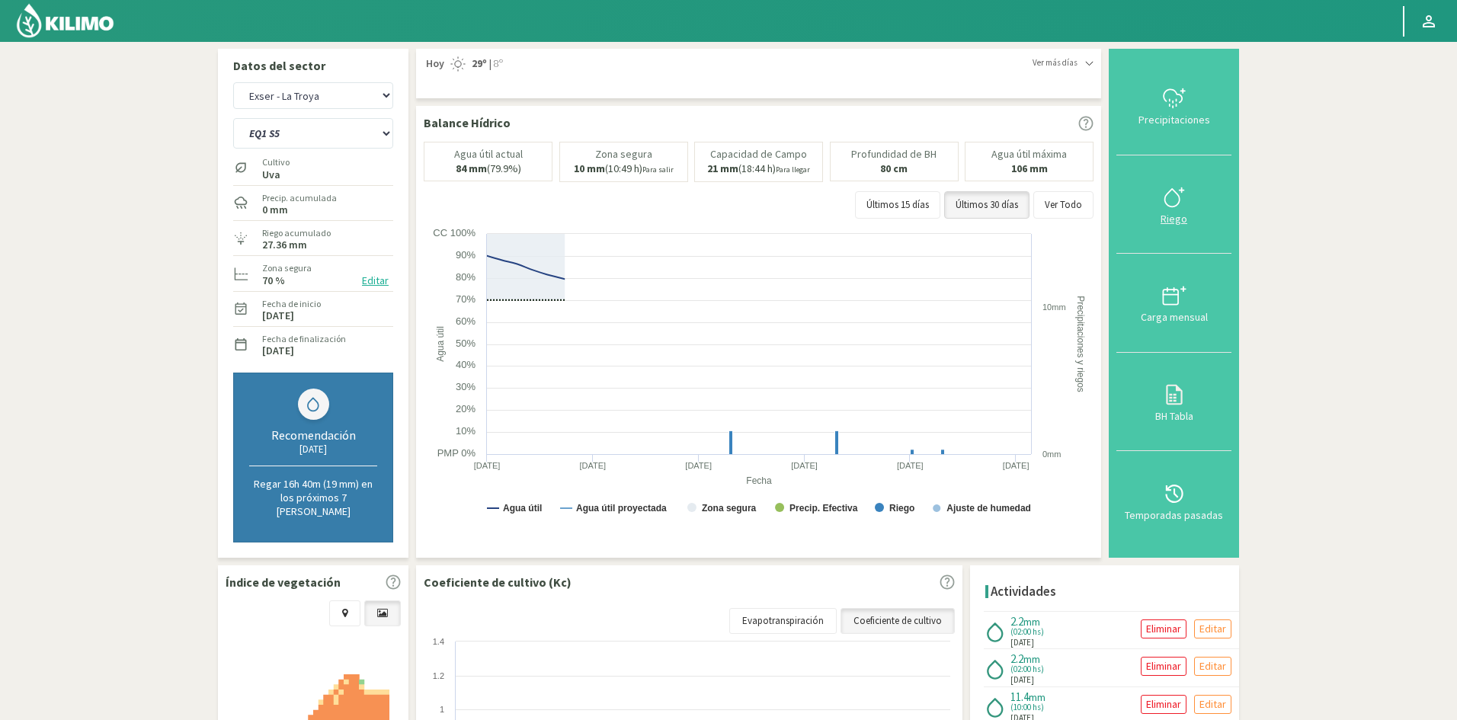
click at [1178, 216] on div "Riego" at bounding box center [1174, 218] width 106 height 11
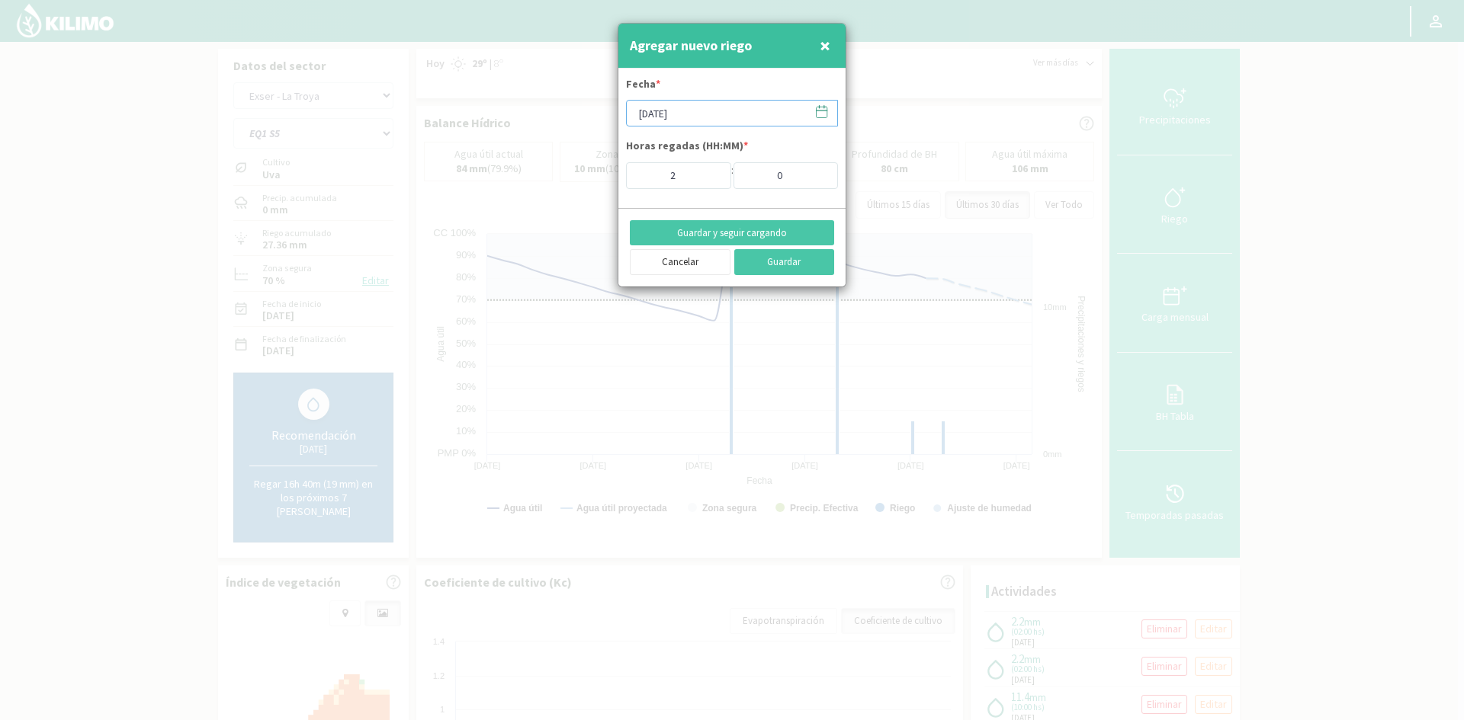
click at [672, 111] on input "[DATE]" at bounding box center [732, 113] width 212 height 27
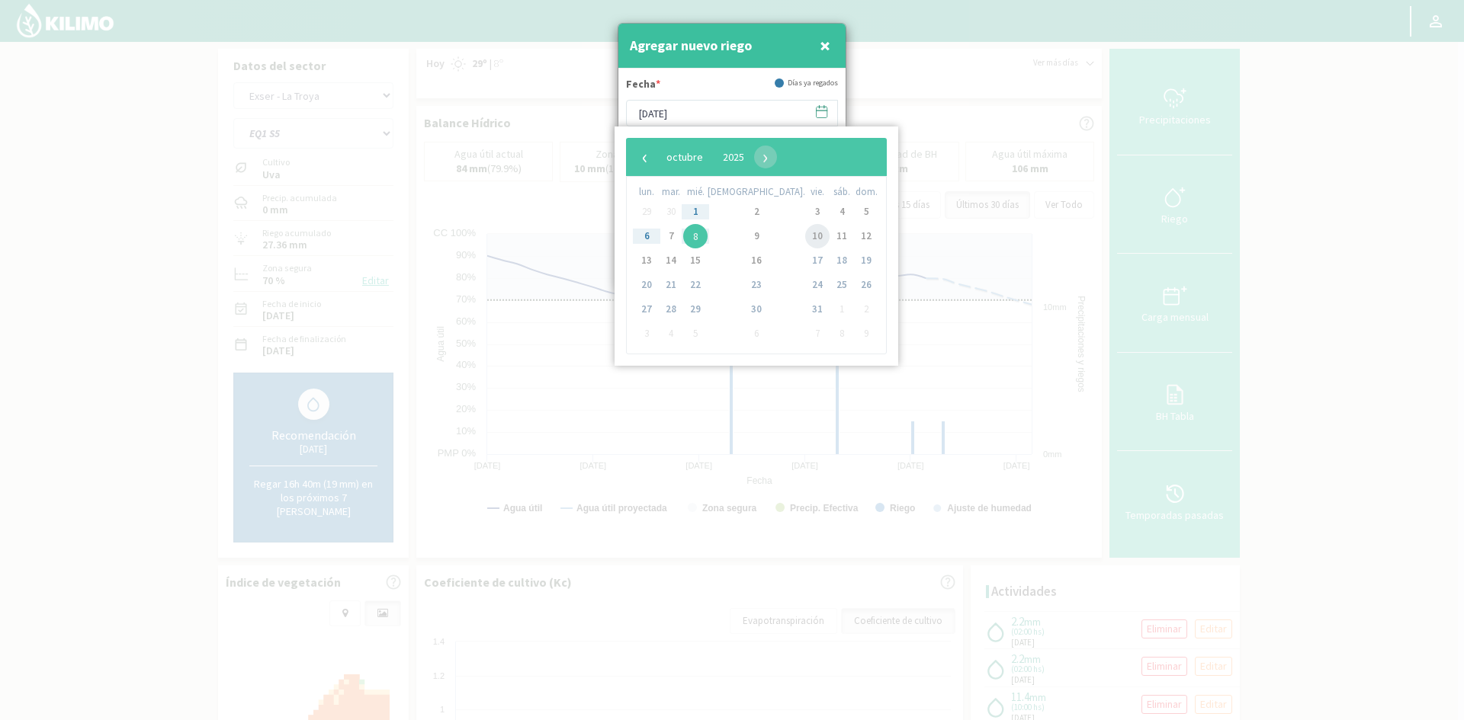
click at [805, 234] on span "10" at bounding box center [817, 236] width 24 height 24
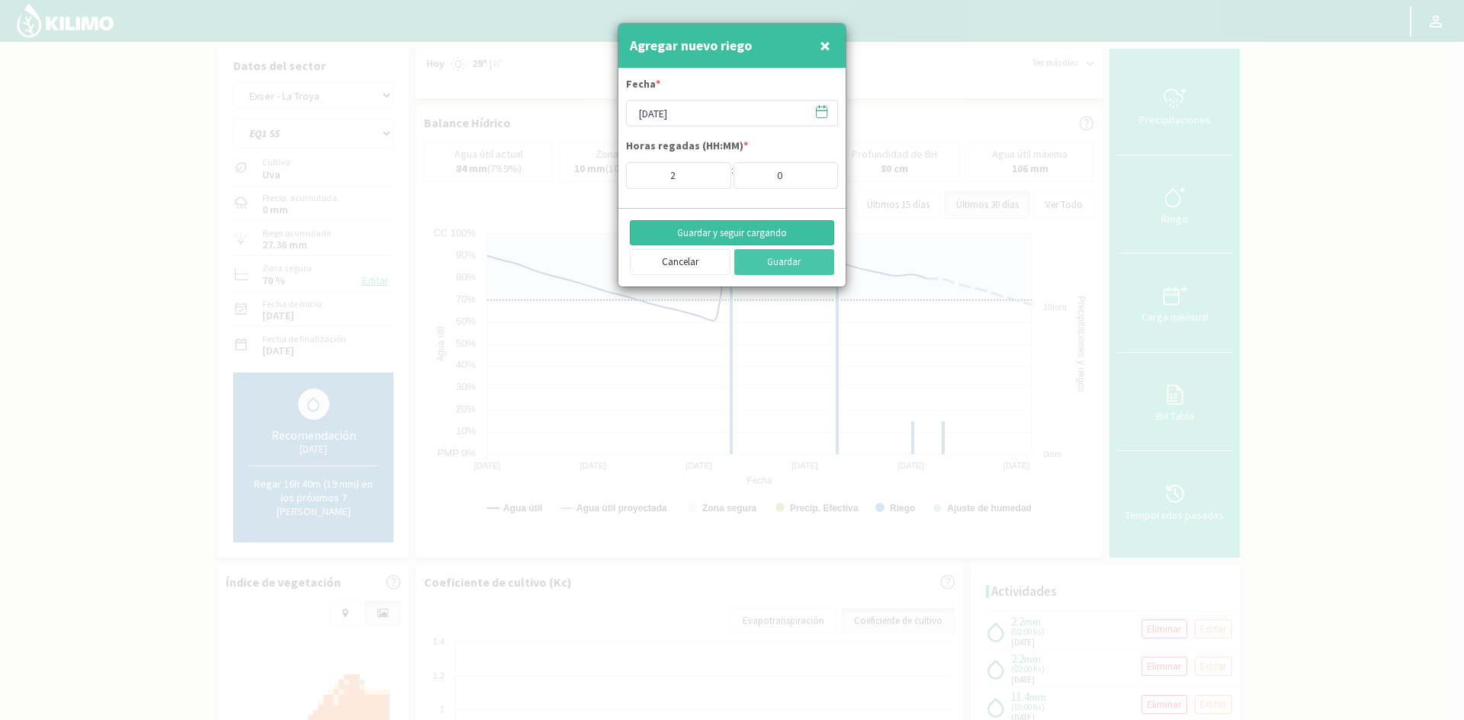
click at [695, 233] on button "Guardar y seguir cargando" at bounding box center [732, 233] width 204 height 26
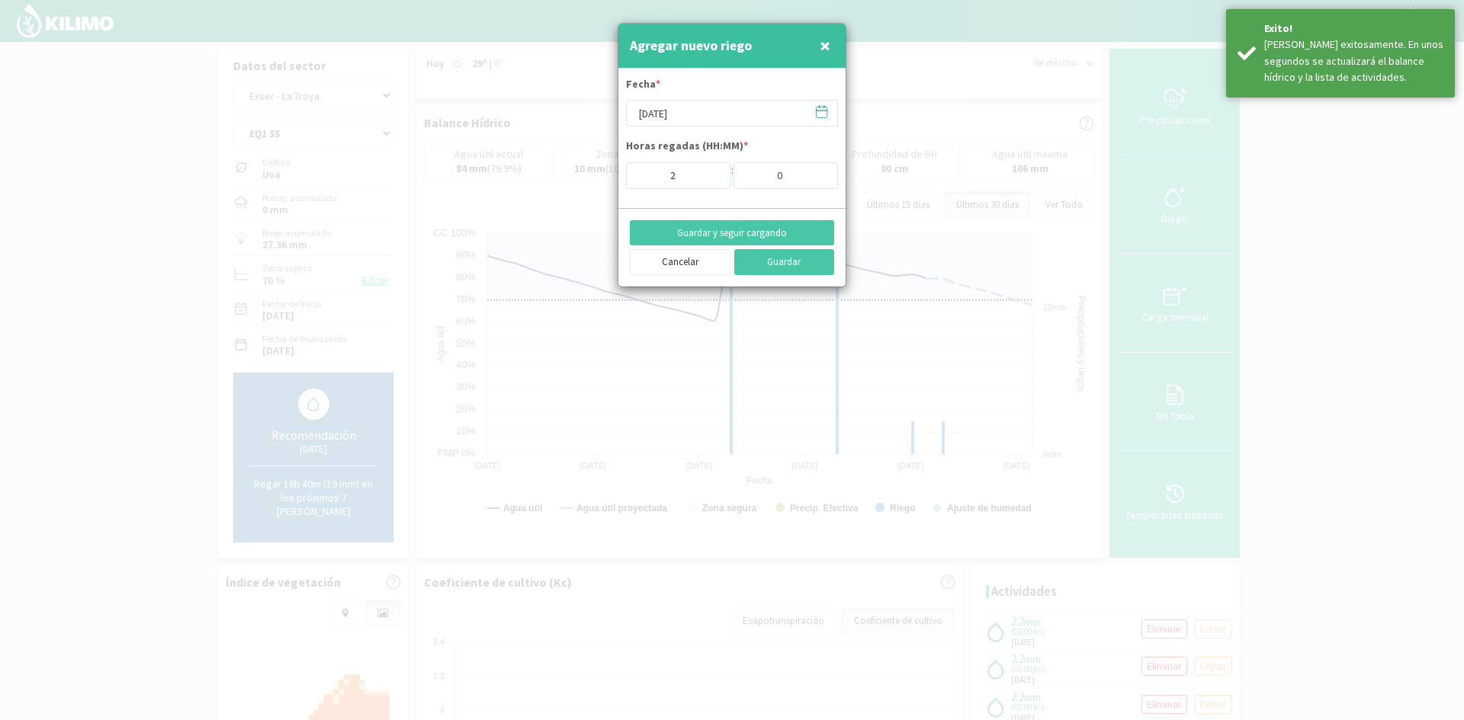
click at [833, 43] on button "×" at bounding box center [825, 45] width 18 height 30
type input "[DATE]"
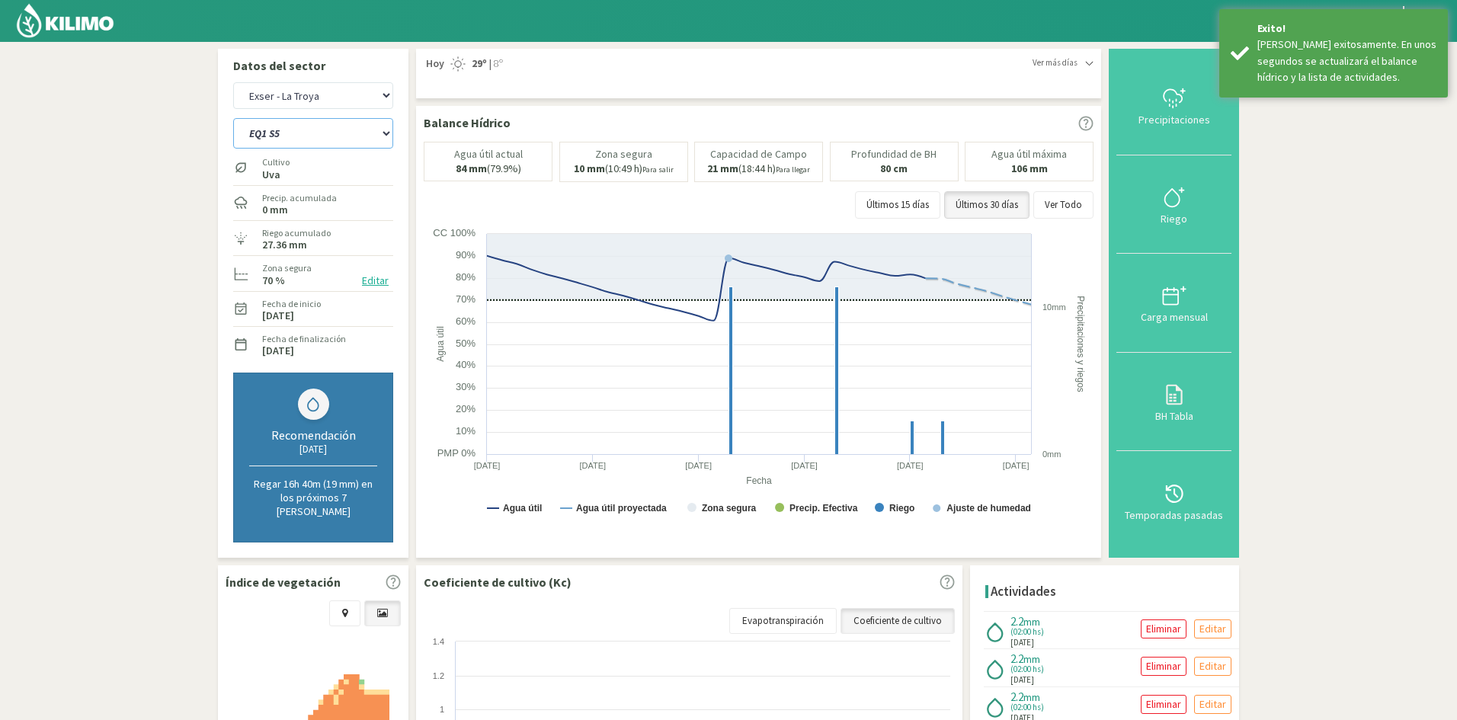
click at [350, 136] on select "EQ1 S1 EQ1 S2 EQ1 S3 EQ1 S4 EQ1 S5 EQ2 S1 EQ2 S2 EQ2 S3 EQ2 S4 EQ2 S5" at bounding box center [313, 133] width 160 height 30
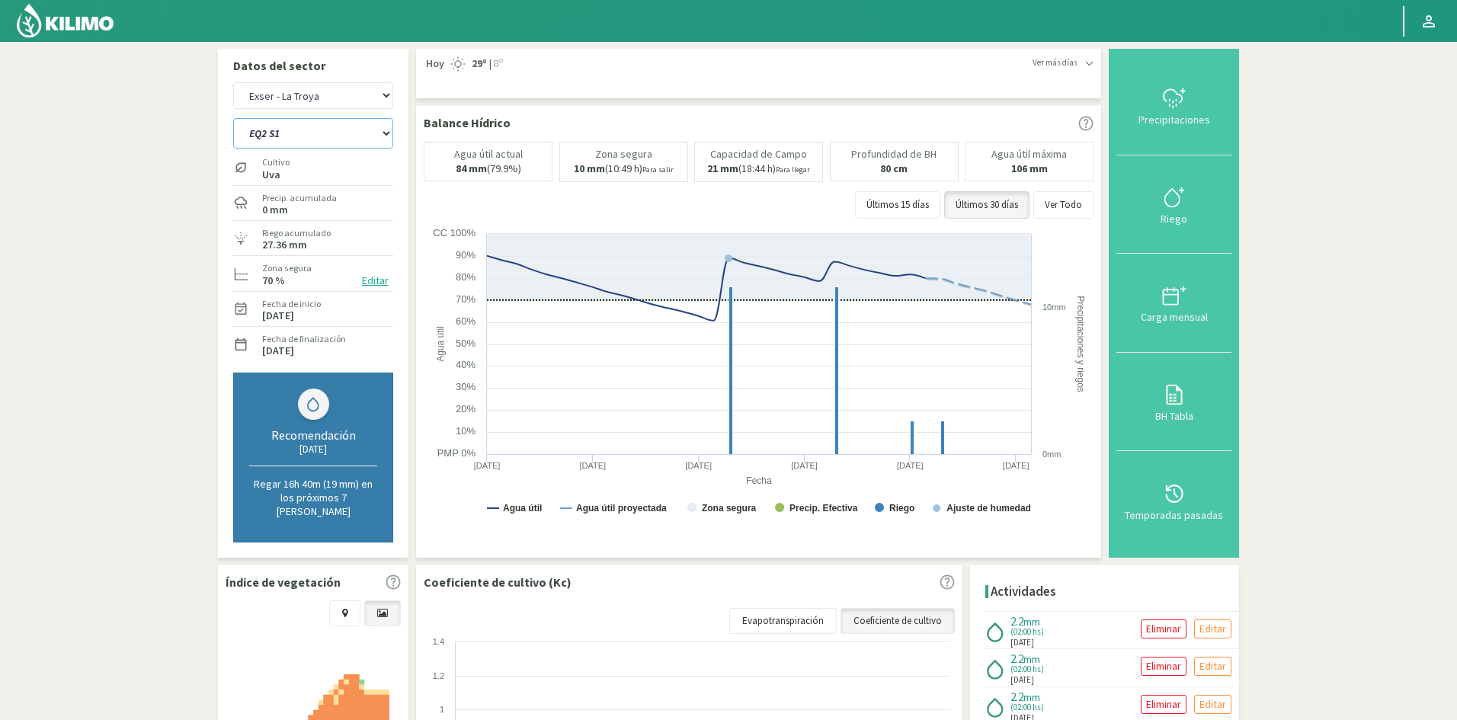
click at [233, 118] on select "EQ1 S1 EQ1 S2 EQ1 S3 EQ1 S4 EQ1 S5 EQ2 S1 EQ2 S2 EQ2 S3 EQ2 S4 EQ2 S5" at bounding box center [313, 133] width 160 height 30
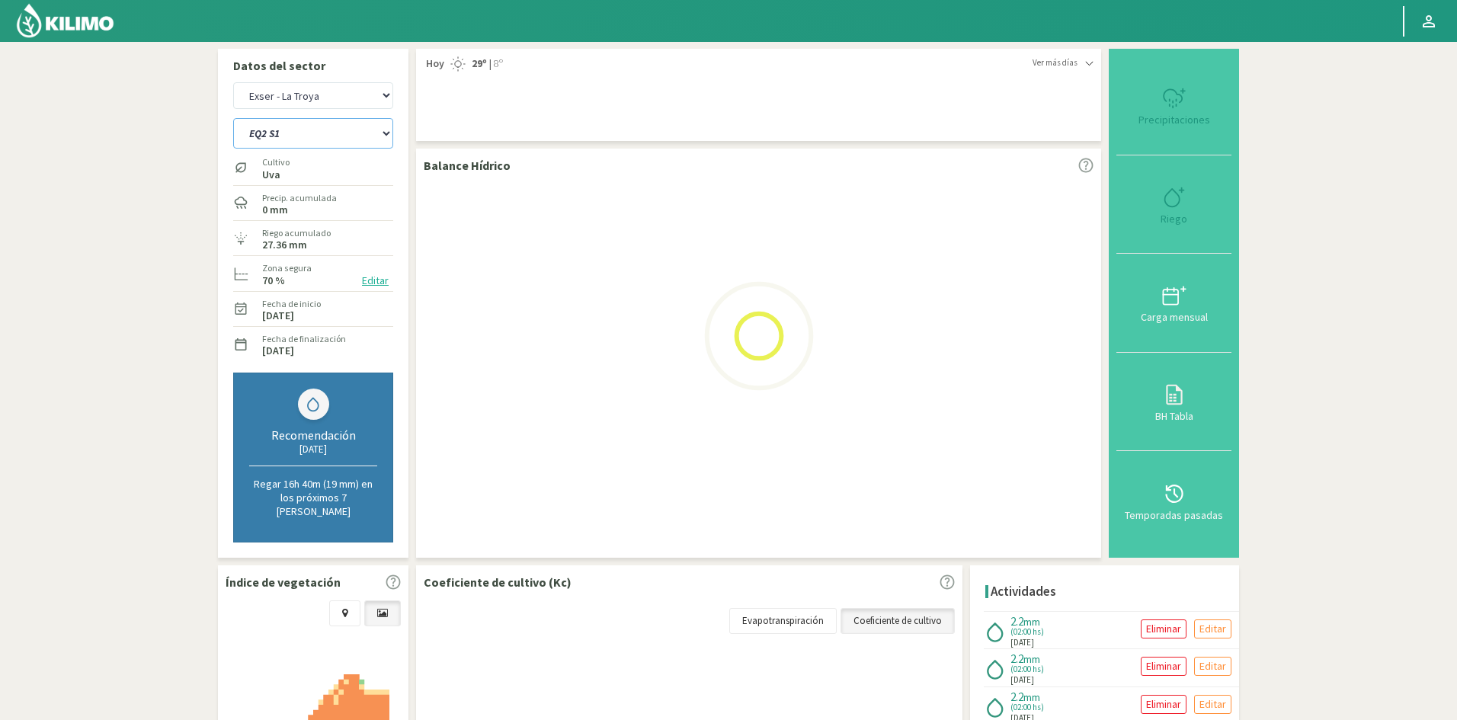
select select "174: Object"
select select "36: Object"
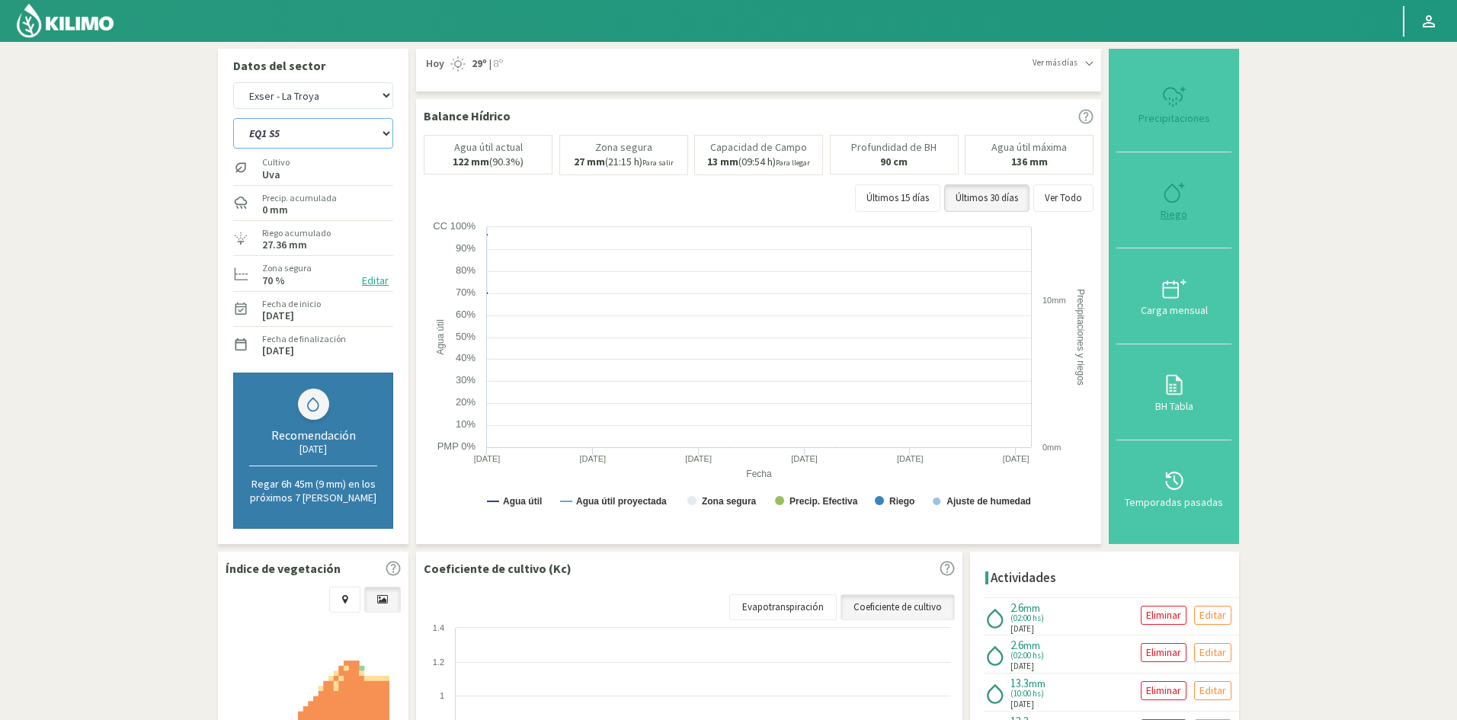
select select "185: Object"
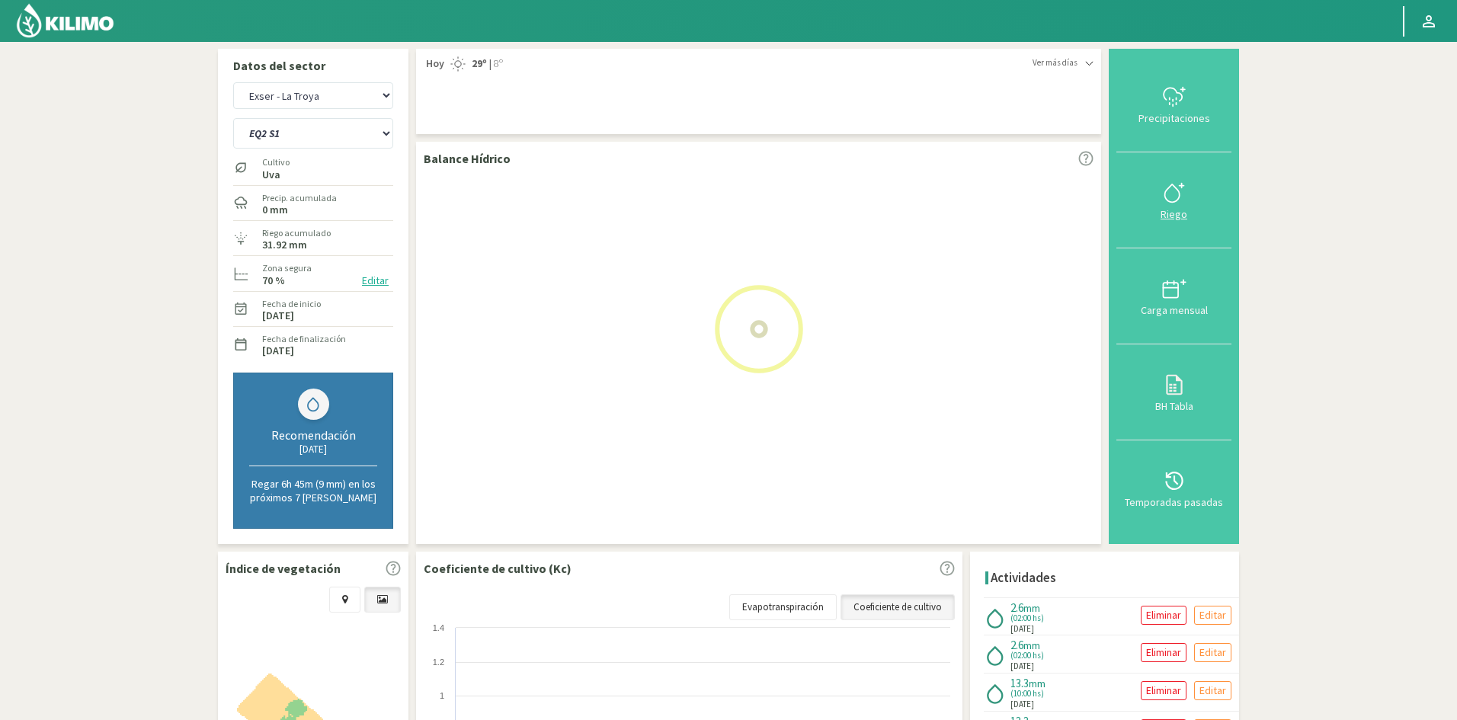
click at [1182, 217] on div "Riego" at bounding box center [1174, 214] width 106 height 11
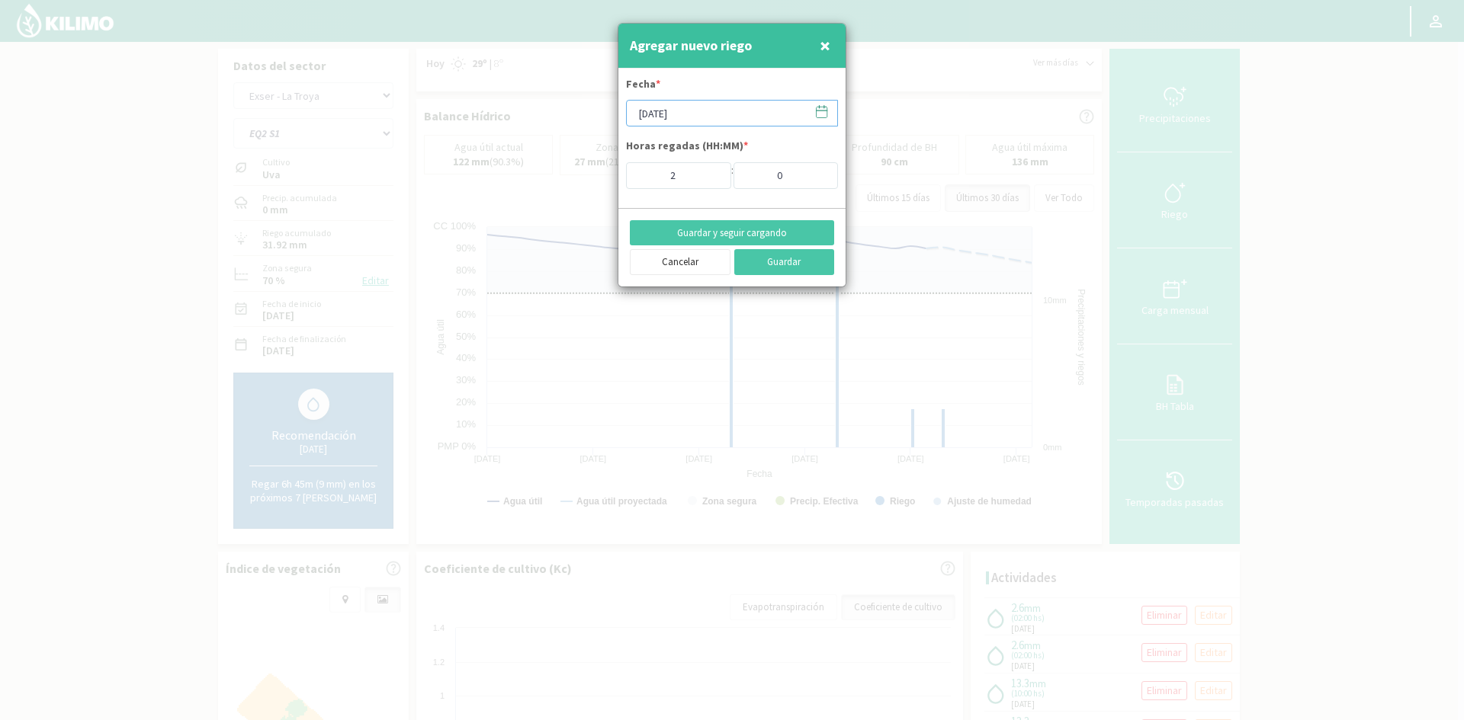
click at [704, 113] on input "[DATE]" at bounding box center [732, 113] width 212 height 27
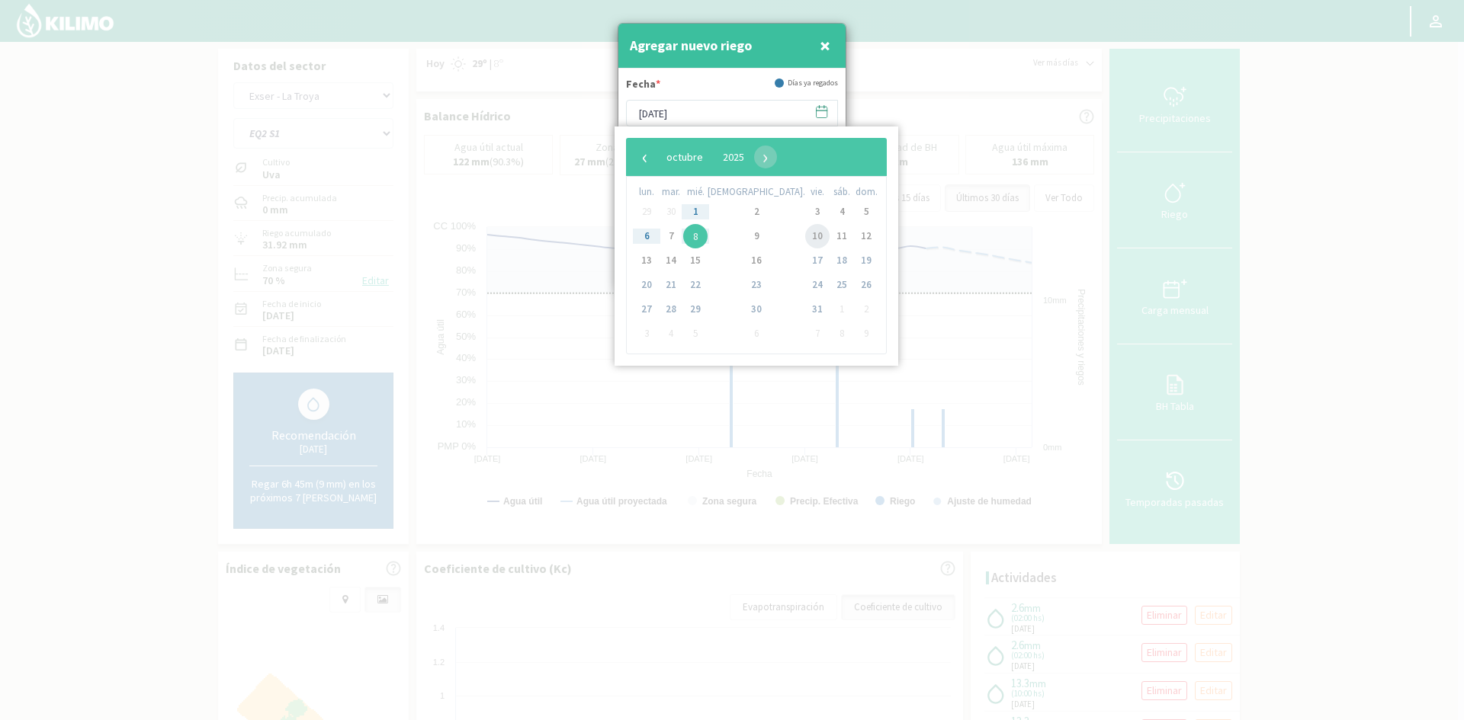
click at [805, 241] on span "10" at bounding box center [817, 236] width 24 height 24
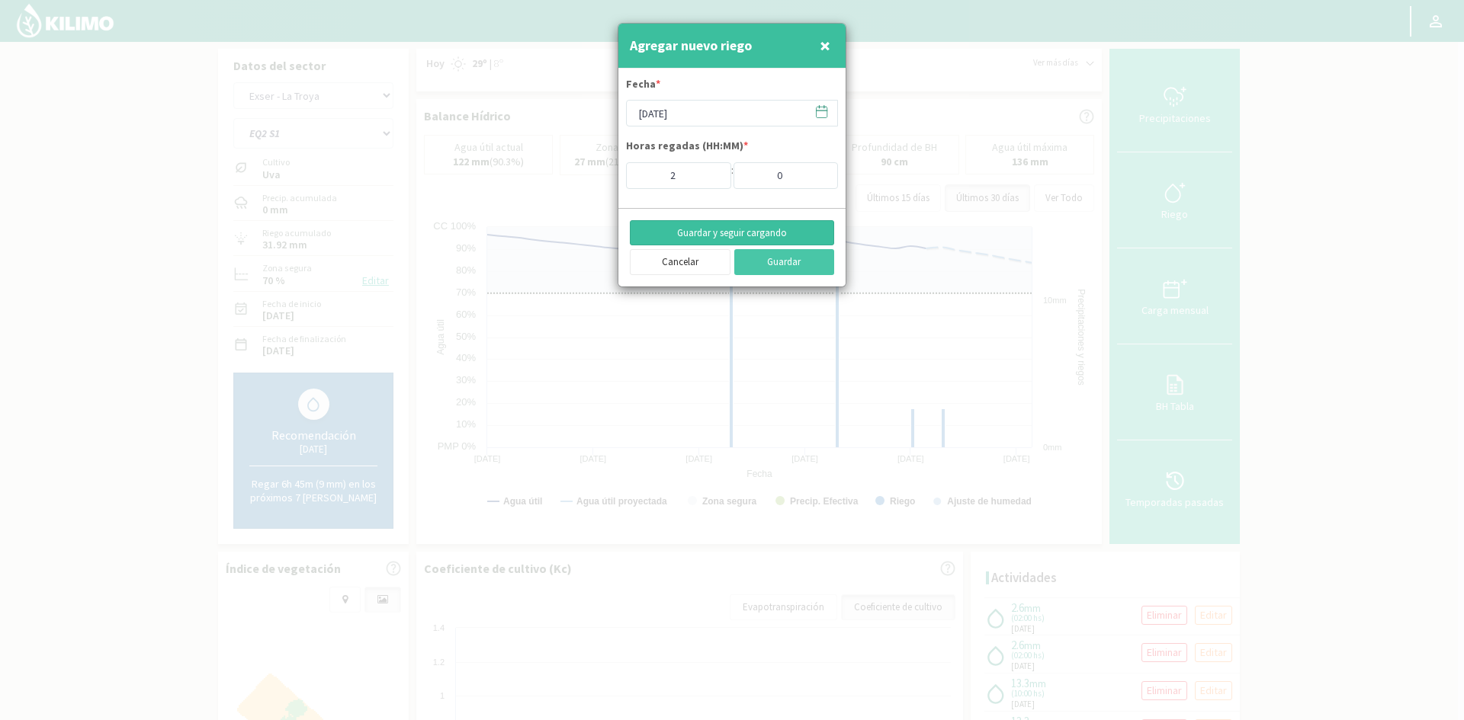
click at [707, 229] on button "Guardar y seguir cargando" at bounding box center [732, 233] width 204 height 26
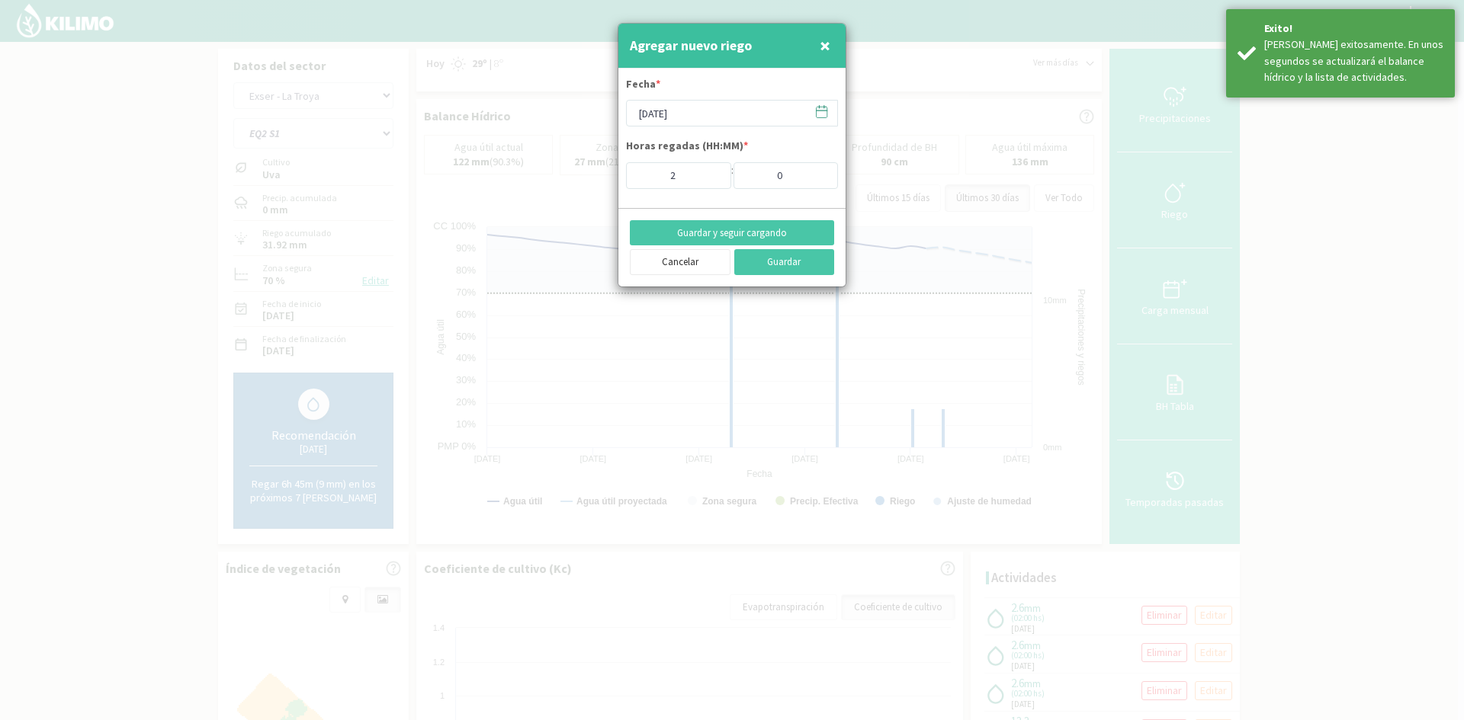
click at [827, 50] on span "×" at bounding box center [824, 45] width 11 height 25
type input "[DATE]"
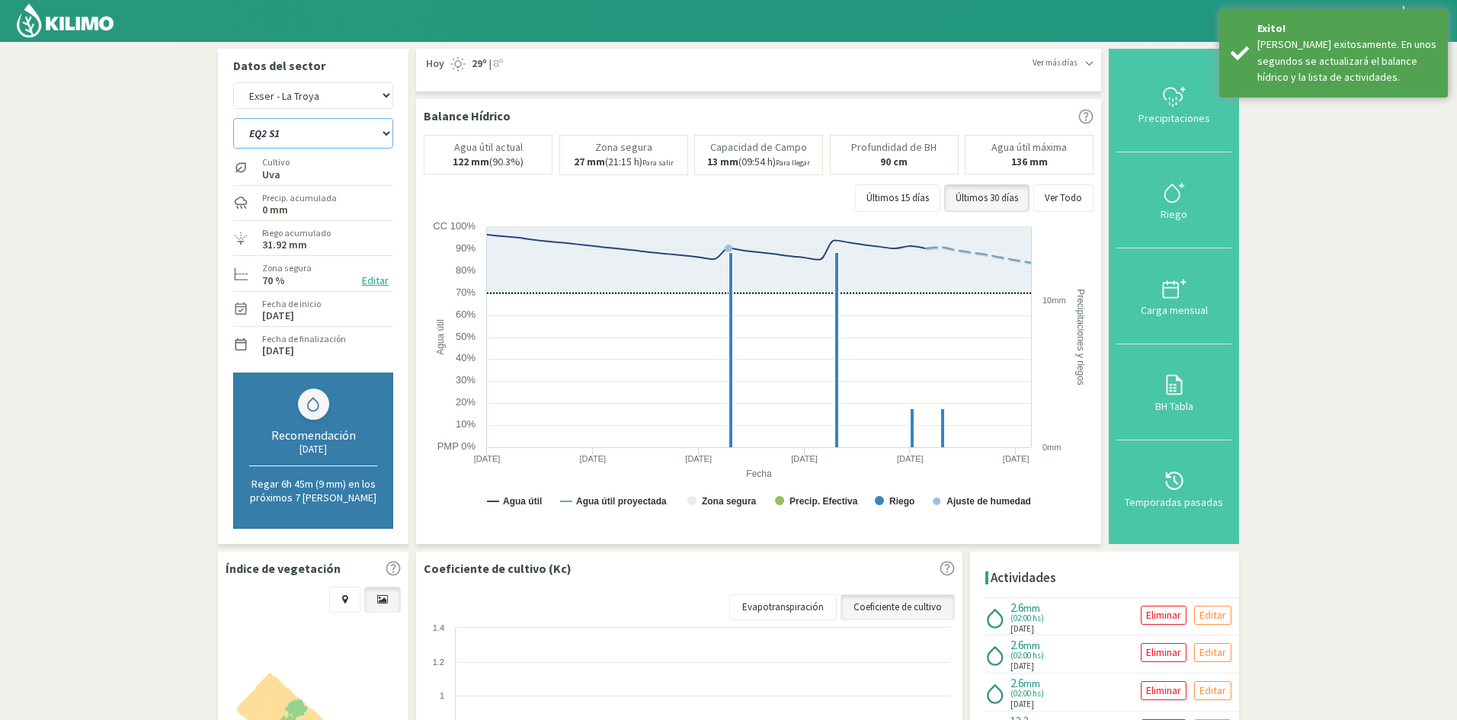
click at [284, 136] on select "EQ1 S1 EQ1 S2 EQ1 S3 EQ1 S4 EQ1 S5 EQ2 S1 EQ2 S2 EQ2 S3 EQ2 S4 EQ2 S5" at bounding box center [313, 133] width 160 height 30
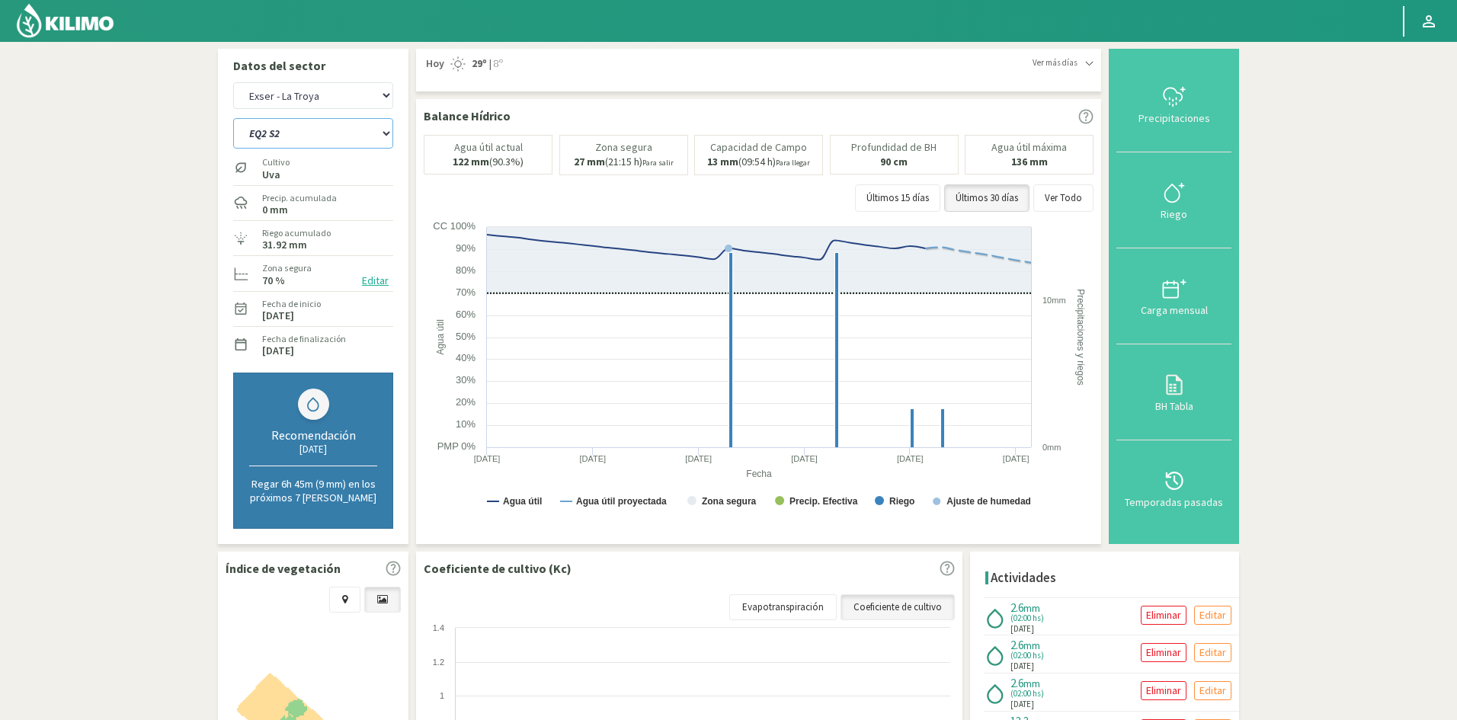
click at [233, 118] on select "EQ1 S1 EQ1 S2 EQ1 S3 EQ1 S4 EQ1 S5 EQ2 S1 EQ2 S2 EQ2 S3 EQ2 S4 EQ2 S5" at bounding box center [313, 133] width 160 height 30
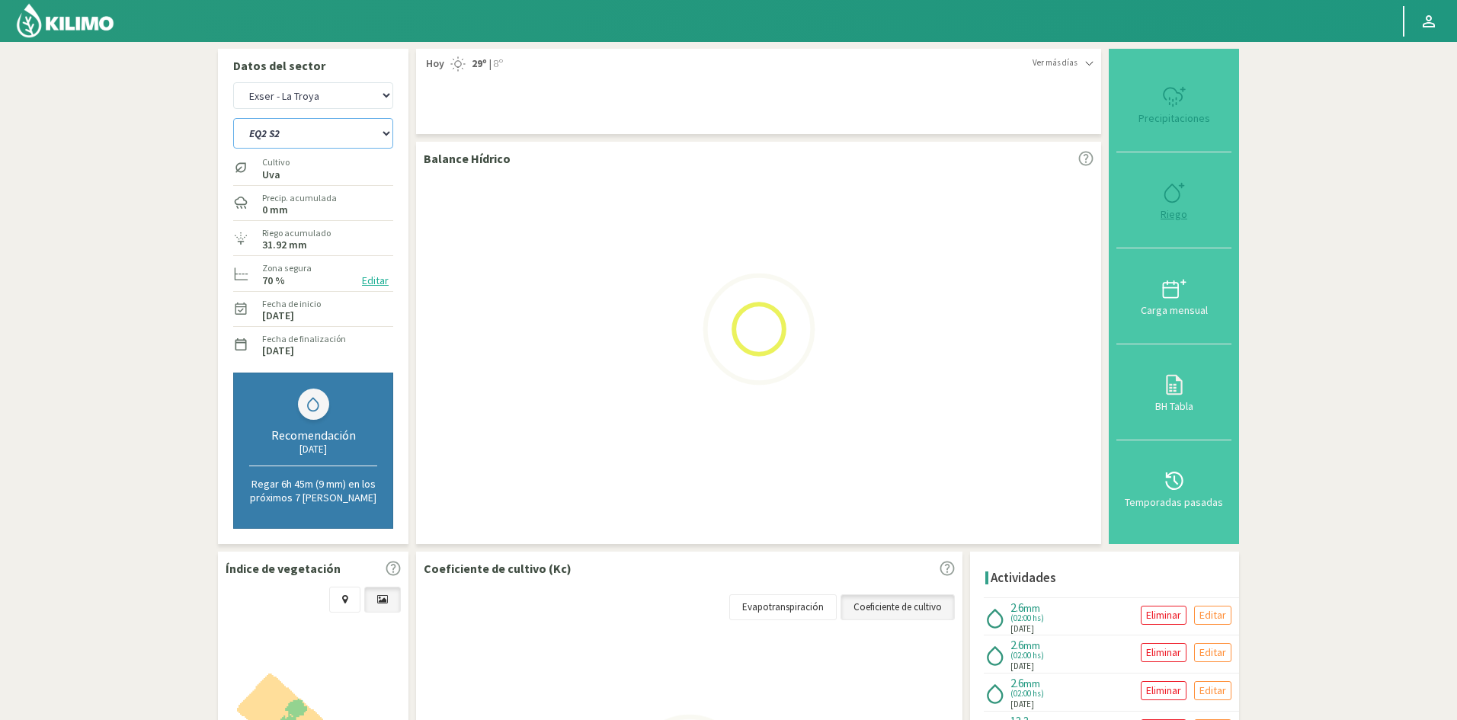
select select "185: Object"
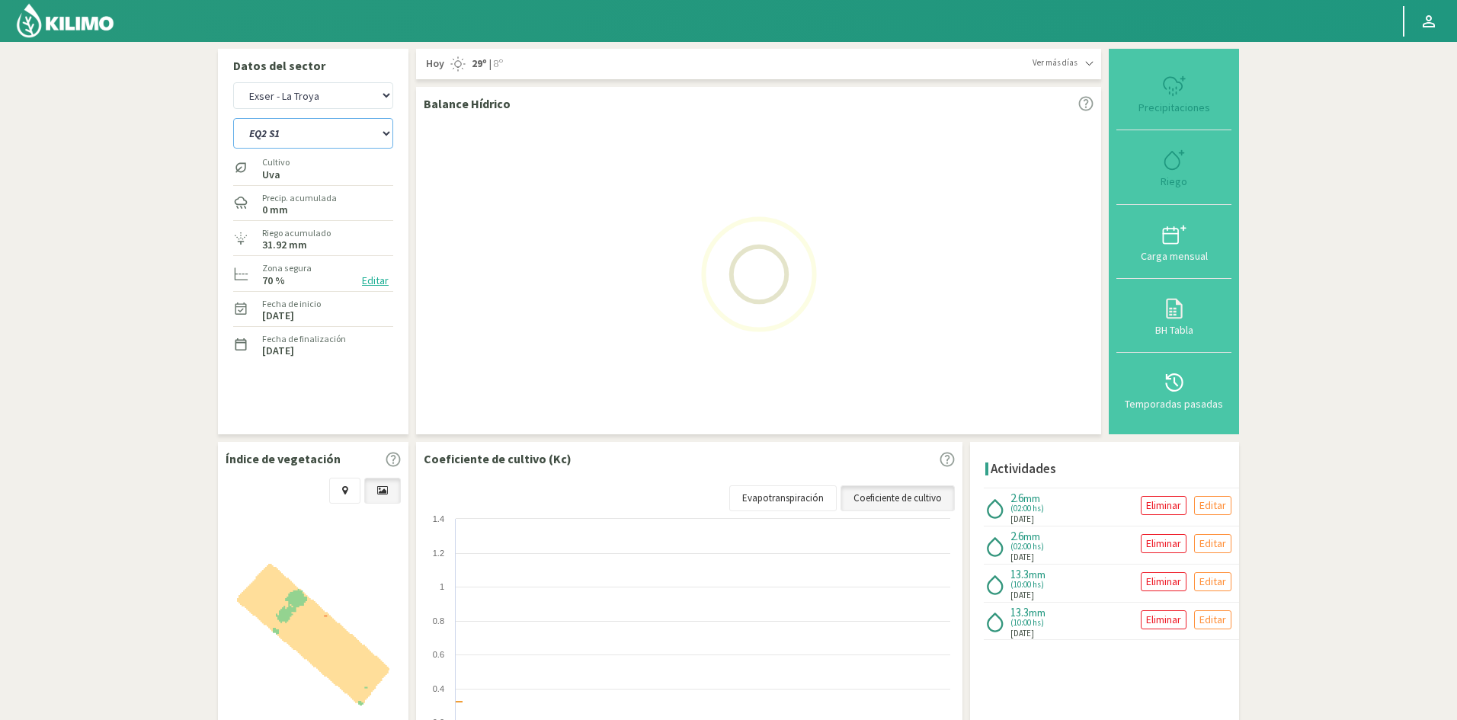
select select "38: Object"
select select "196: Object"
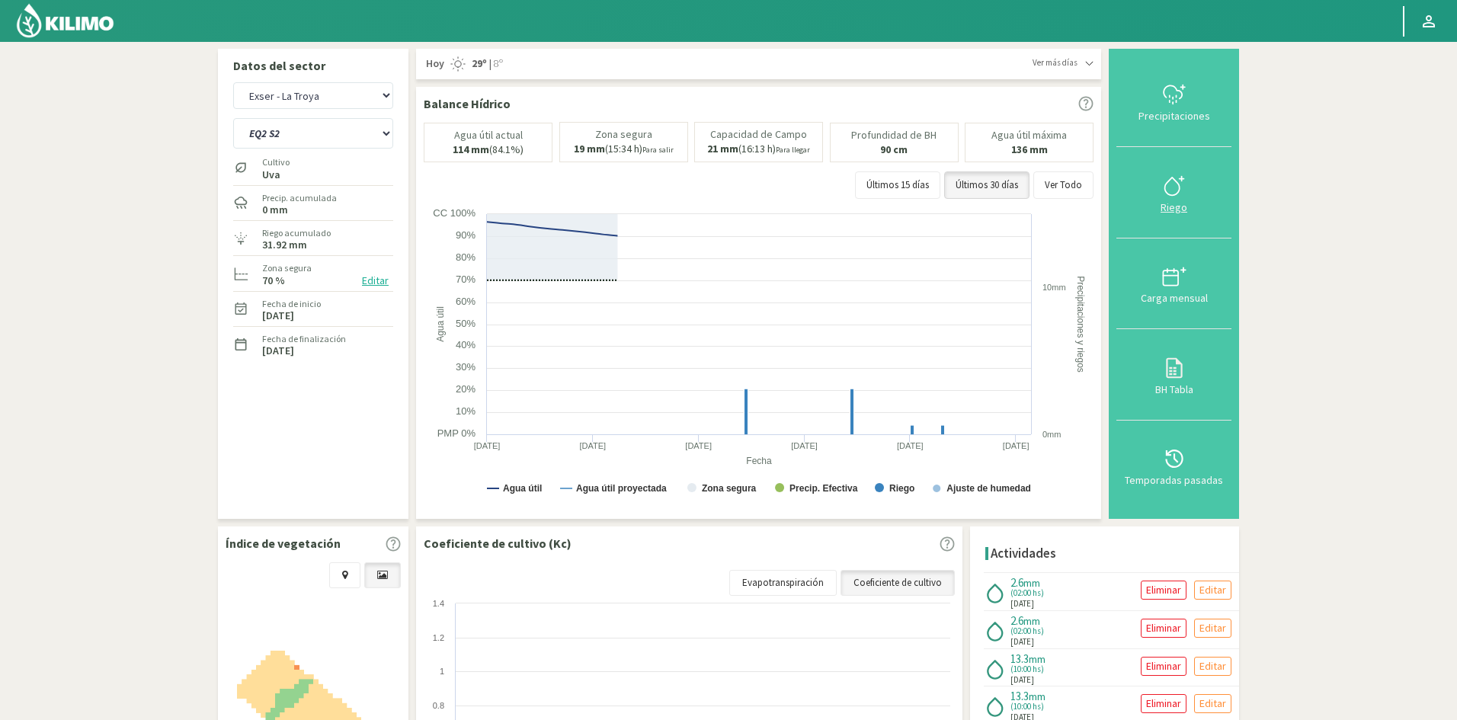
click at [1172, 210] on div "Riego" at bounding box center [1174, 207] width 106 height 11
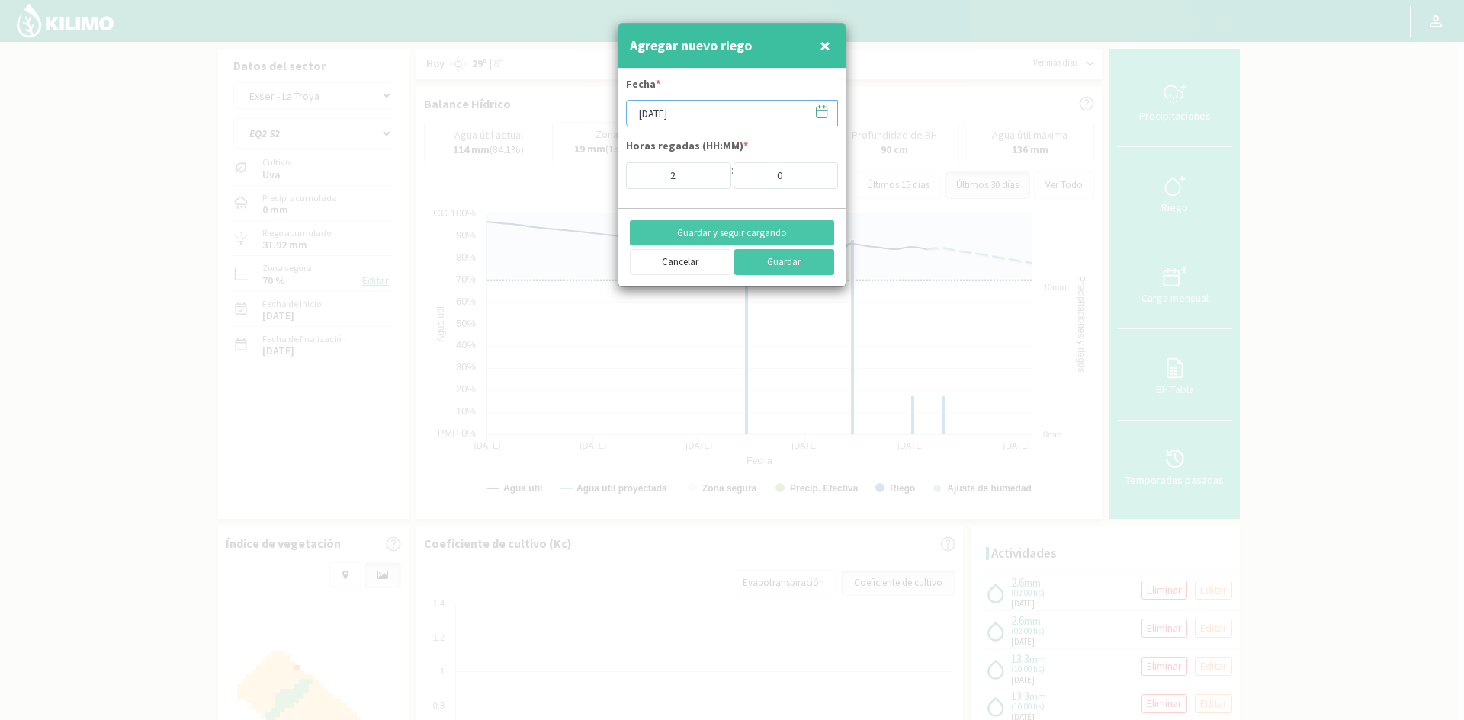
click at [731, 123] on input "[DATE]" at bounding box center [732, 113] width 212 height 27
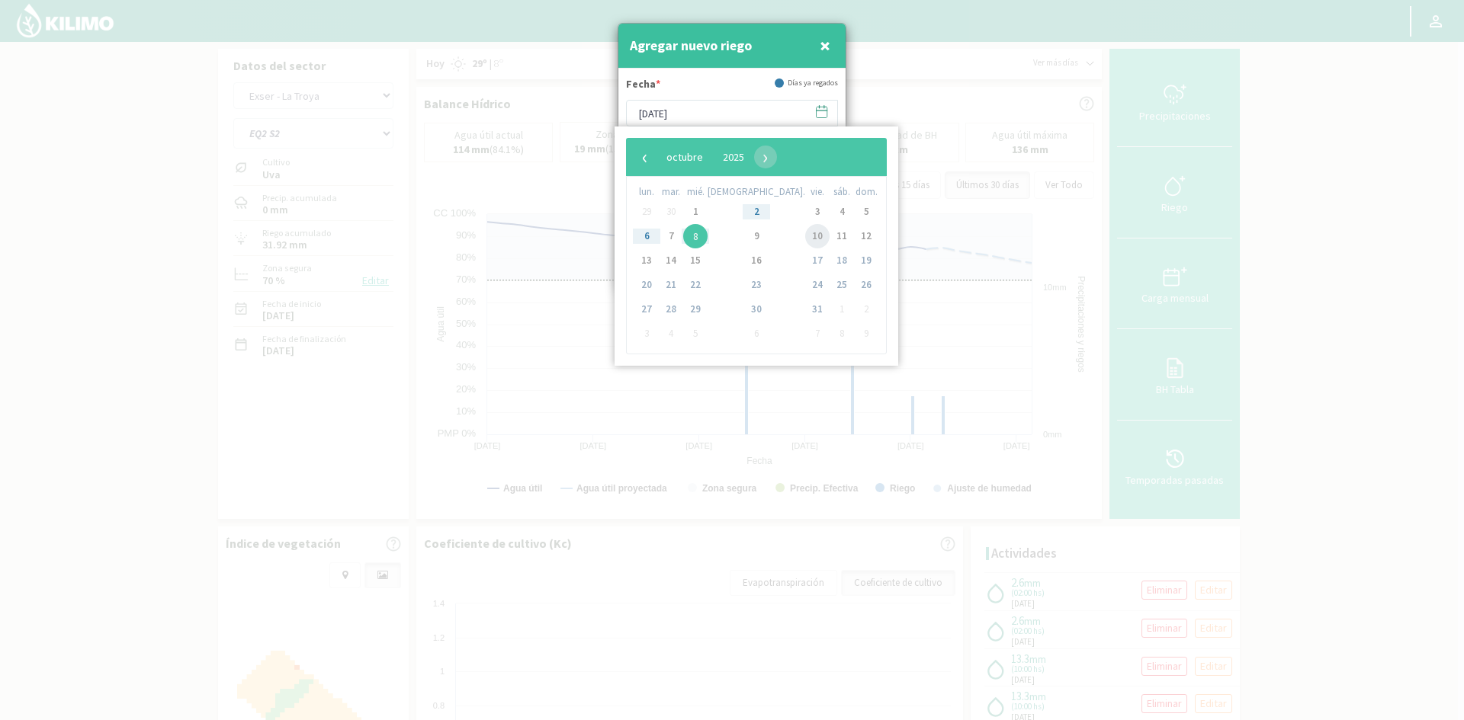
click at [805, 237] on span "10" at bounding box center [817, 236] width 24 height 24
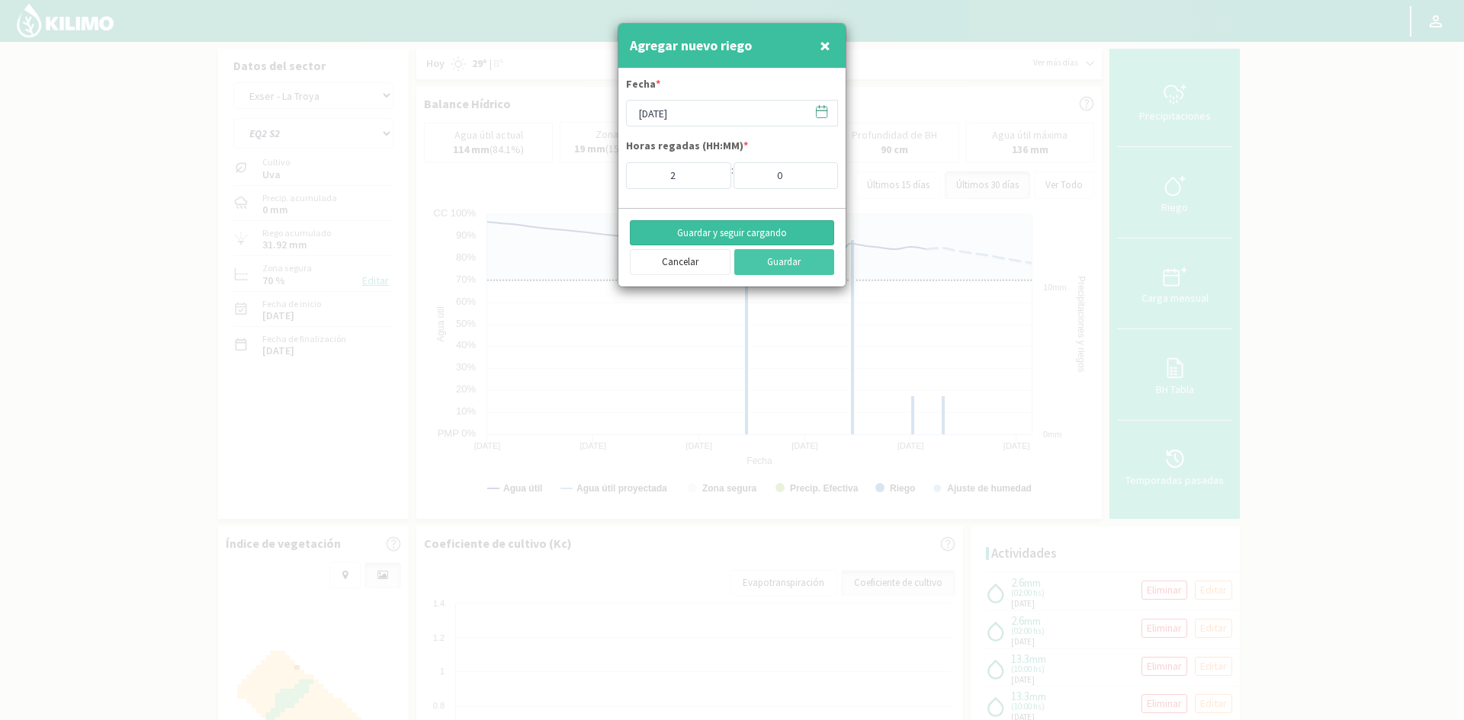
click at [717, 230] on button "Guardar y seguir cargando" at bounding box center [732, 233] width 204 height 26
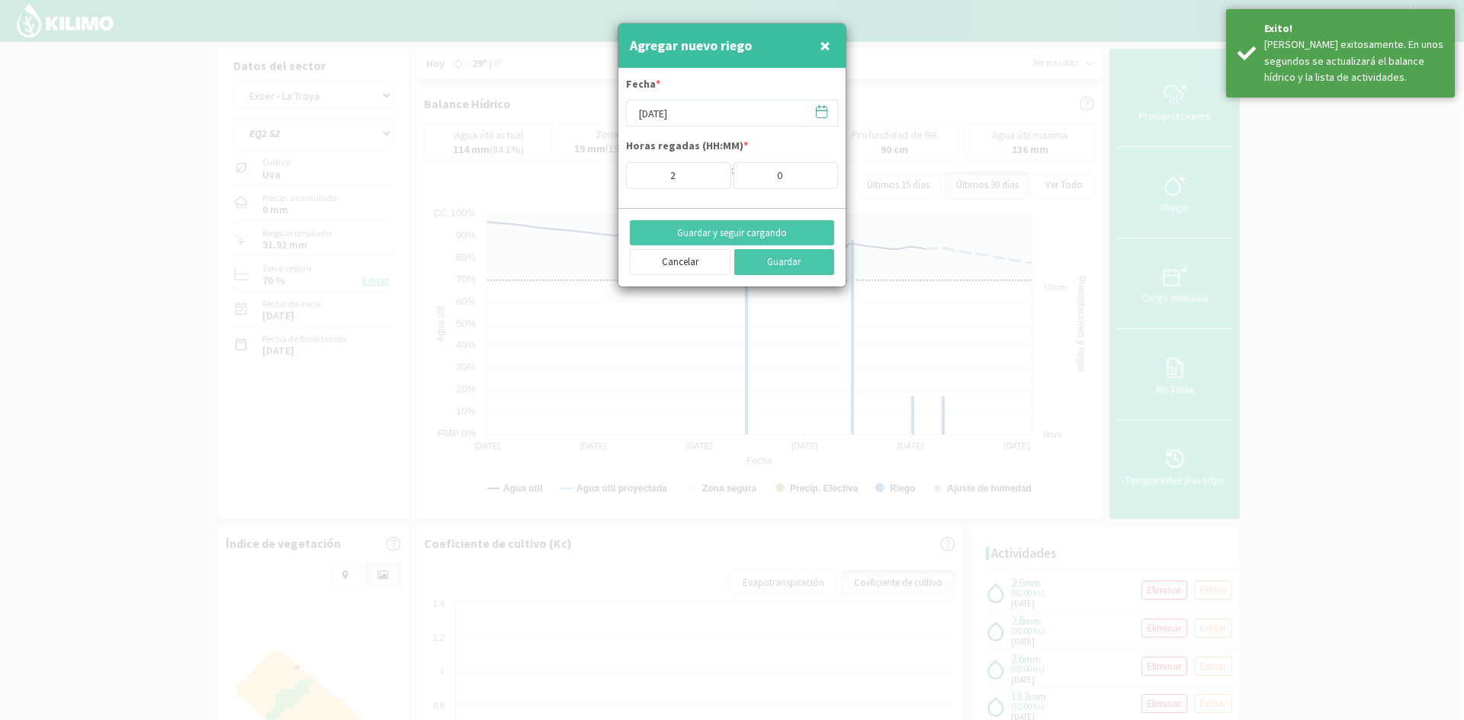
click at [816, 45] on button "×" at bounding box center [825, 45] width 18 height 30
type input "[DATE]"
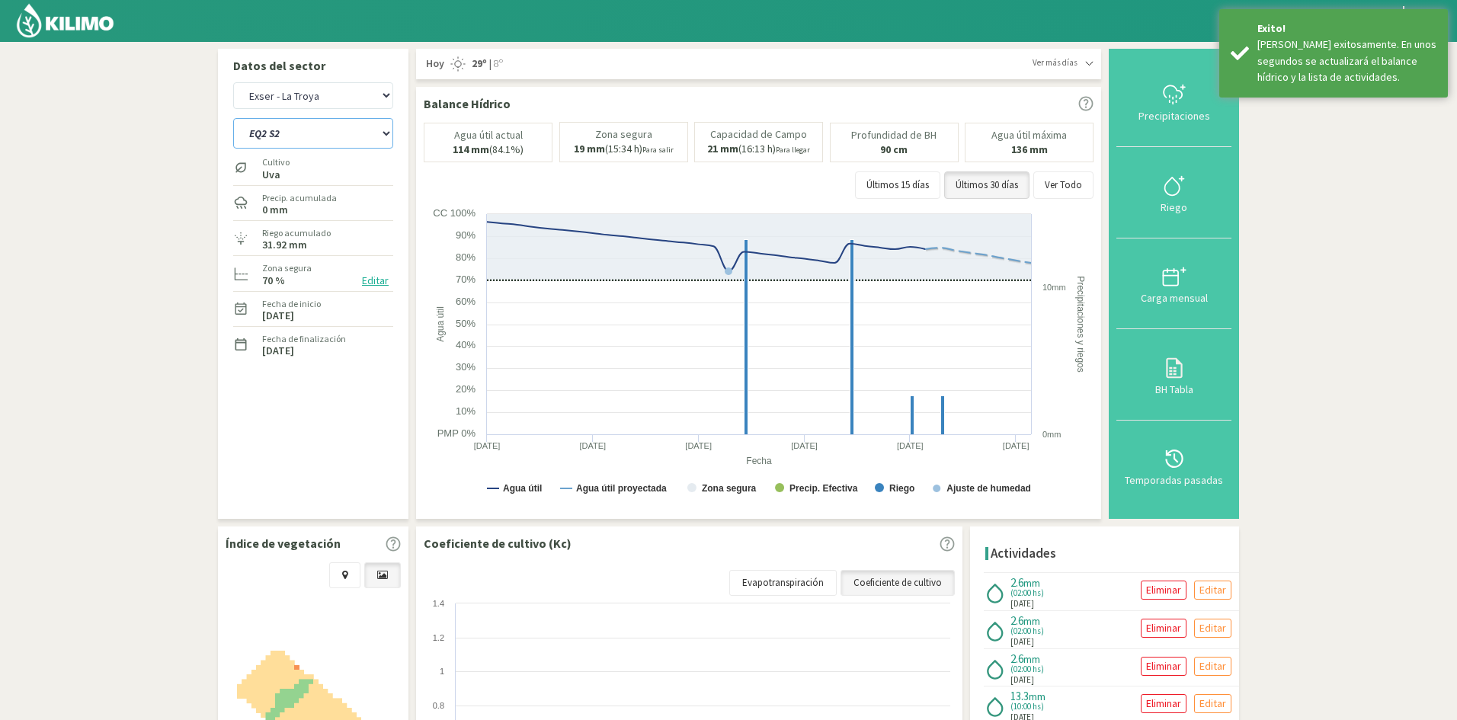
click at [265, 136] on select "EQ1 S1 EQ1 S2 EQ1 S3 EQ1 S4 EQ1 S5 EQ2 S1 EQ2 S2 EQ2 S3 EQ2 S4 EQ2 S5" at bounding box center [313, 133] width 160 height 30
select select "197: Object"
click at [233, 118] on select "EQ1 S1 EQ1 S2 EQ1 S3 EQ1 S4 EQ1 S5 EQ2 S1 EQ2 S2 EQ2 S3 EQ2 S4 EQ2 S5" at bounding box center [313, 133] width 160 height 30
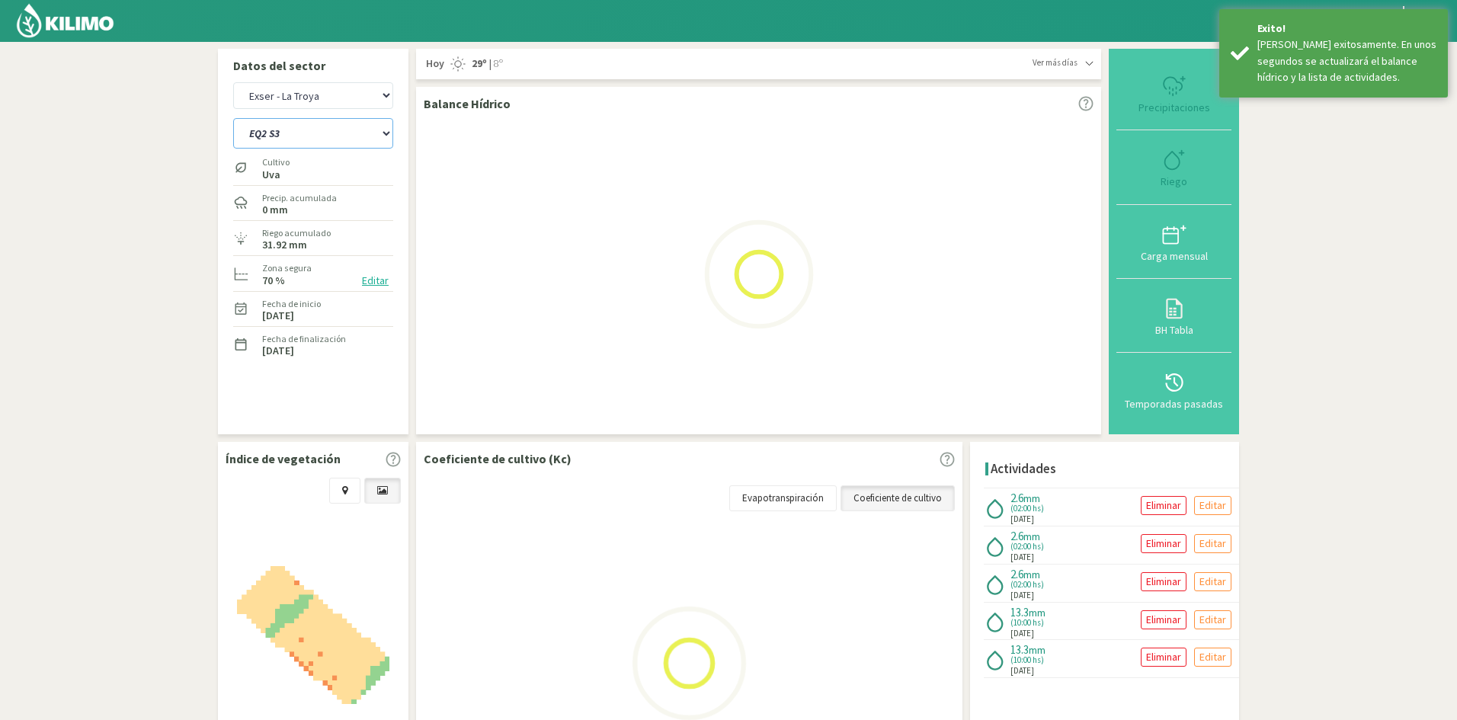
select select "40: Object"
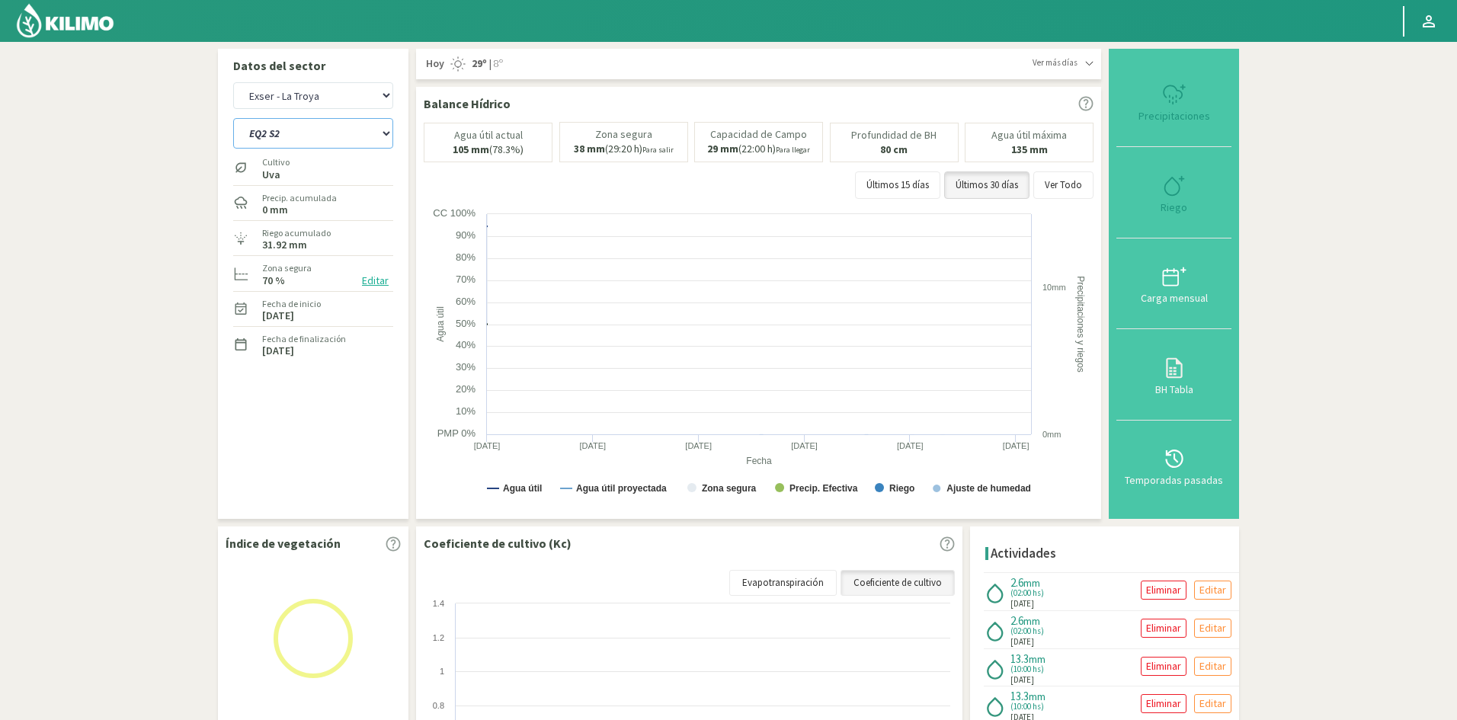
select select "207: Object"
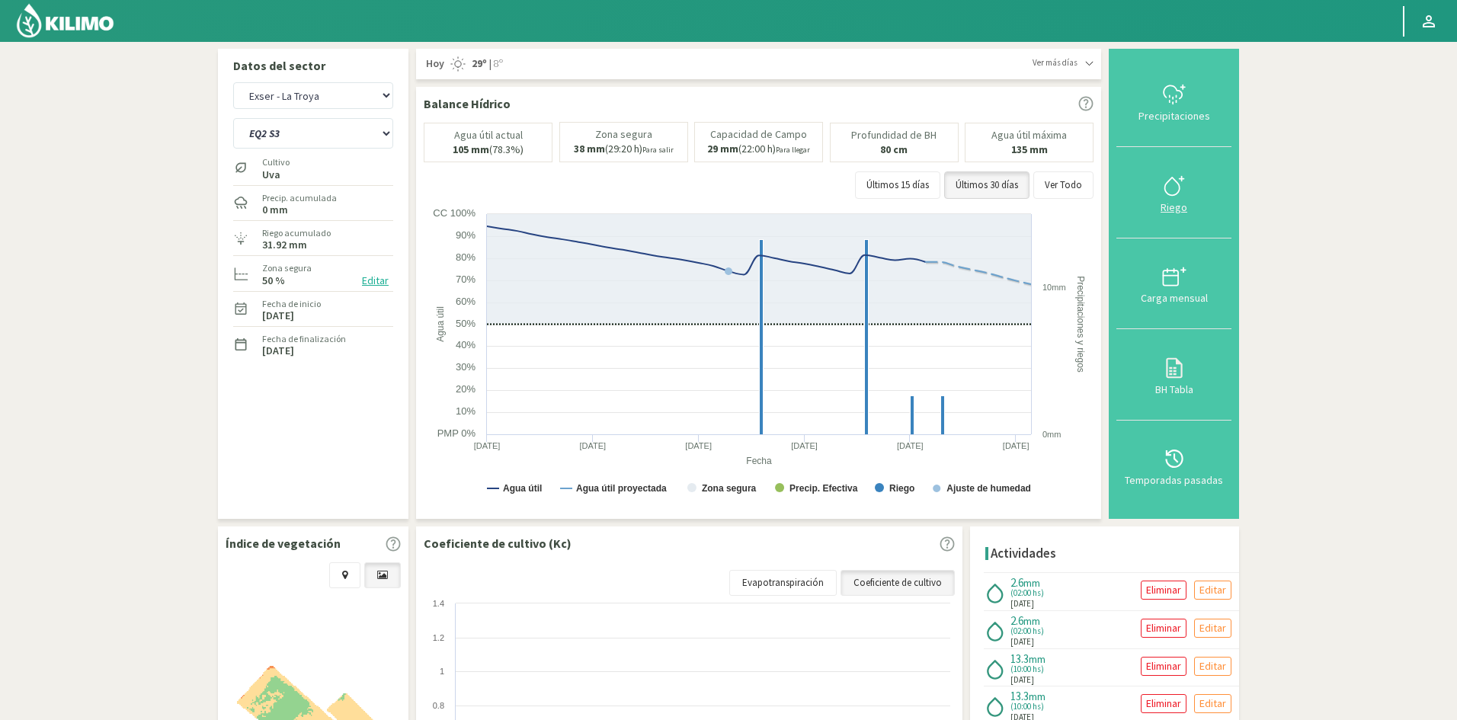
click at [1176, 210] on div "Precipitaciones Riego Carga mensual BH Tabla Temporadas pasadas" at bounding box center [1174, 283] width 115 height 455
click at [1171, 205] on div "Riego" at bounding box center [1174, 207] width 106 height 11
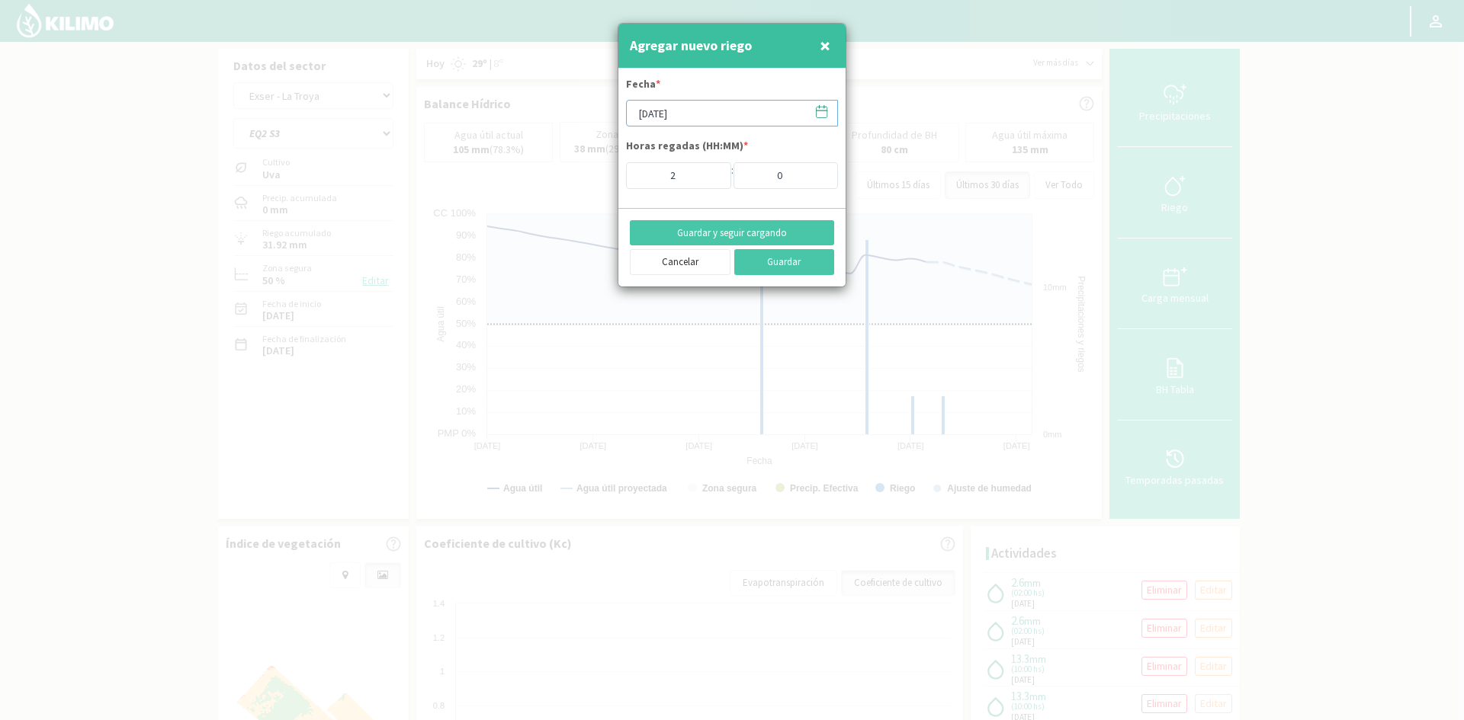
click at [649, 111] on input "[DATE]" at bounding box center [732, 113] width 212 height 27
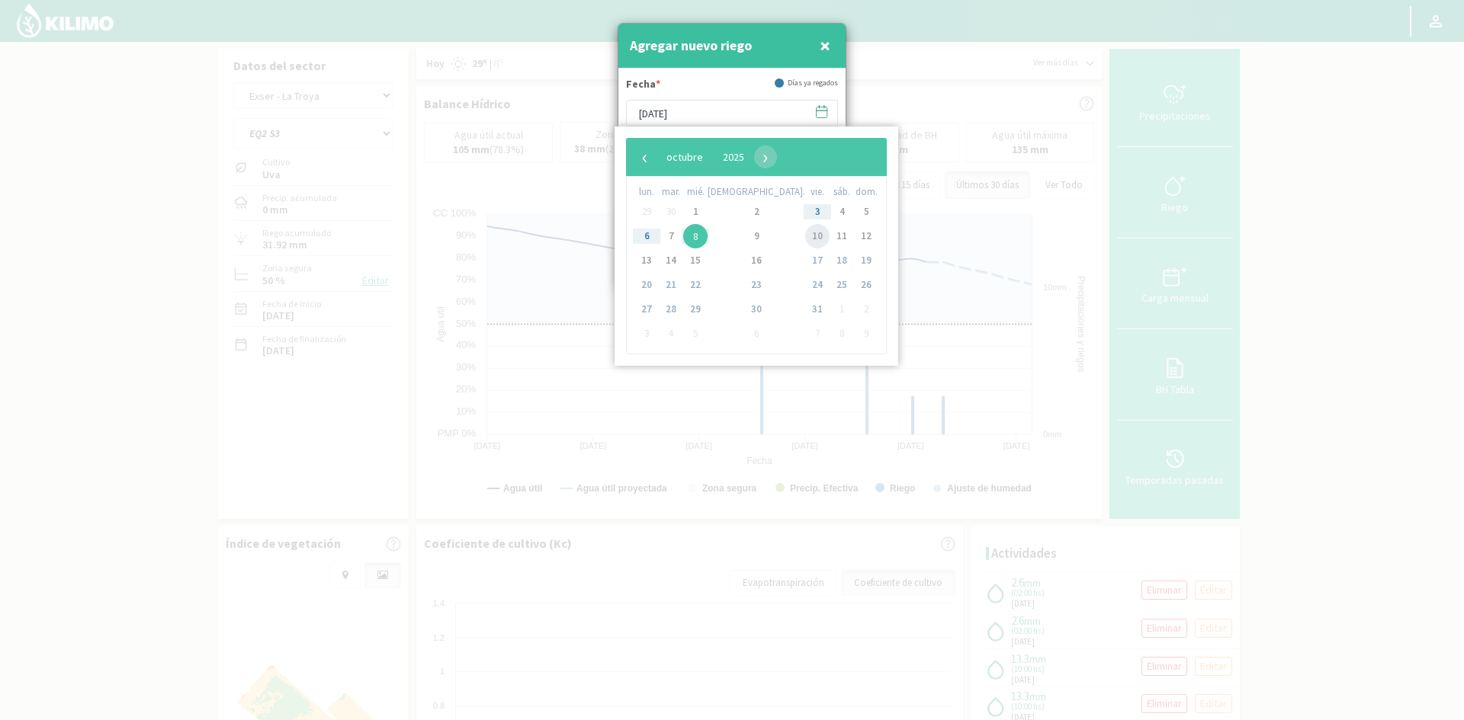
click at [805, 239] on span "10" at bounding box center [817, 236] width 24 height 24
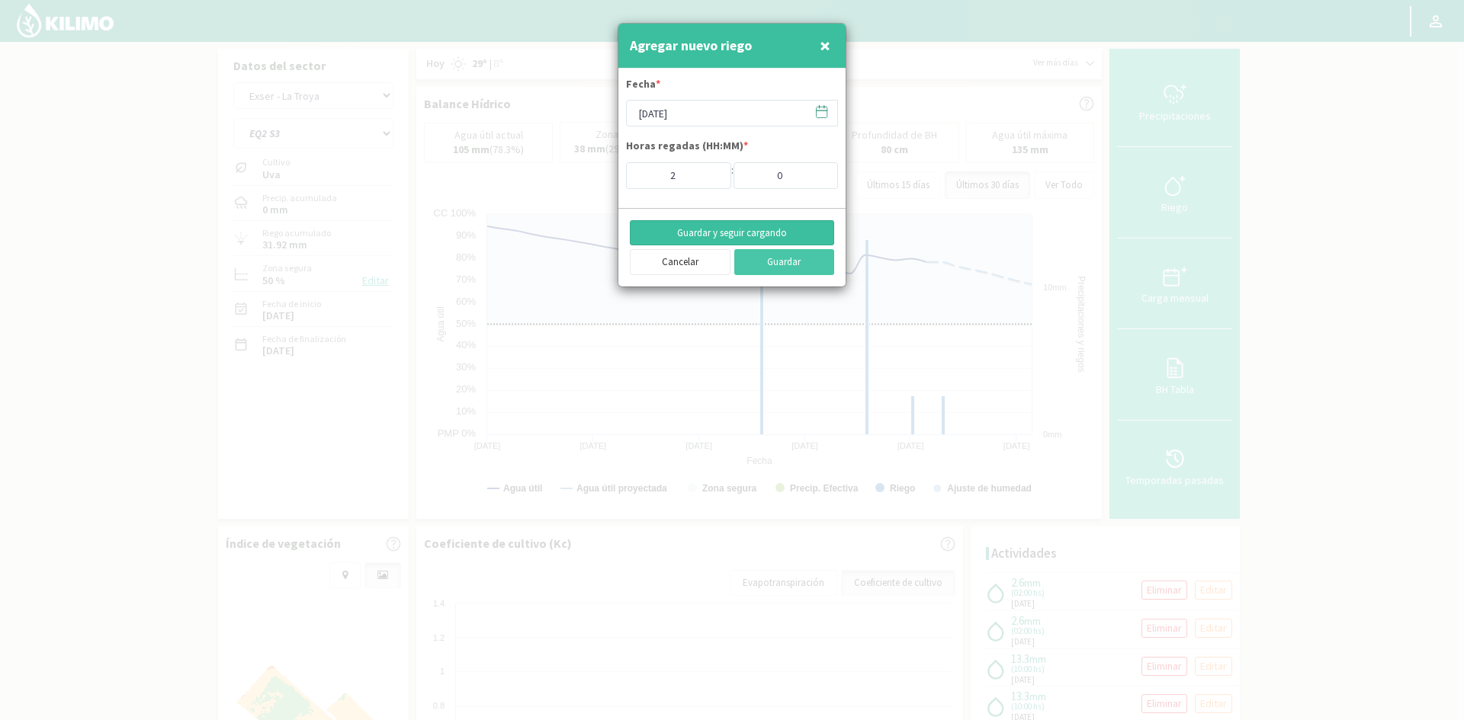
click at [727, 227] on button "Guardar y seguir cargando" at bounding box center [732, 233] width 204 height 26
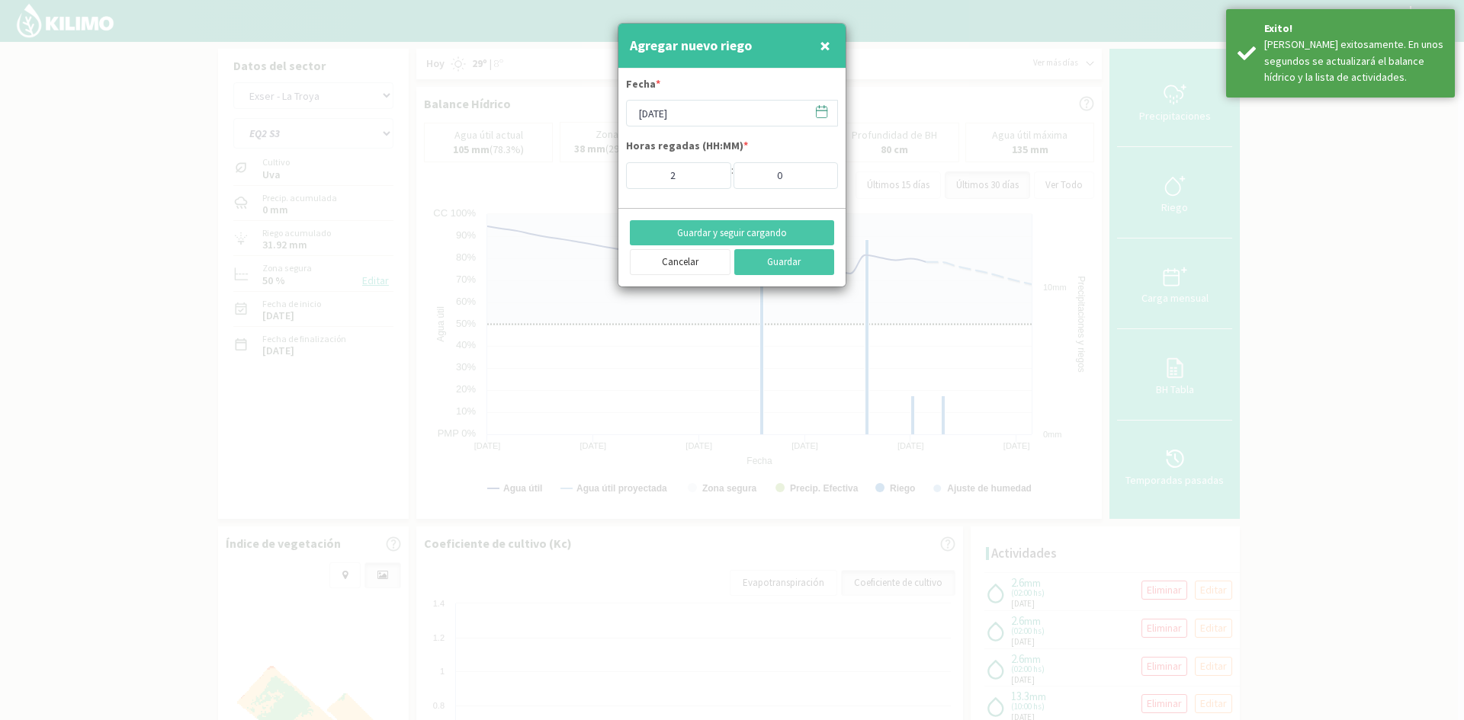
click at [826, 47] on span "×" at bounding box center [824, 45] width 11 height 25
type input "[DATE]"
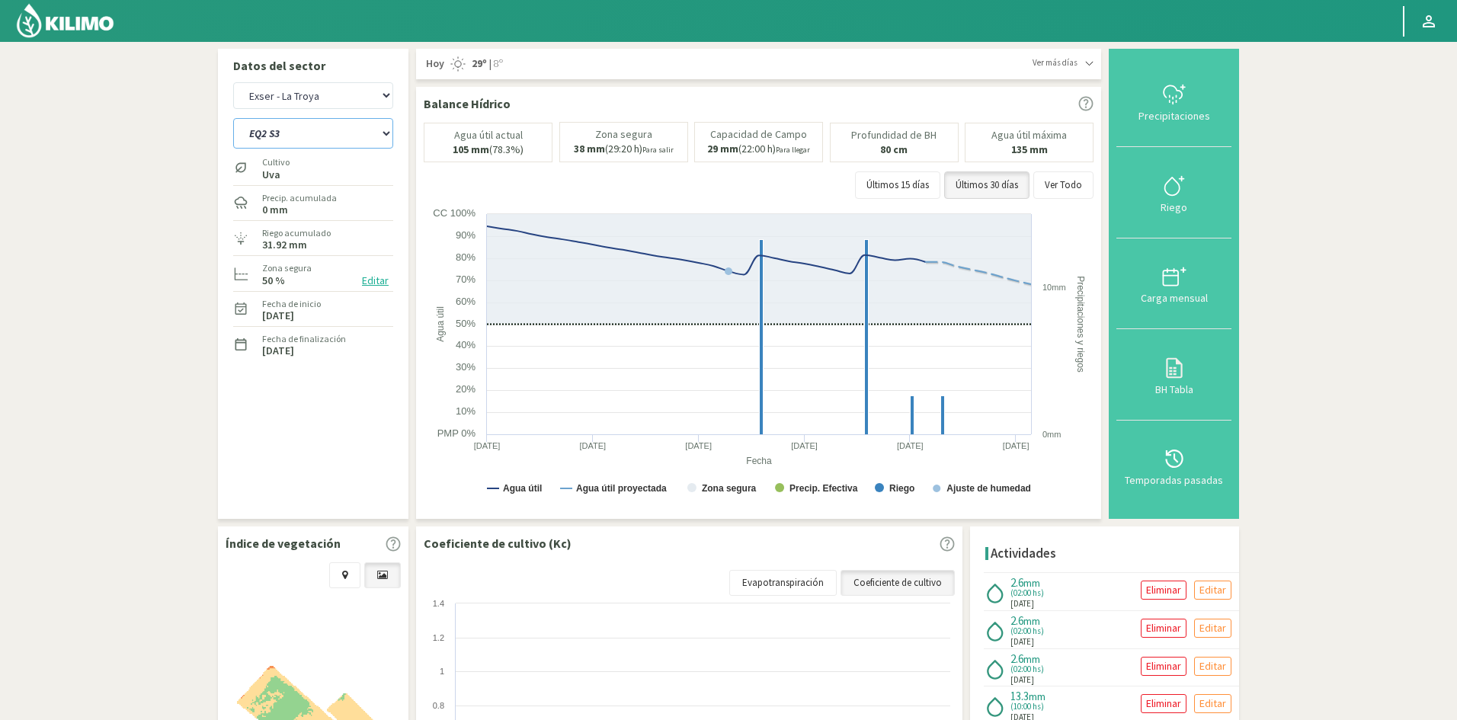
click at [299, 131] on select "EQ1 S1 EQ1 S2 EQ1 S3 EQ1 S4 EQ1 S5 EQ2 S1 EQ2 S2 EQ2 S3 EQ2 S4 EQ2 S5" at bounding box center [313, 133] width 160 height 30
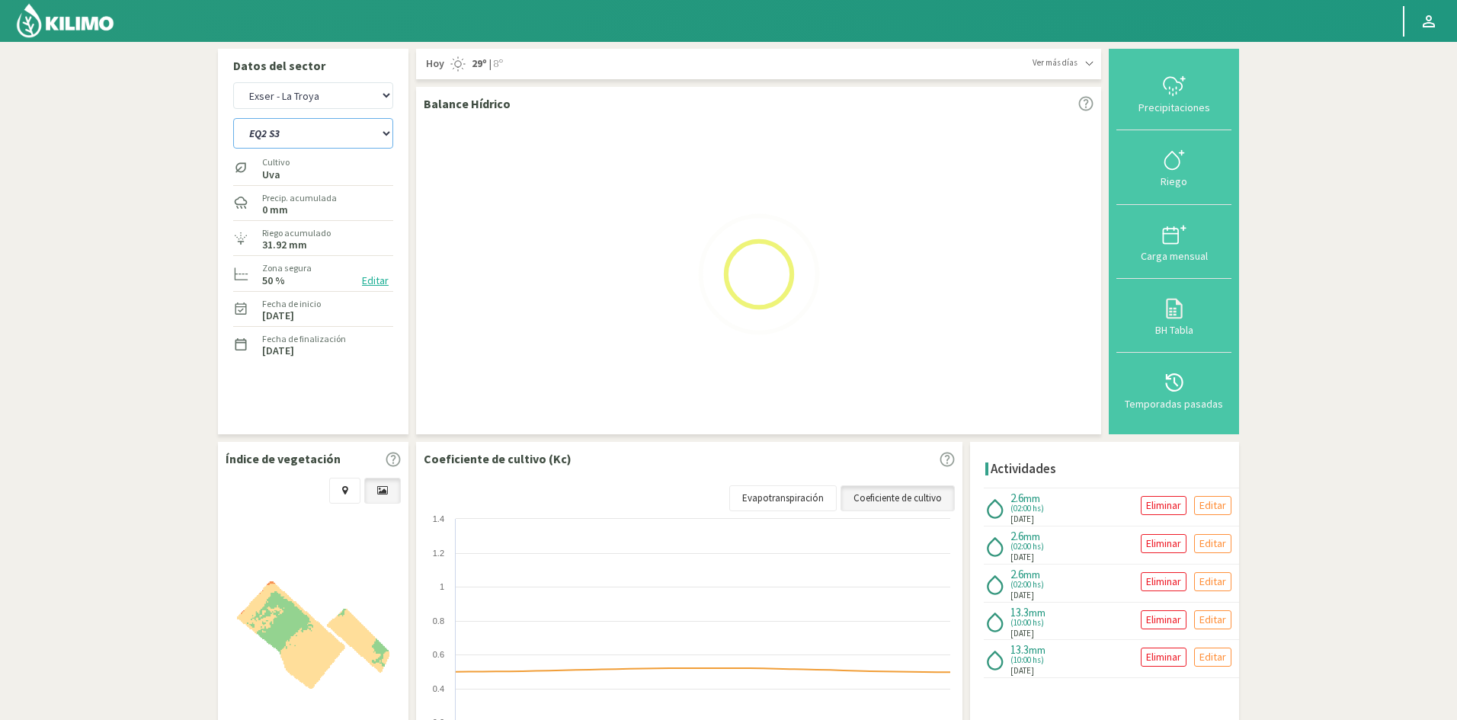
select select "208: Object"
click at [233, 118] on select "EQ1 S1 EQ1 S2 EQ1 S3 EQ1 S4 EQ1 S5 EQ2 S1 EQ2 S2 EQ2 S3 EQ2 S4 EQ2 S5" at bounding box center [313, 133] width 160 height 30
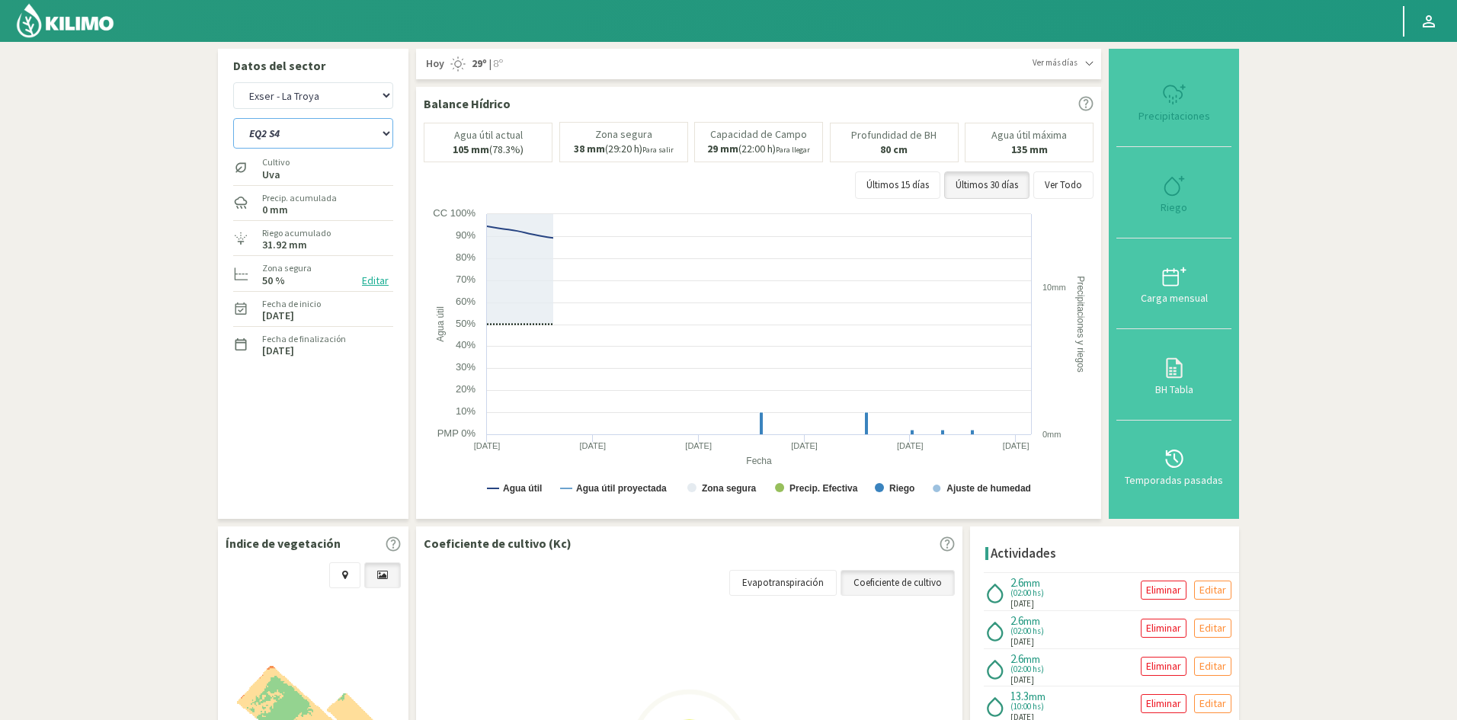
select select "42: Object"
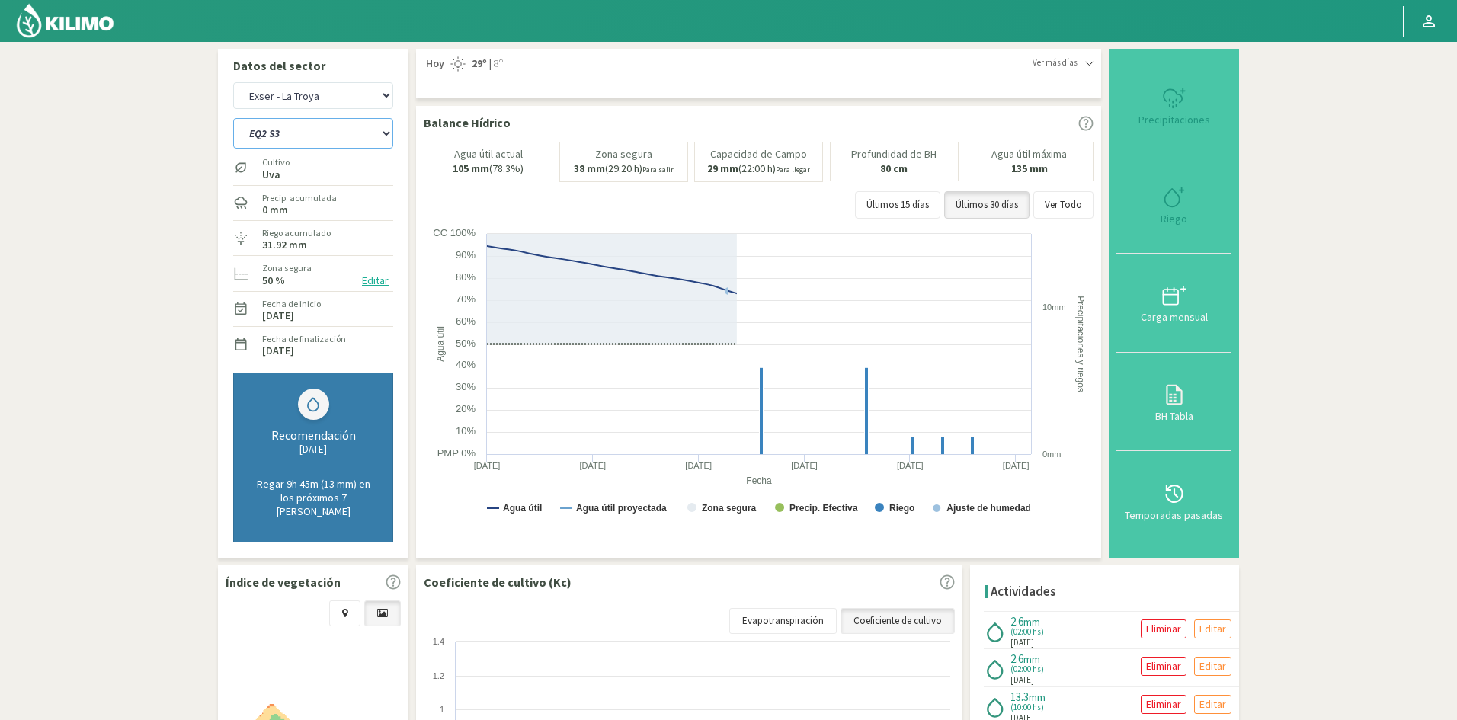
select select "218: Object"
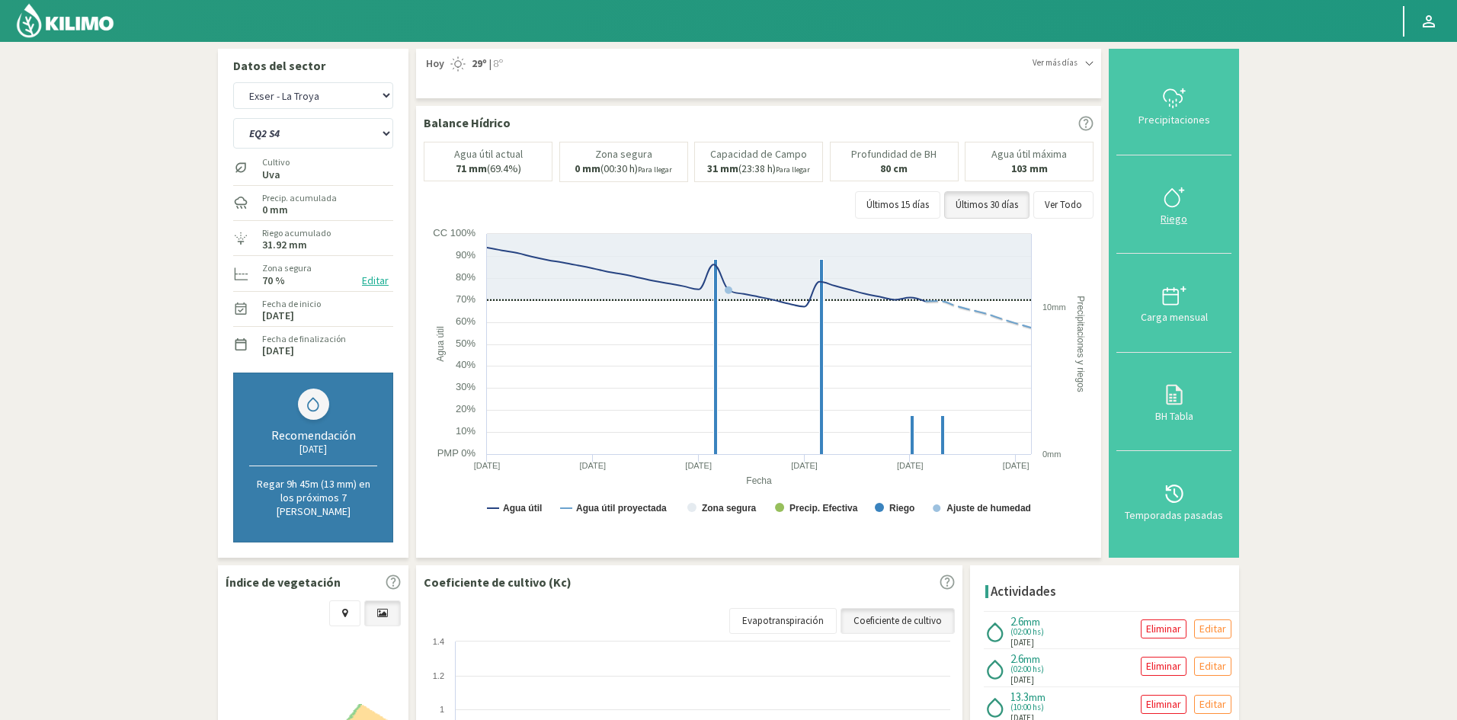
click at [1178, 216] on div "Riego" at bounding box center [1174, 218] width 106 height 11
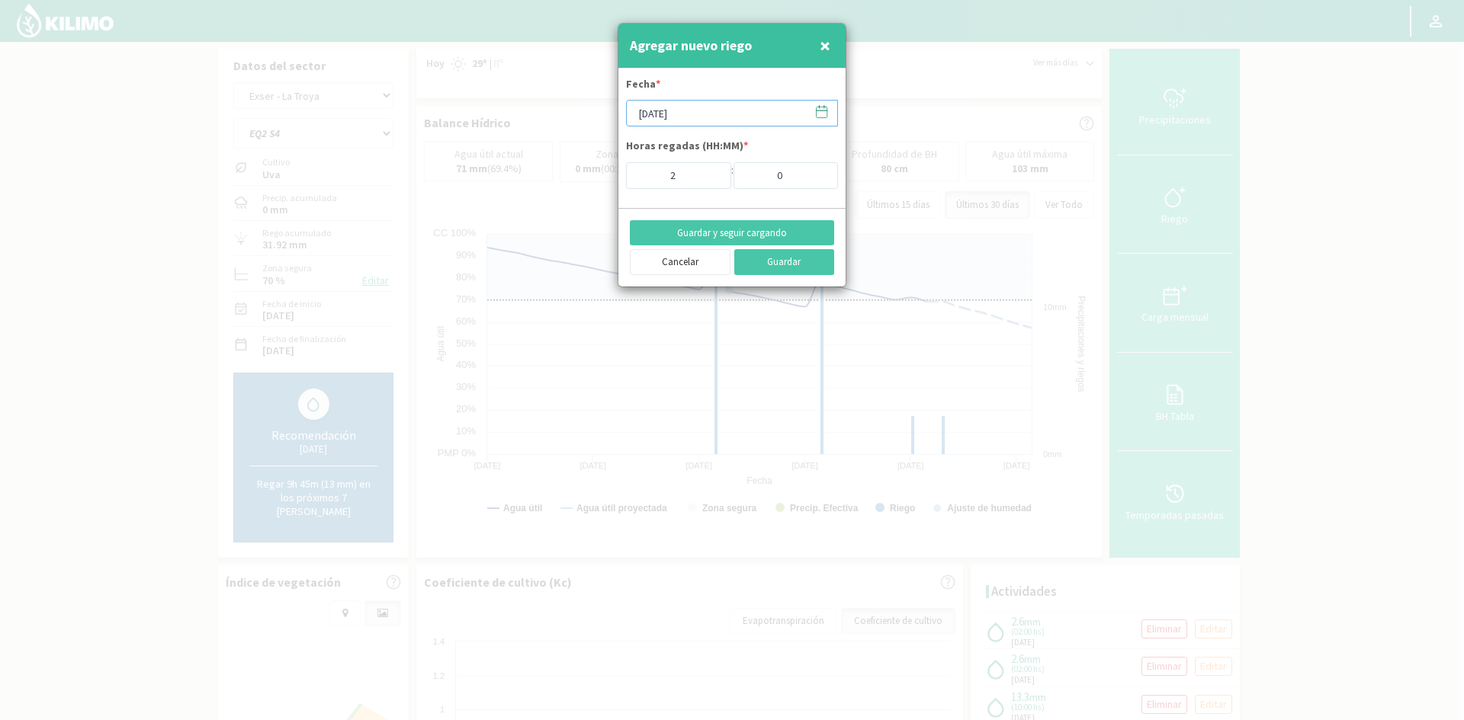
click at [697, 120] on input "[DATE]" at bounding box center [732, 113] width 212 height 27
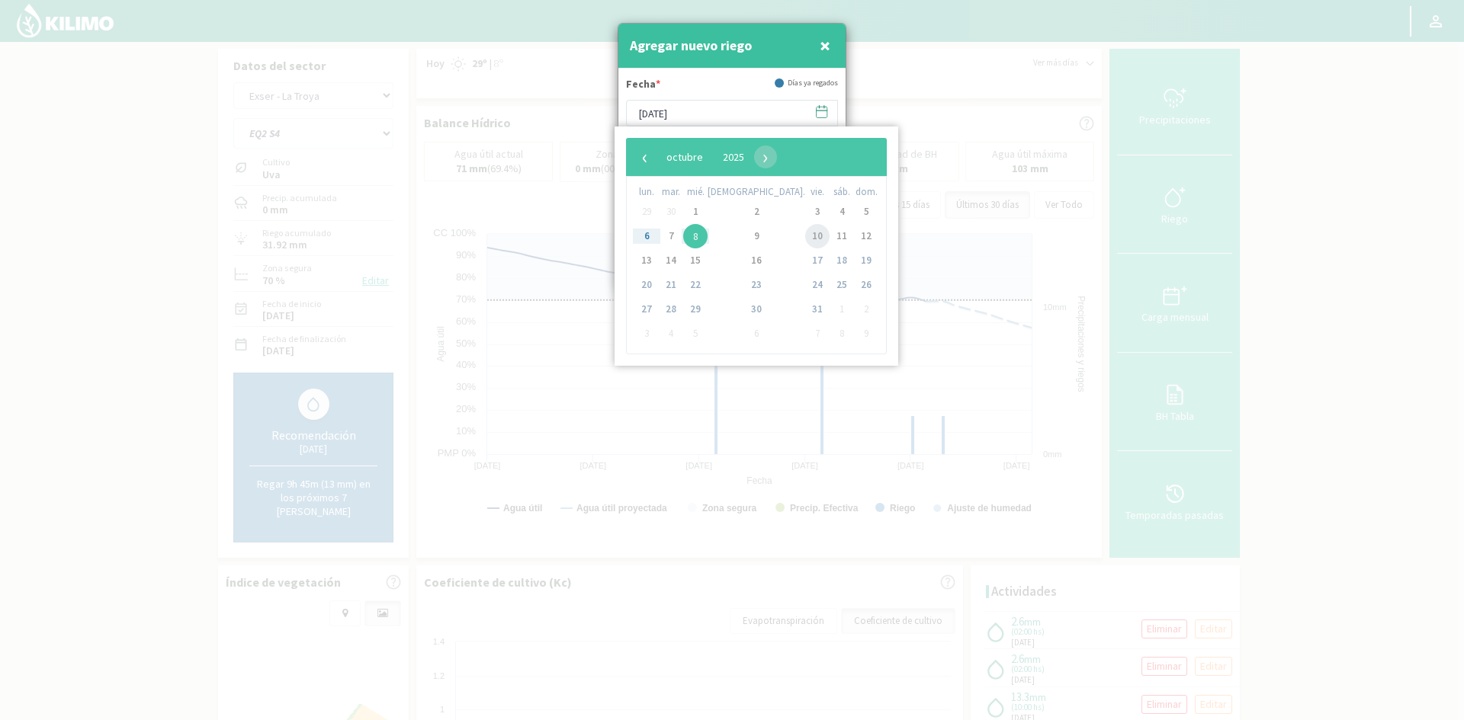
click at [805, 239] on span "10" at bounding box center [817, 236] width 24 height 24
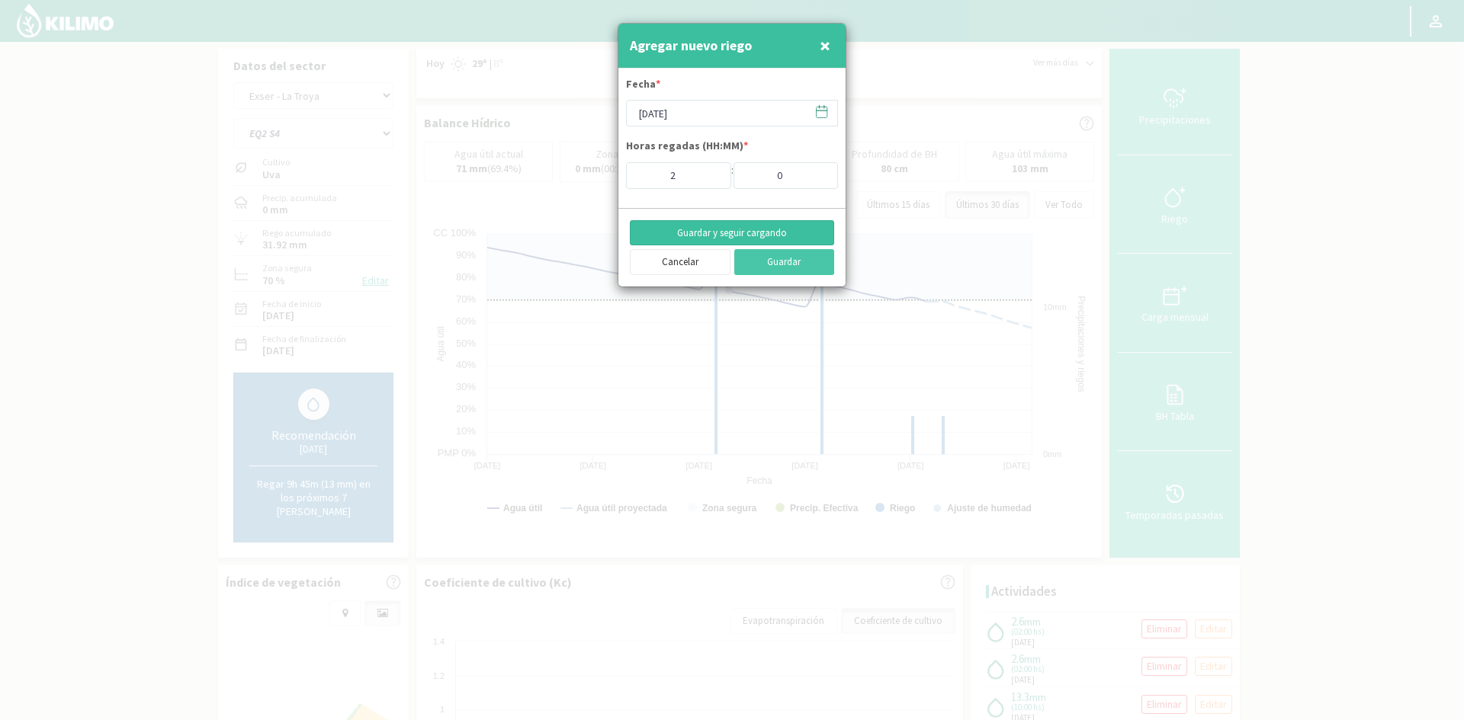
click at [726, 231] on button "Guardar y seguir cargando" at bounding box center [732, 233] width 204 height 26
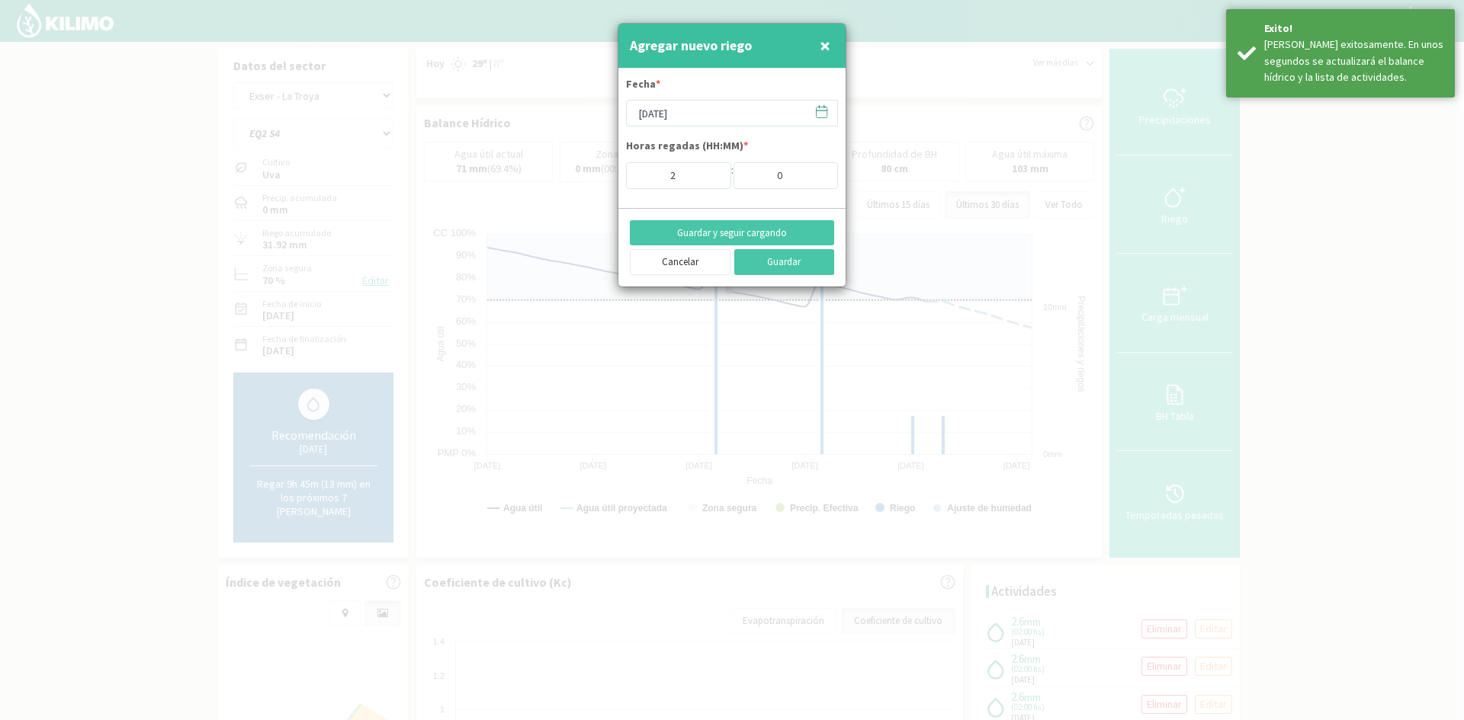
click at [829, 46] on span "×" at bounding box center [824, 45] width 11 height 25
type input "[DATE]"
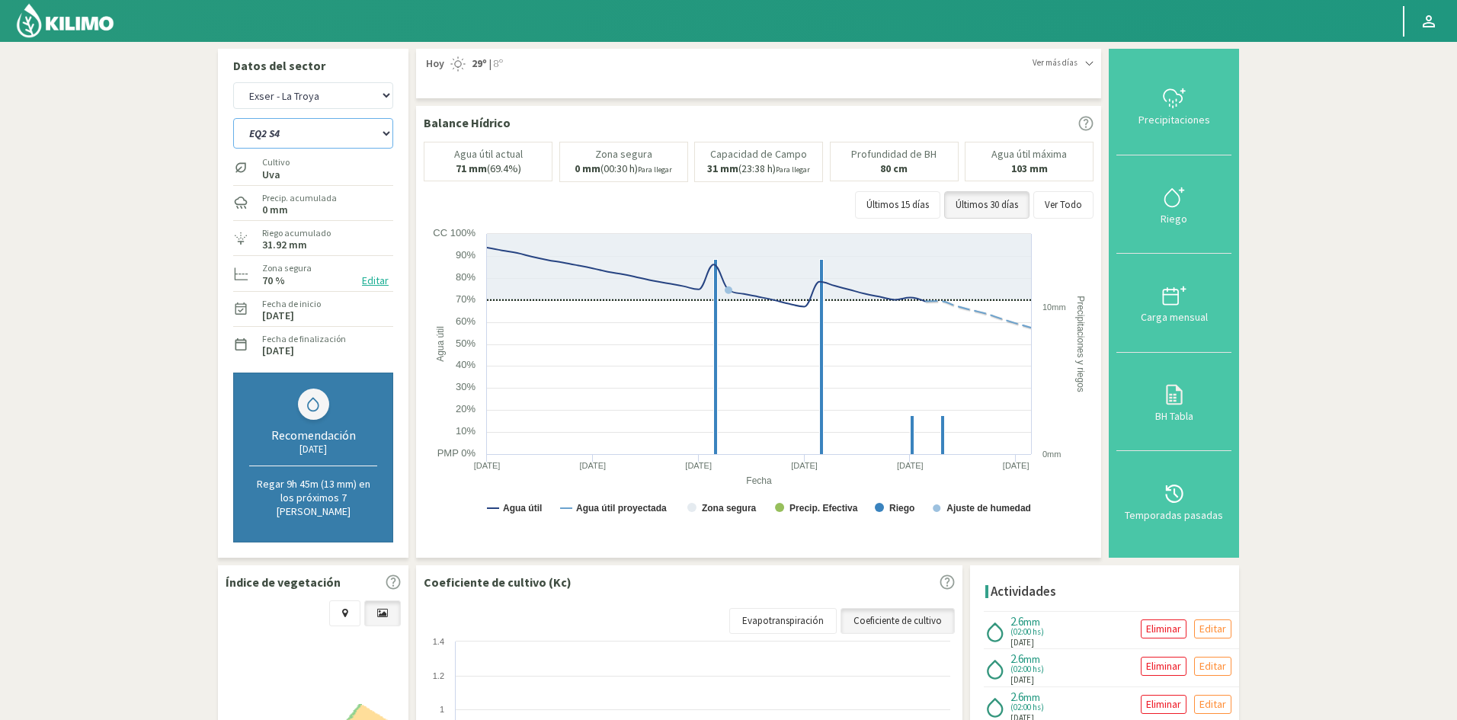
click at [320, 138] on select "EQ1 S1 EQ1 S2 EQ1 S3 EQ1 S4 EQ1 S5 EQ2 S1 EQ2 S2 EQ2 S3 EQ2 S4 EQ2 S5" at bounding box center [313, 133] width 160 height 30
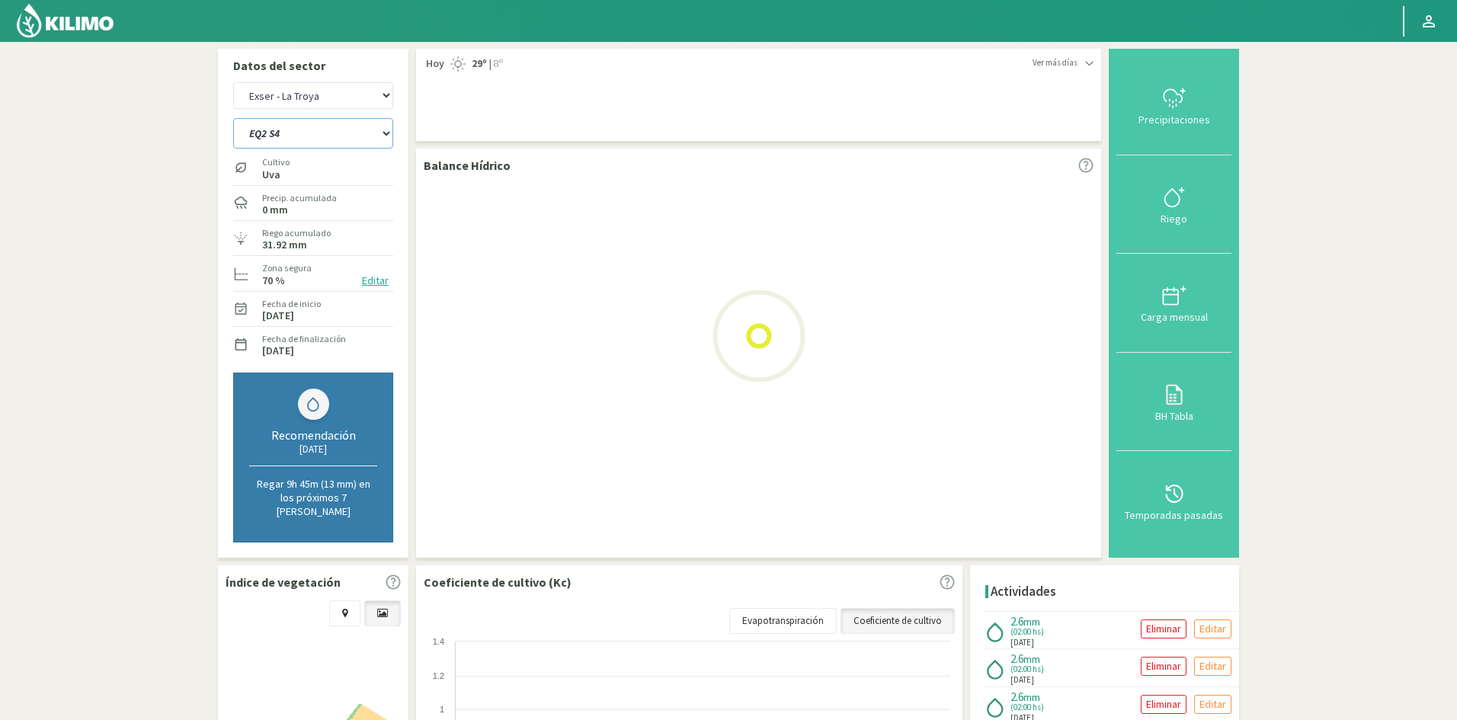
select select "219: Object"
click at [233, 118] on select "EQ1 S1 EQ1 S2 EQ1 S3 EQ1 S4 EQ1 S5 EQ2 S1 EQ2 S2 EQ2 S3 EQ2 S4 EQ2 S5" at bounding box center [313, 133] width 160 height 30
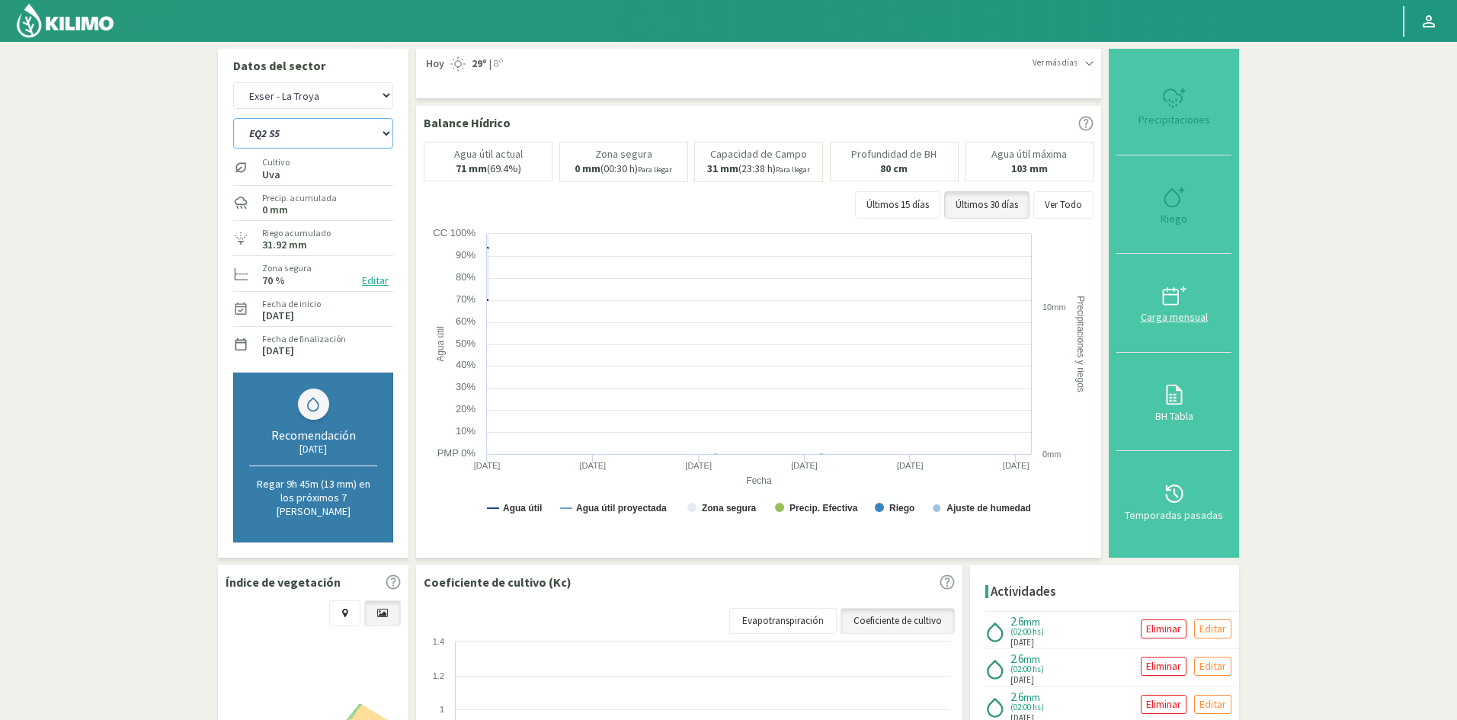
select select "44: Object"
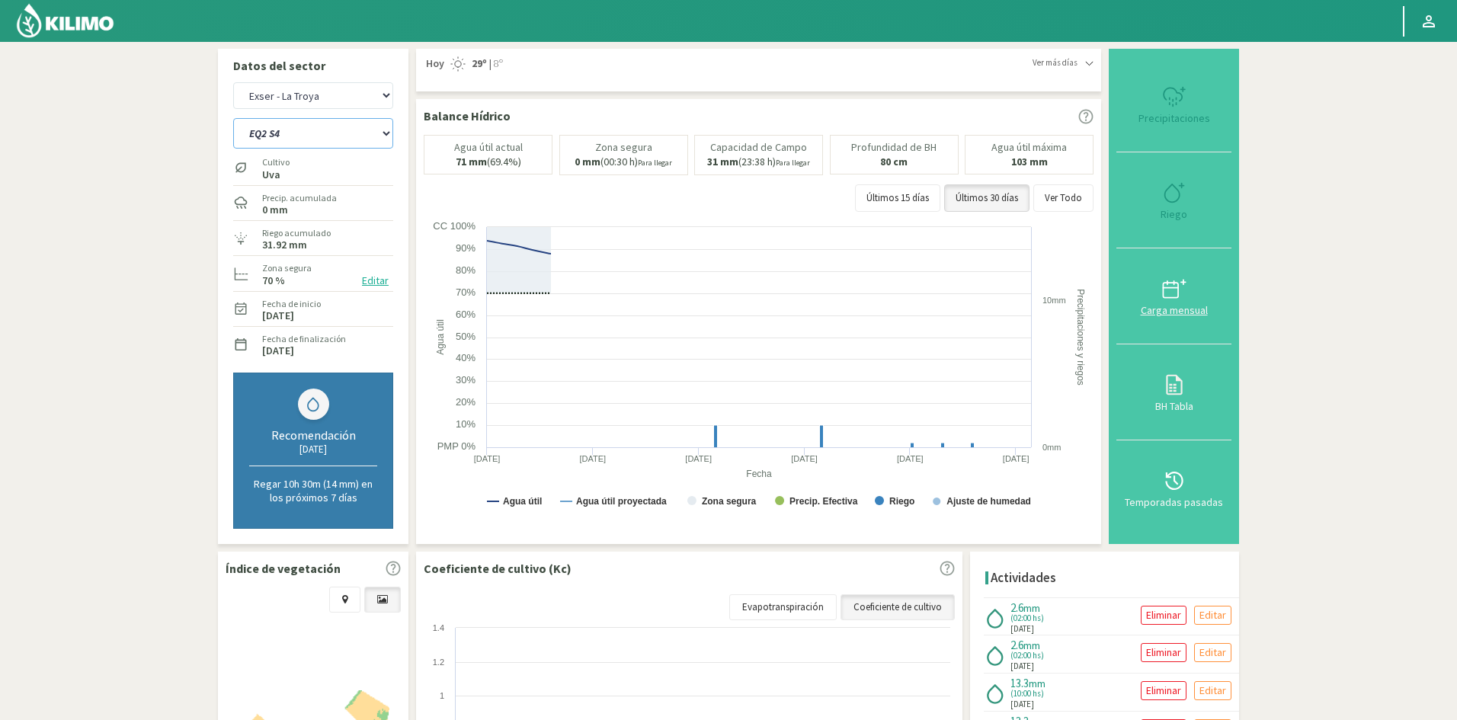
select select "229: Object"
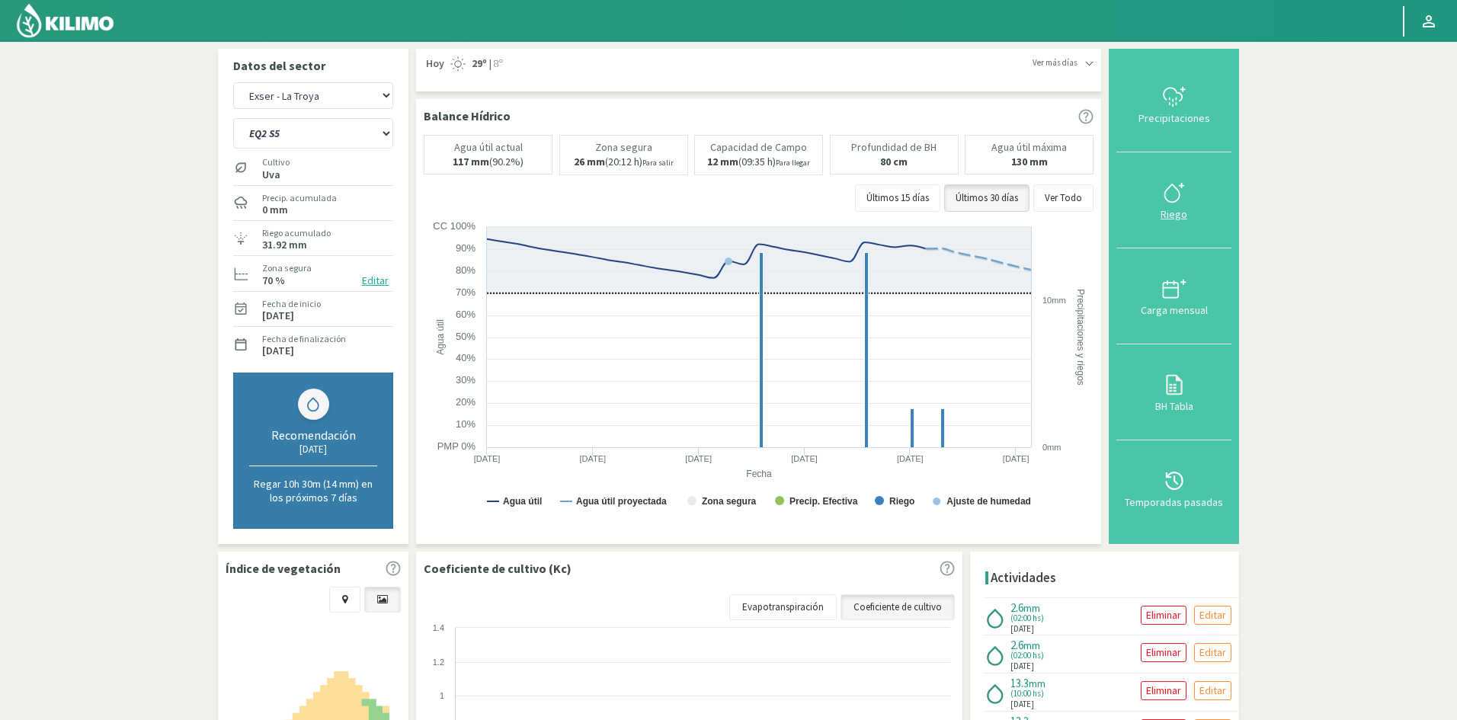
click at [1173, 214] on div "Riego" at bounding box center [1174, 214] width 106 height 11
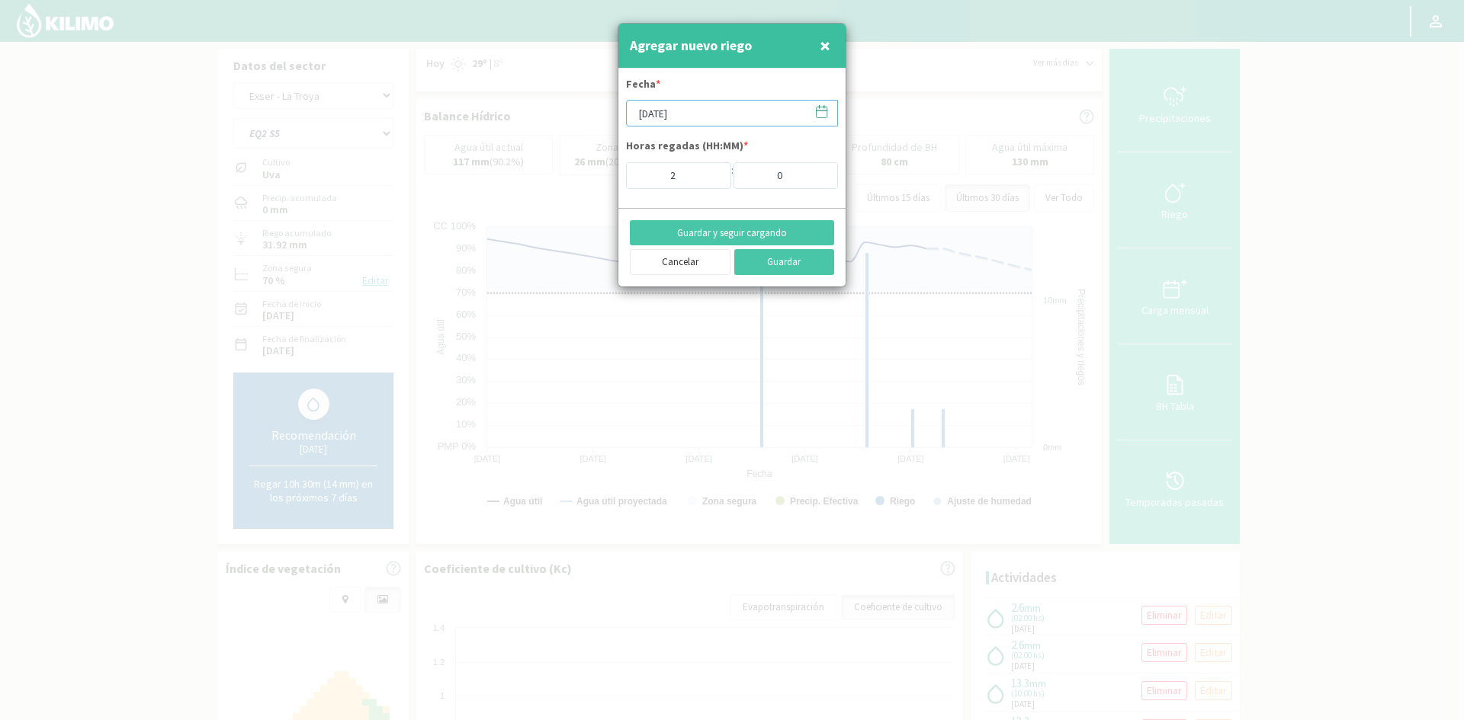
click at [725, 114] on input "[DATE]" at bounding box center [732, 113] width 212 height 27
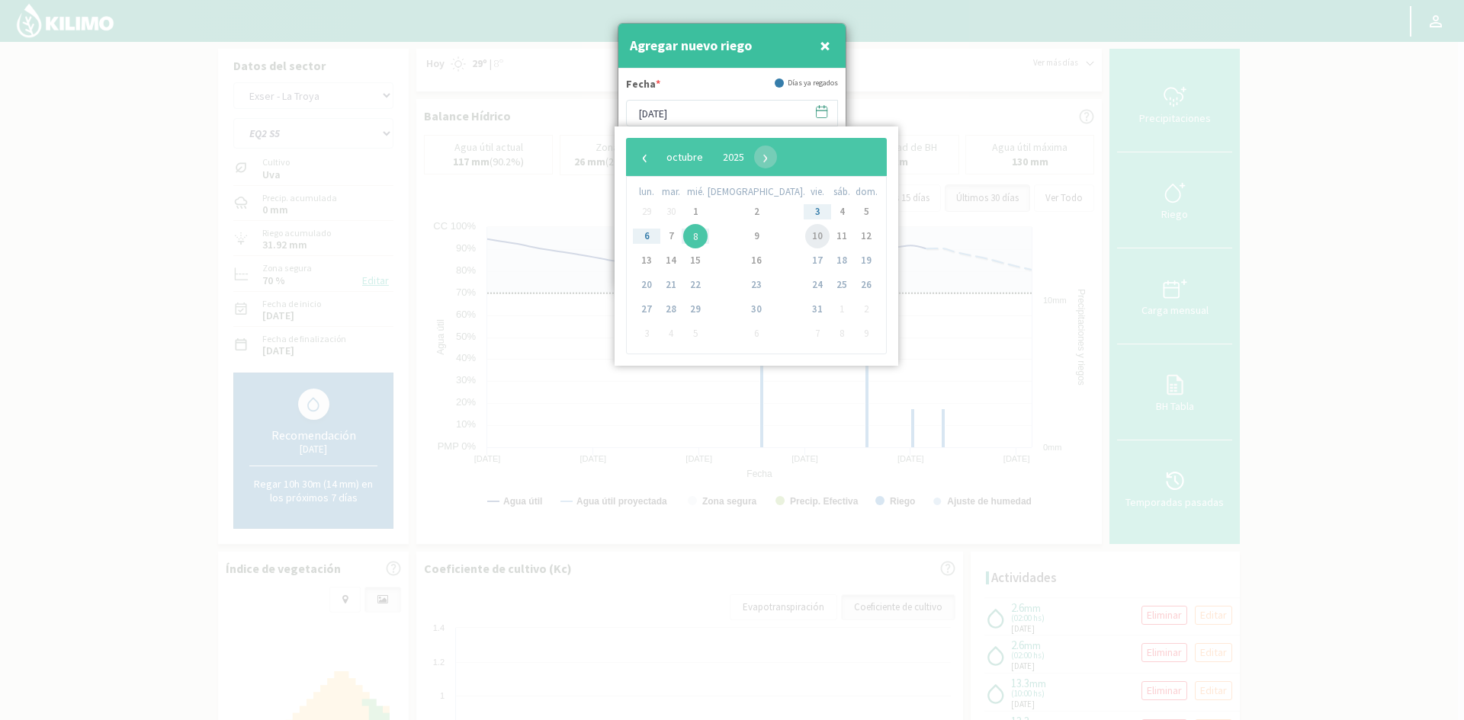
click at [805, 235] on span "10" at bounding box center [817, 236] width 24 height 24
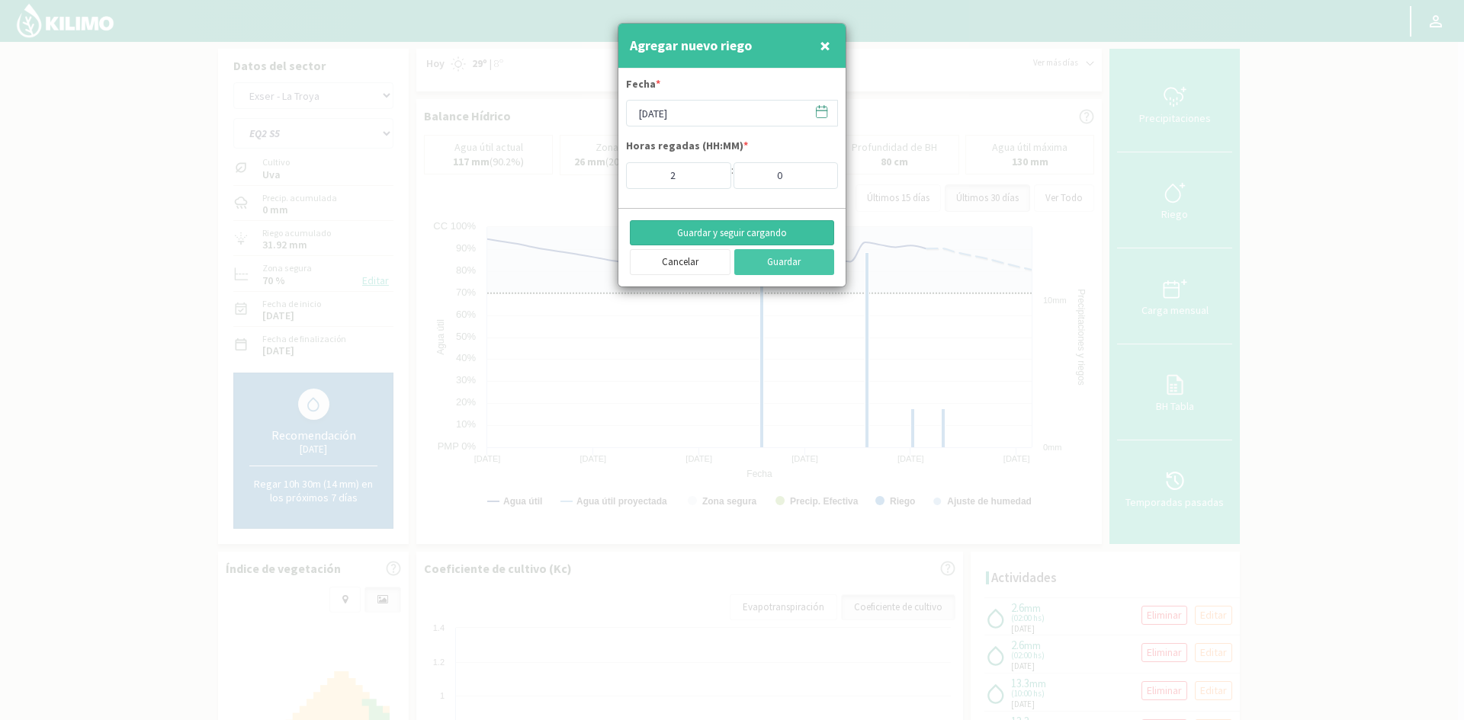
click at [707, 232] on button "Guardar y seguir cargando" at bounding box center [732, 233] width 204 height 26
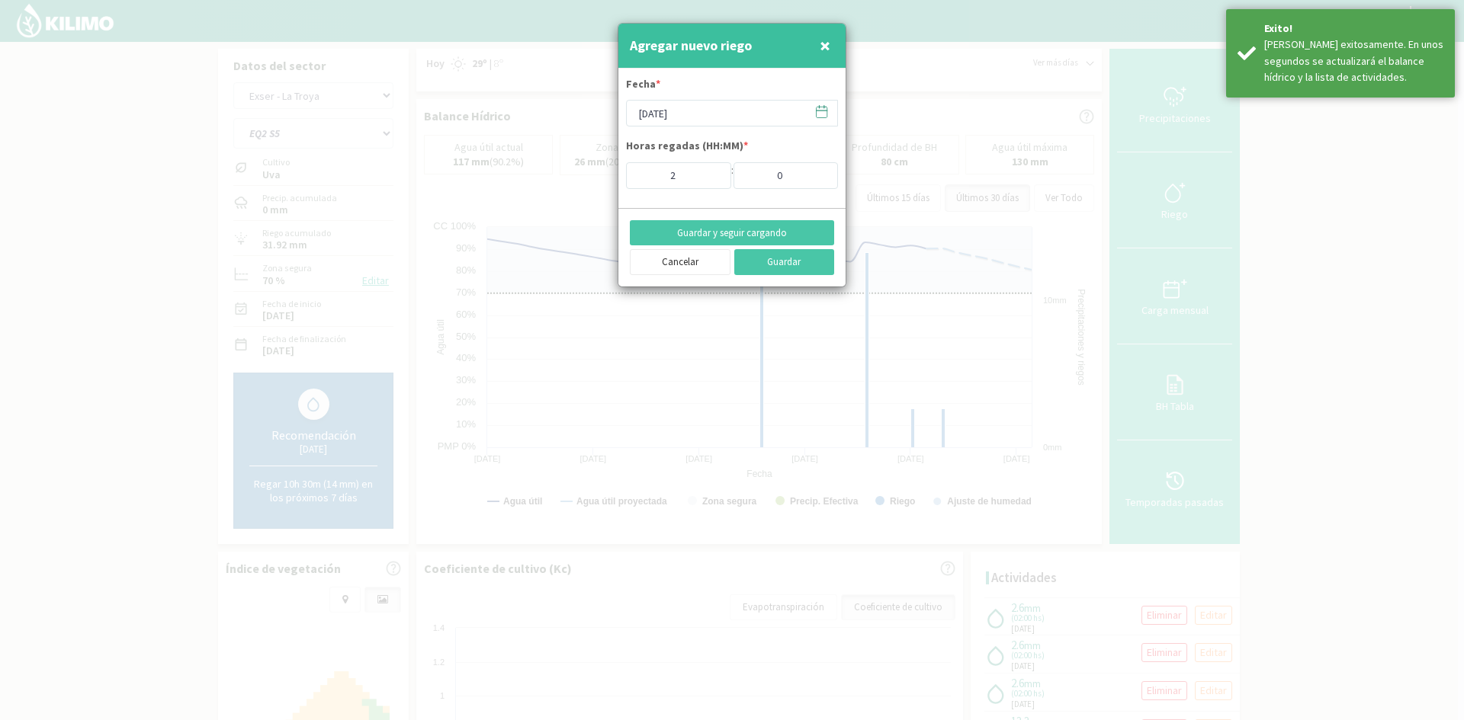
click at [824, 46] on span "×" at bounding box center [824, 45] width 11 height 25
type input "[DATE]"
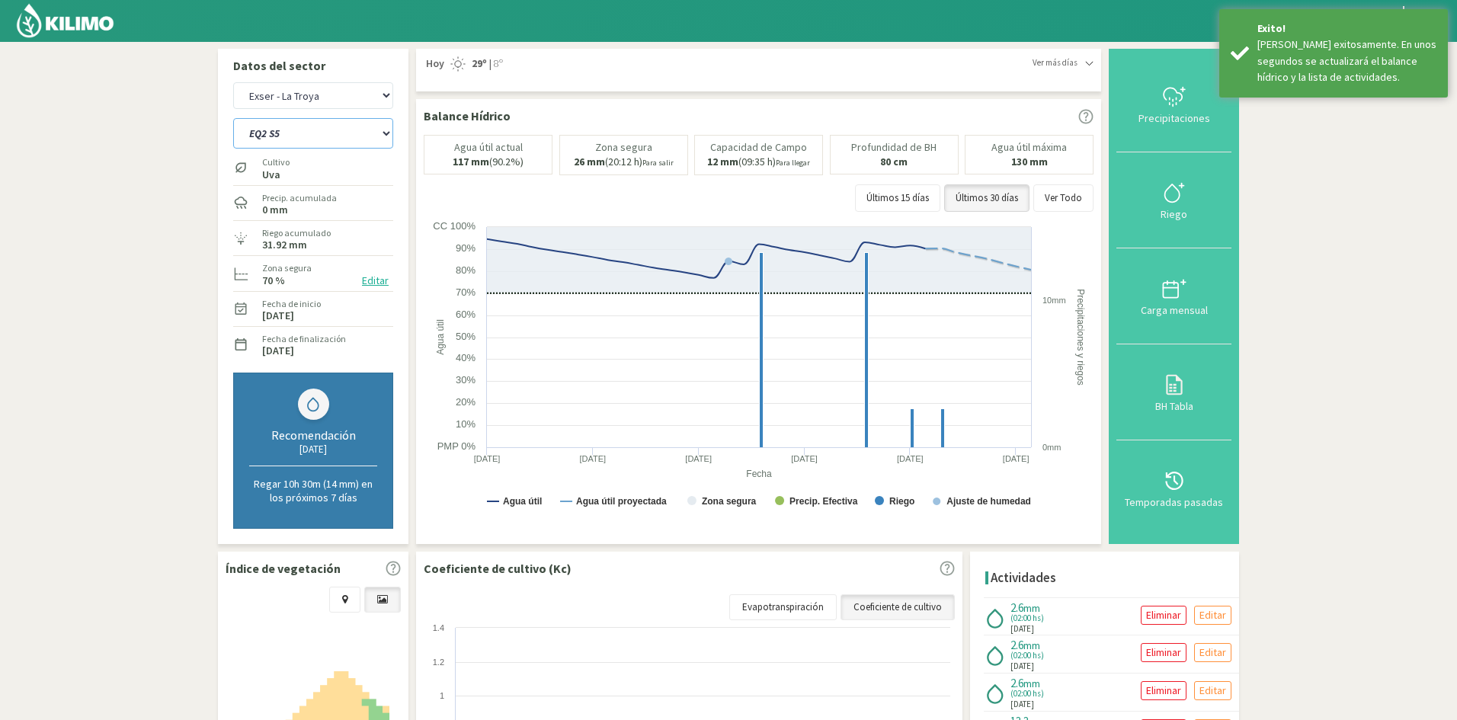
click at [299, 133] on select "EQ1 S1 EQ1 S2 EQ1 S3 EQ1 S4 EQ1 S5 EQ2 S1 EQ2 S2 EQ2 S3 EQ2 S4 EQ2 S5" at bounding box center [313, 133] width 160 height 30
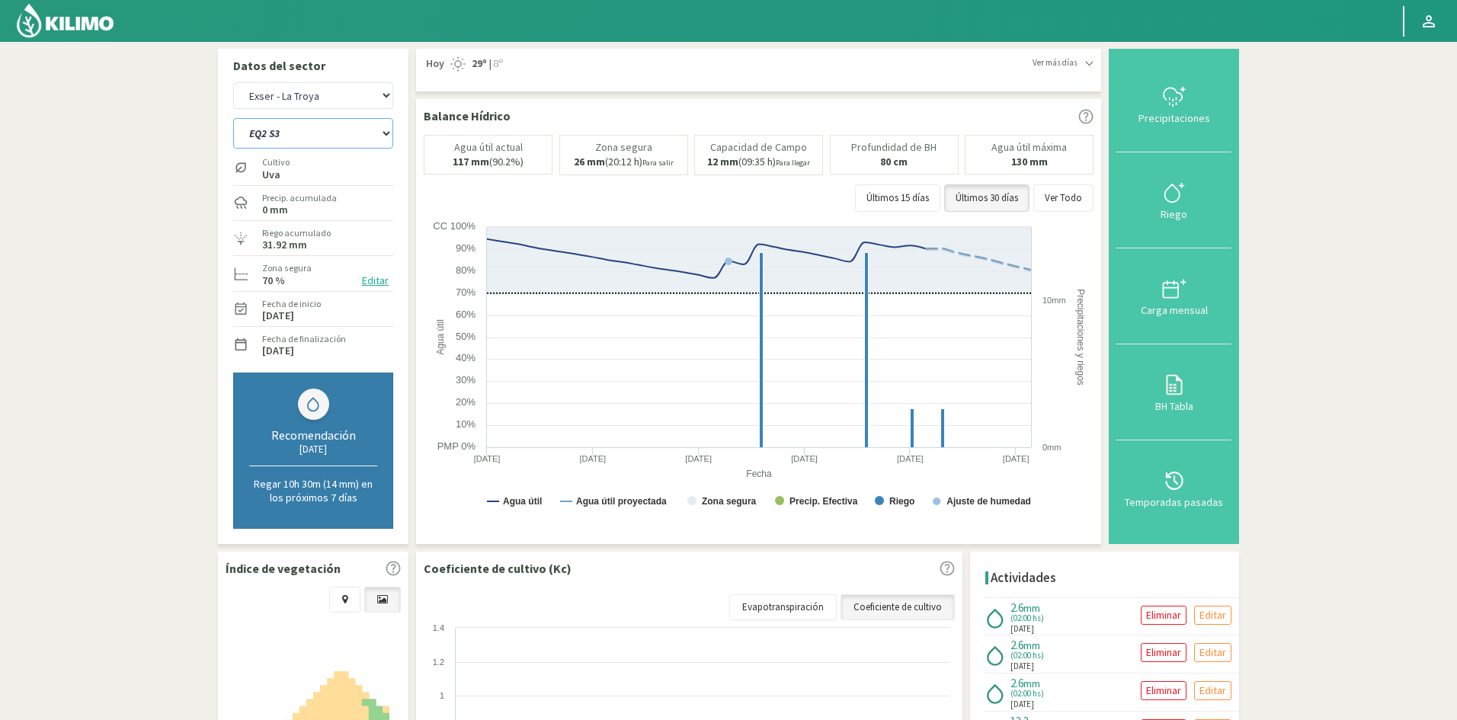
click at [233, 118] on select "EQ1 S1 EQ1 S2 EQ1 S3 EQ1 S4 EQ1 S5 EQ2 S1 EQ2 S2 EQ2 S3 EQ2 S4 EQ2 S5" at bounding box center [313, 133] width 160 height 30
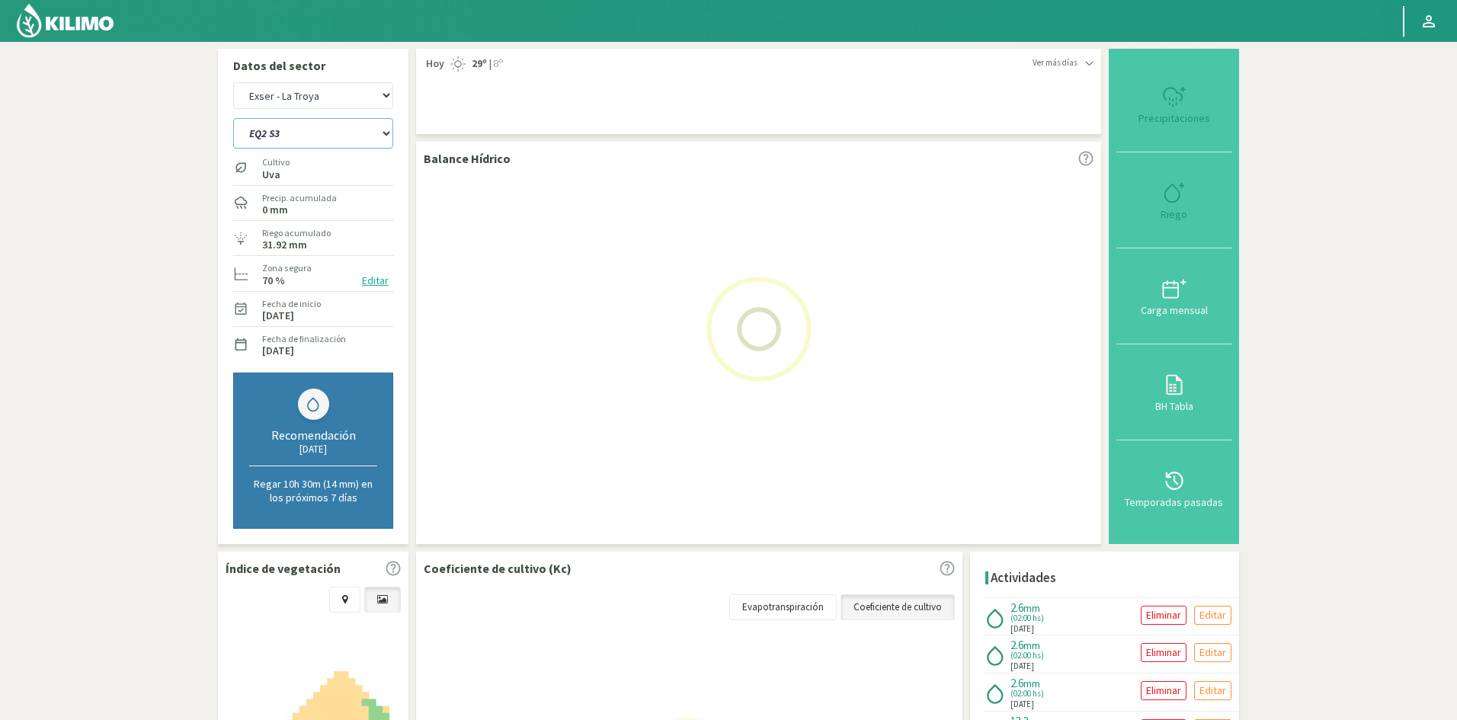
select select "229: Object"
select select "46: Object"
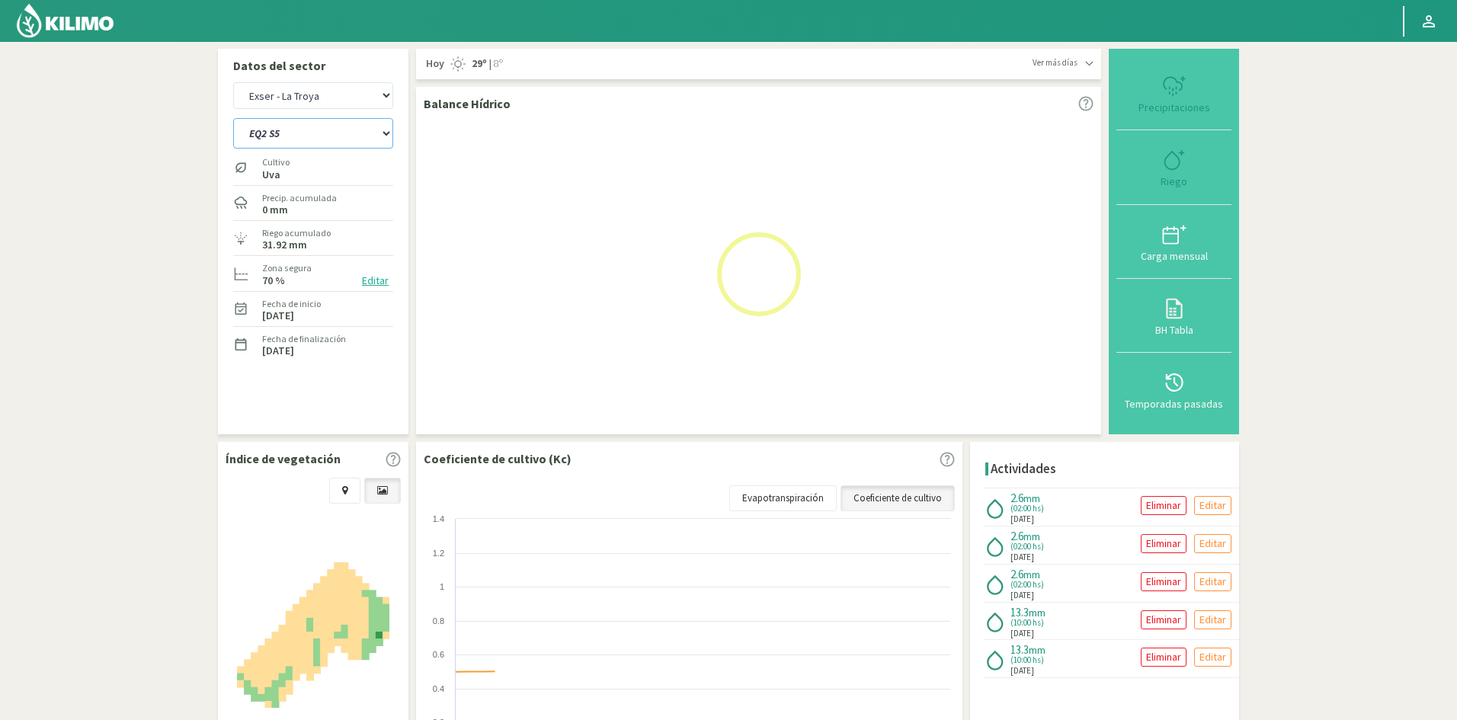
select select "237: Object"
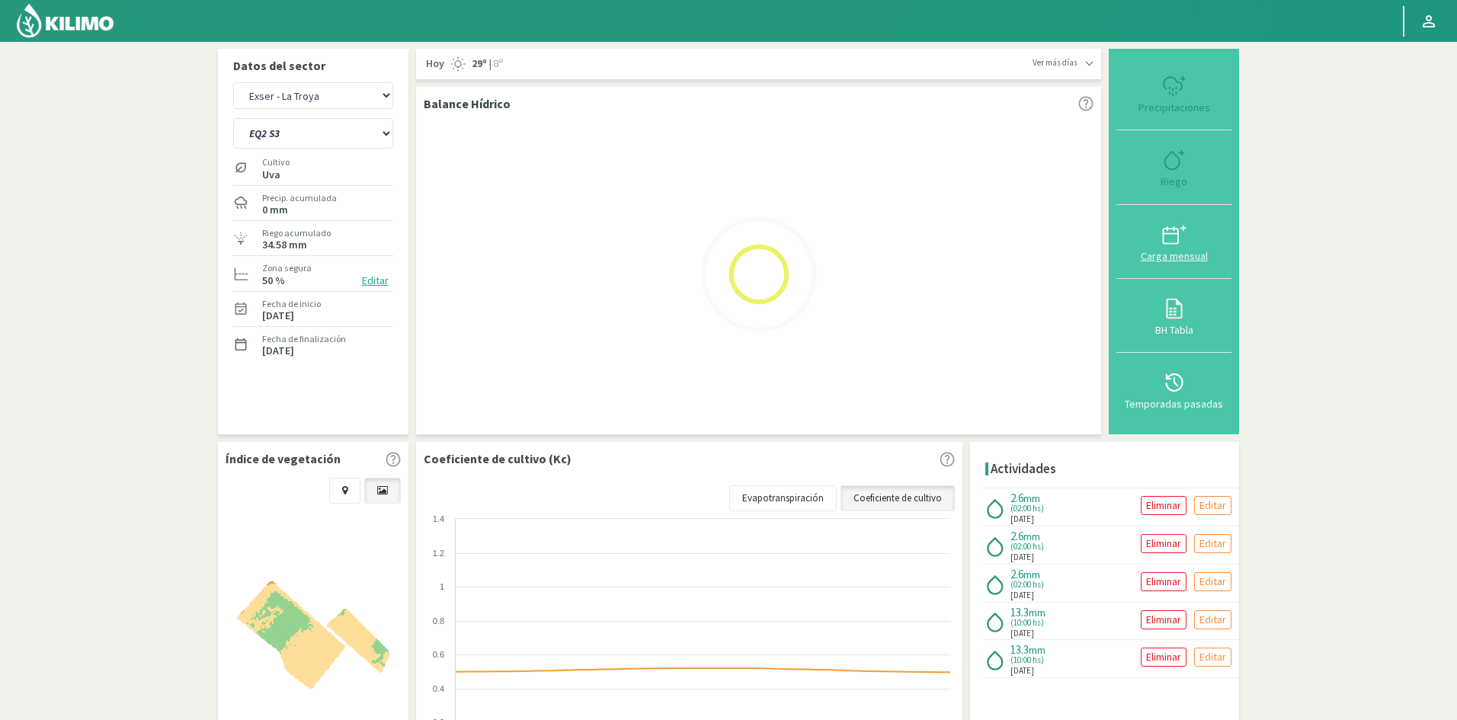
click at [1185, 253] on div "Carga mensual" at bounding box center [1174, 256] width 106 height 11
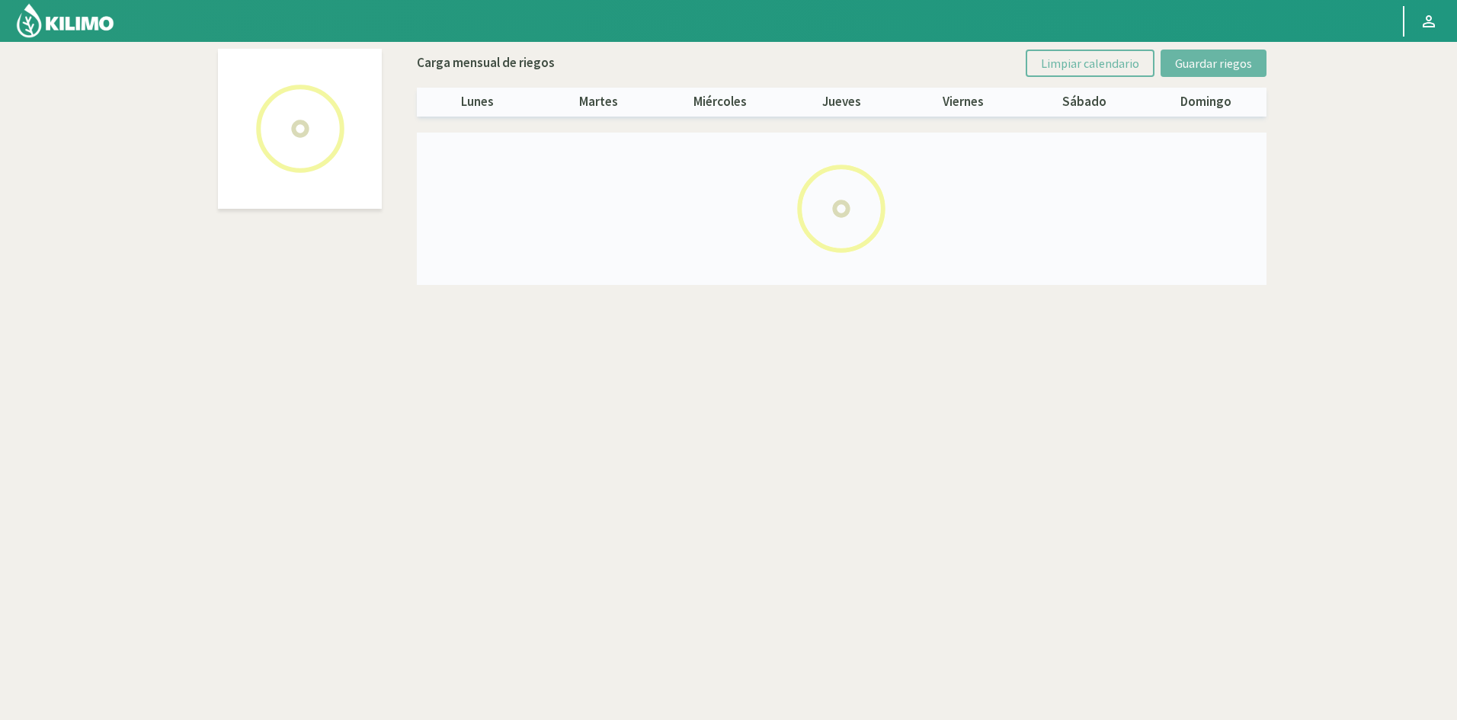
select select "7: Object"
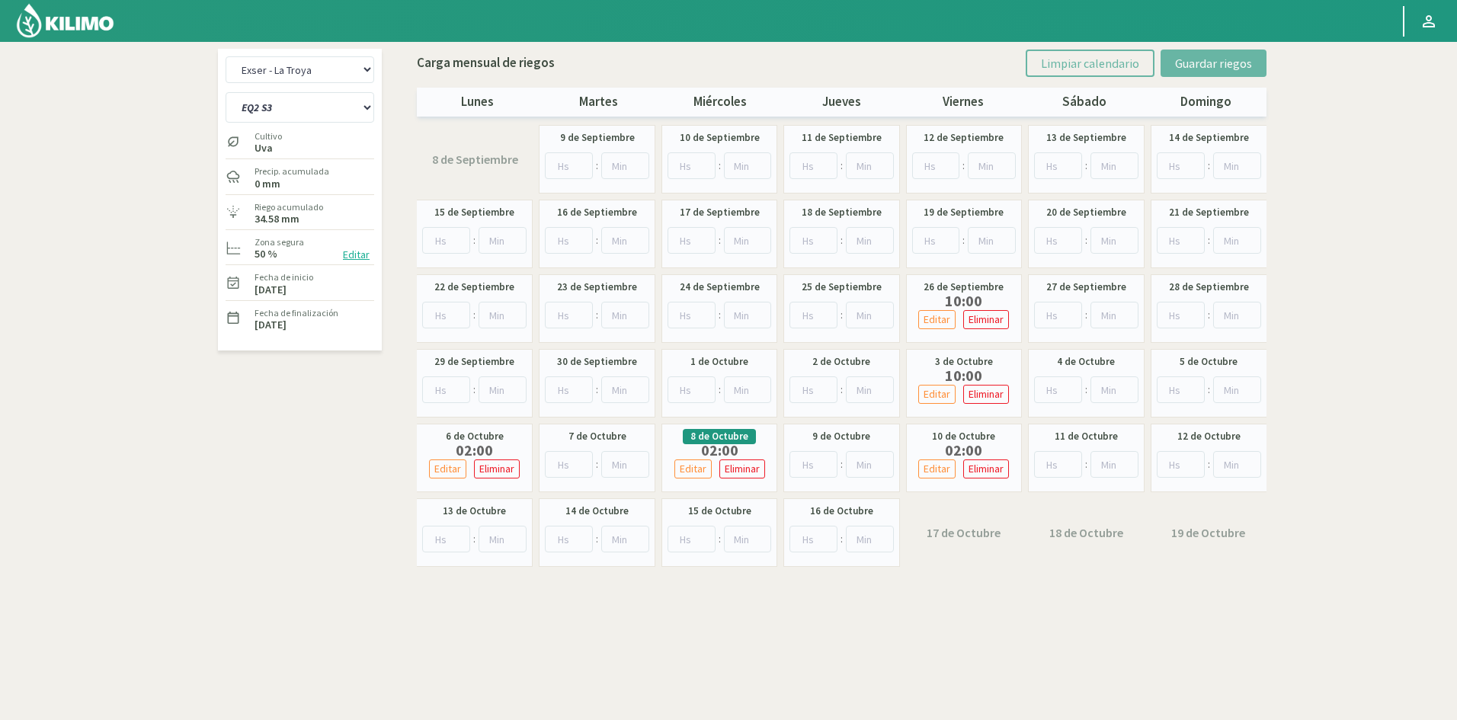
click at [1045, 638] on div "Exser - La Troya Exser - Los Molles EQ1 S1 EQ1 S2 EQ1 S3 EQ1 S4 EQ1 S5 EQ2 S1 E…" at bounding box center [728, 401] width 1037 height 721
